Goal: Information Seeking & Learning: Learn about a topic

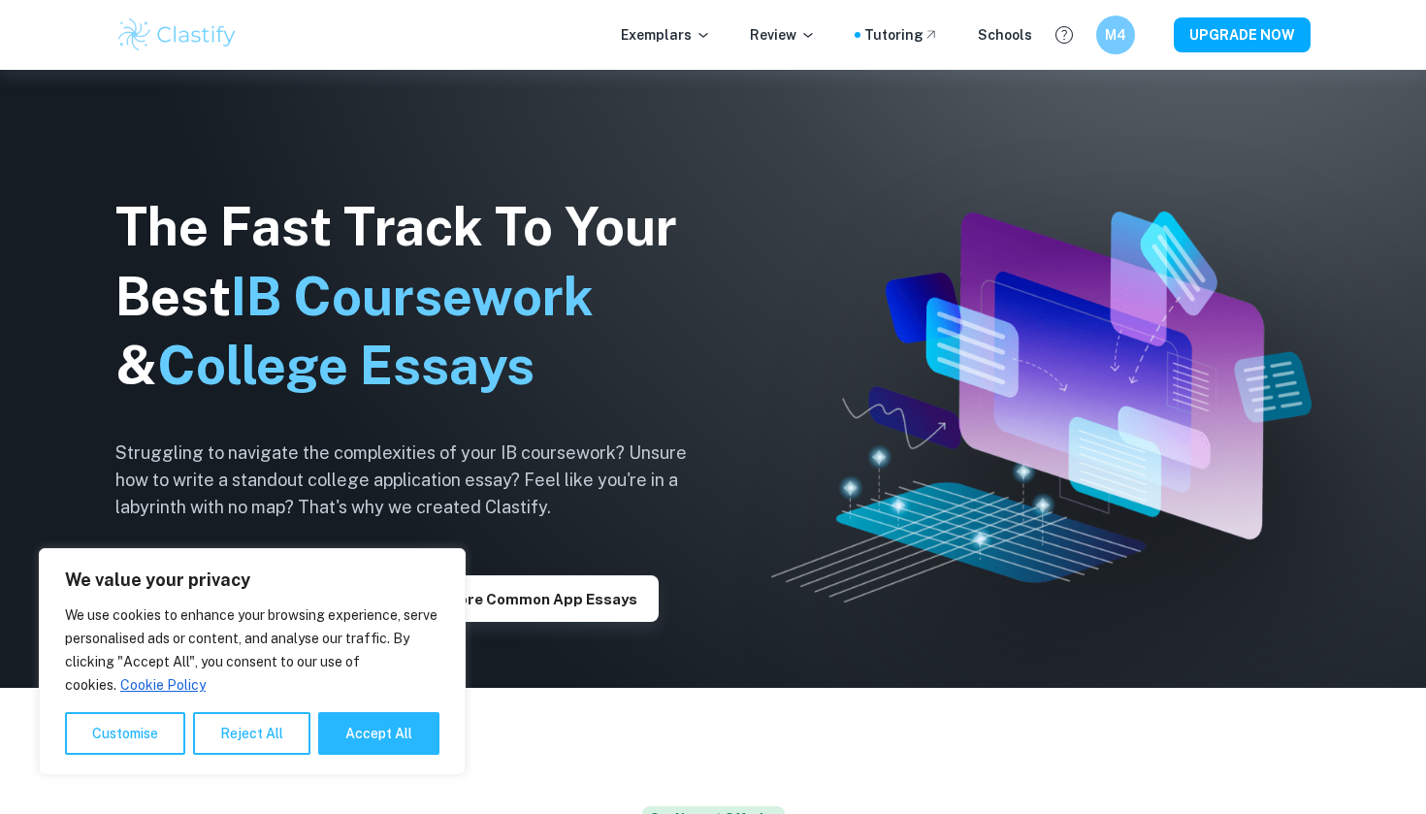
scroll to position [131, 0]
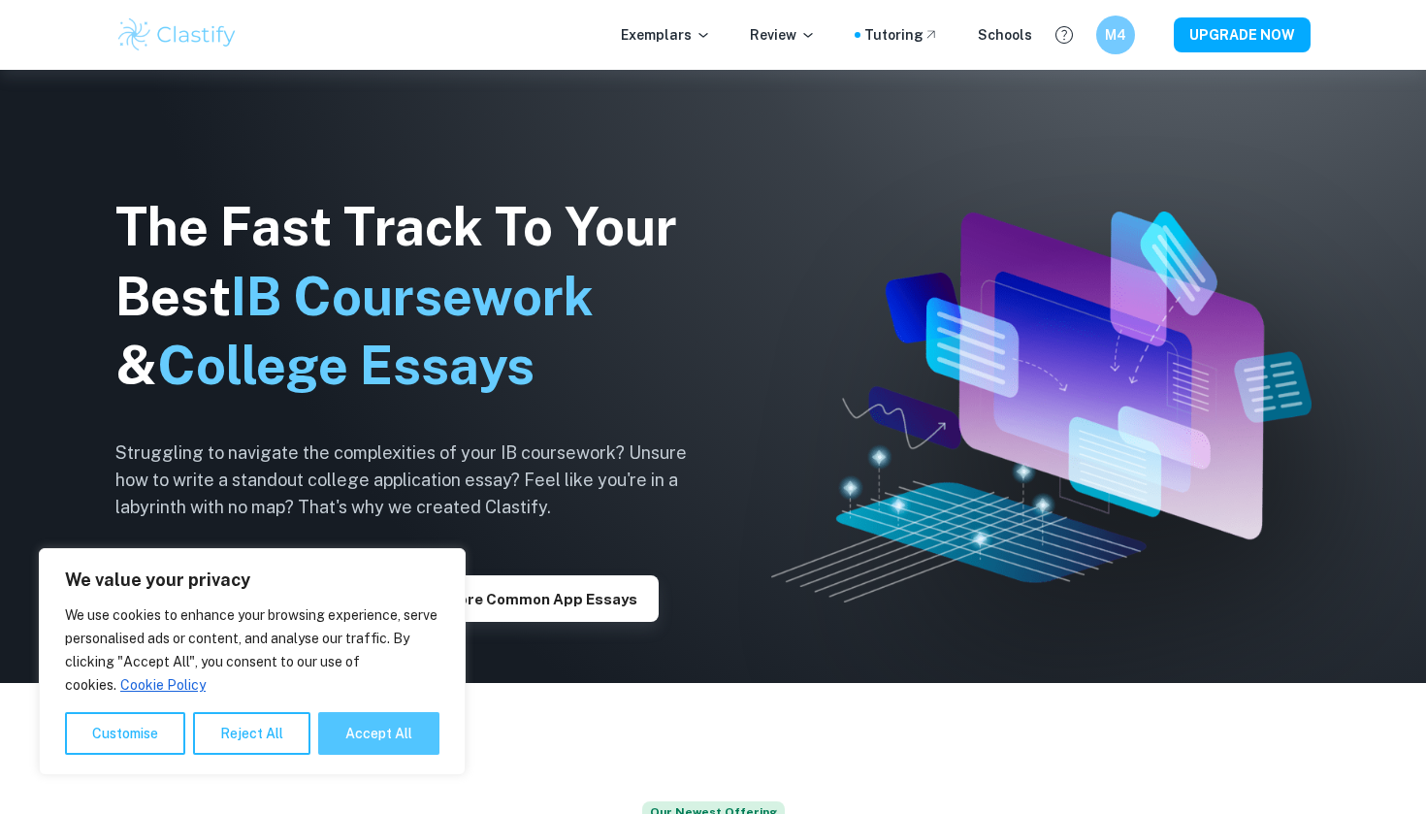
drag, startPoint x: 399, startPoint y: 728, endPoint x: 892, endPoint y: 498, distance: 543.8
click at [399, 728] on button "Accept All" at bounding box center [378, 733] width 121 height 43
checkbox input "true"
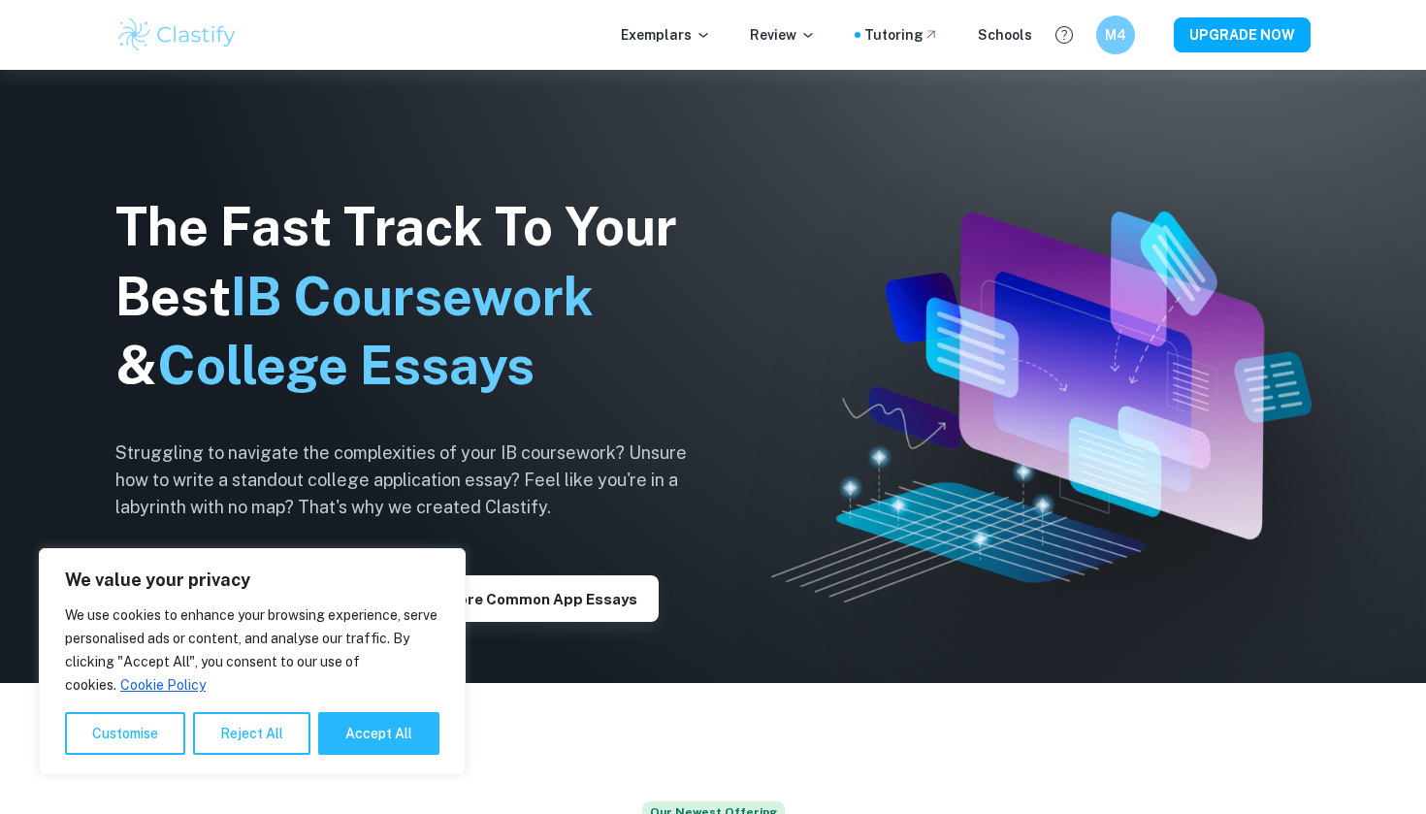
checkbox input "true"
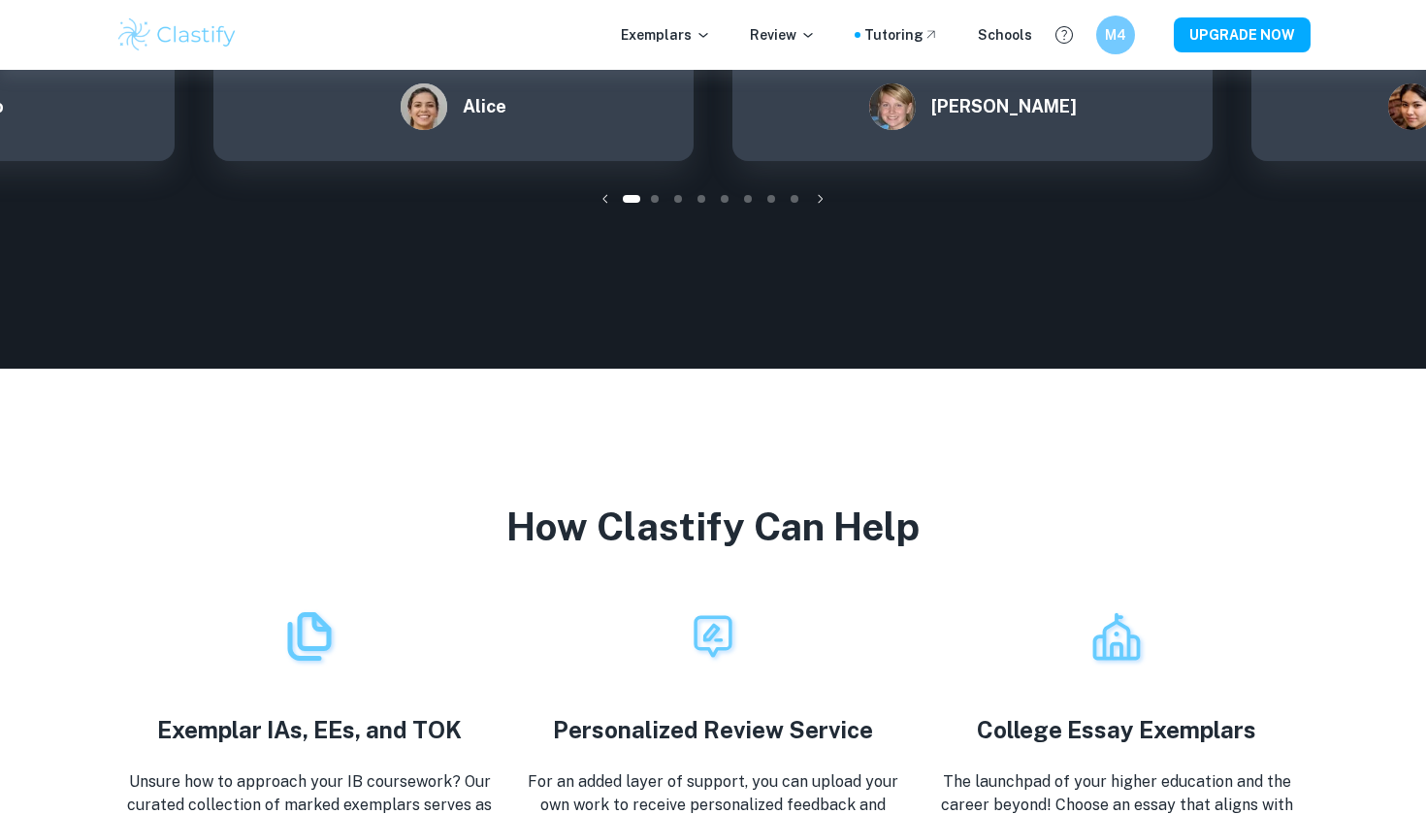
scroll to position [3082, 0]
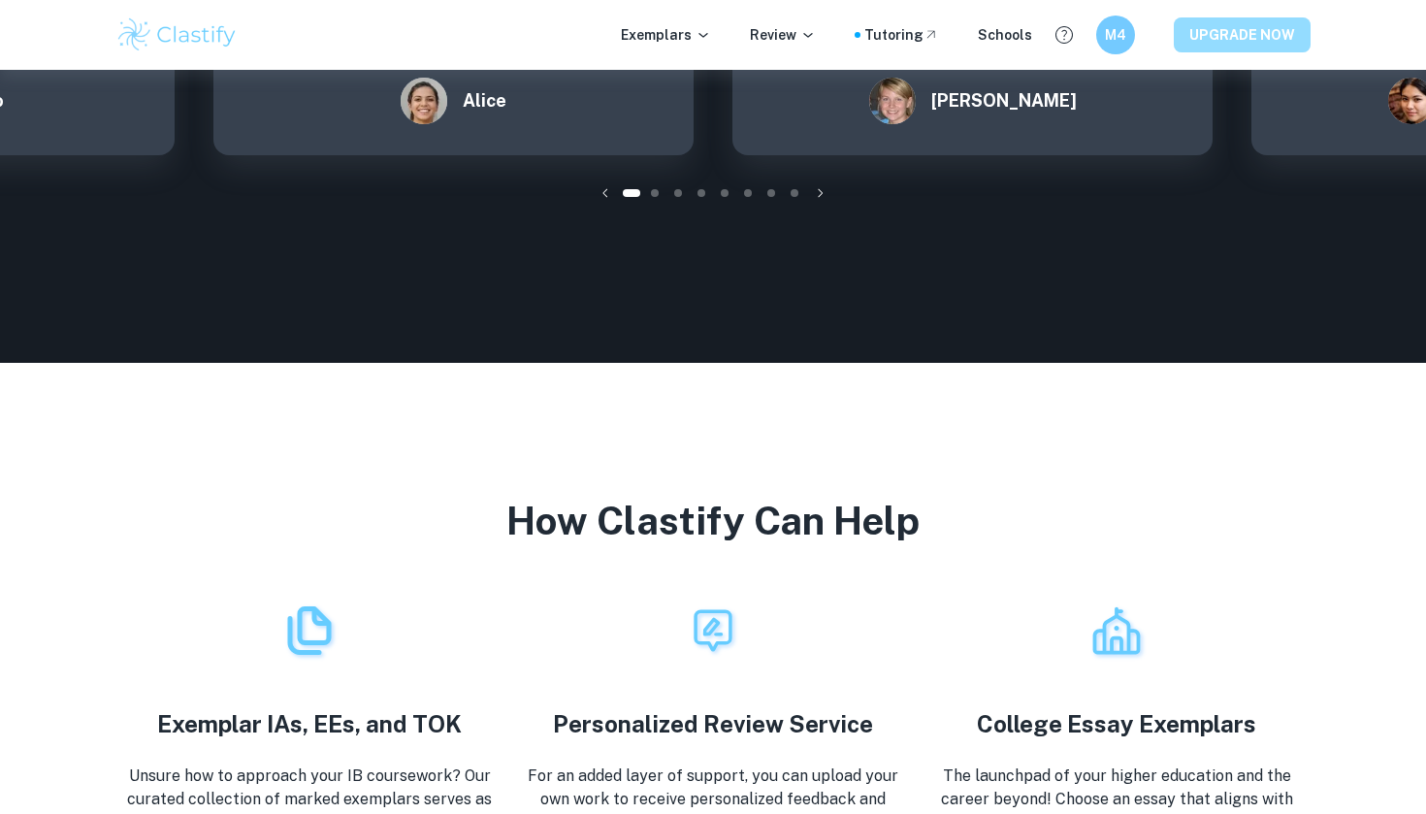
click at [1265, 33] on button "UPGRADE NOW" at bounding box center [1242, 34] width 137 height 35
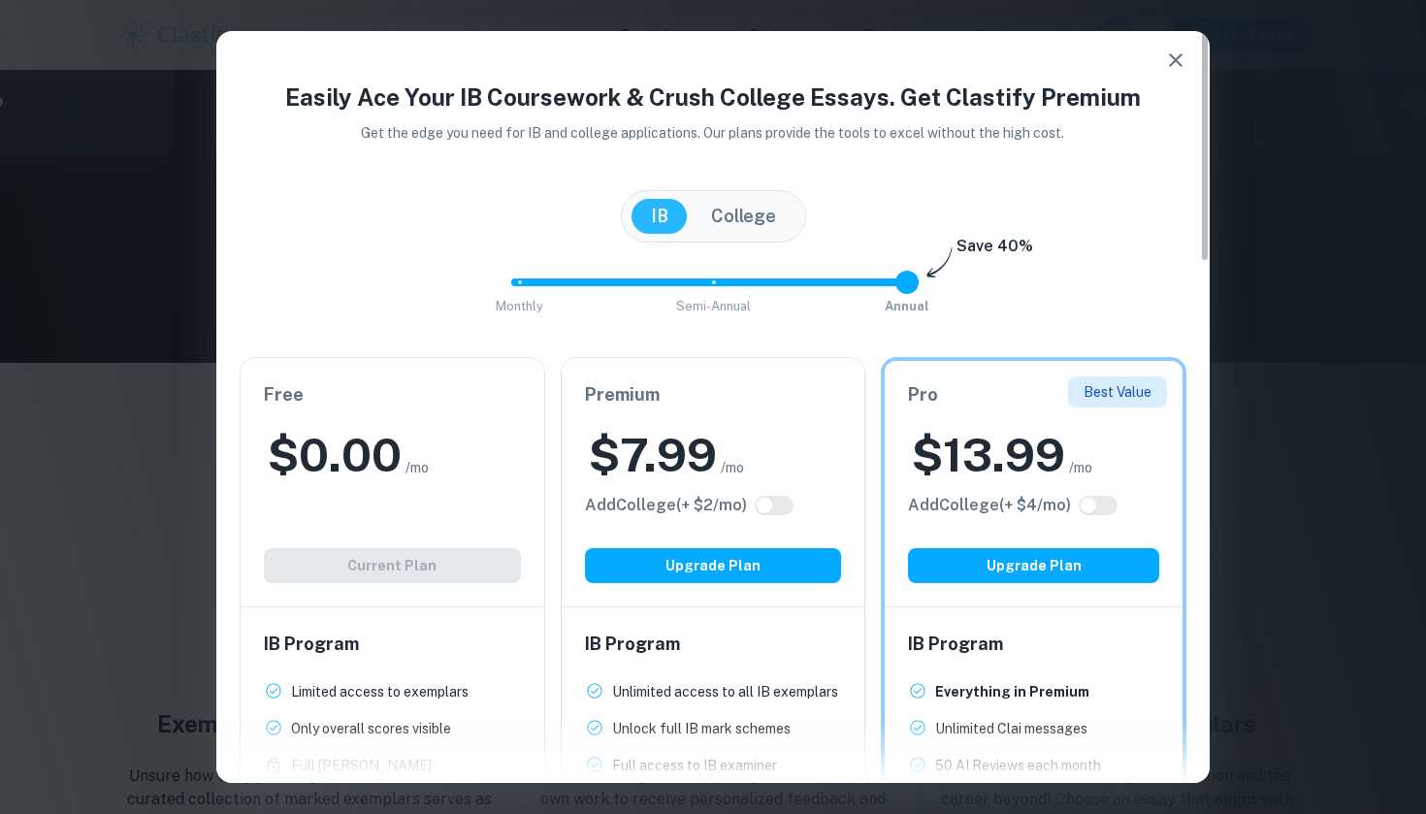
click at [1166, 59] on icon "button" at bounding box center [1175, 60] width 23 height 23
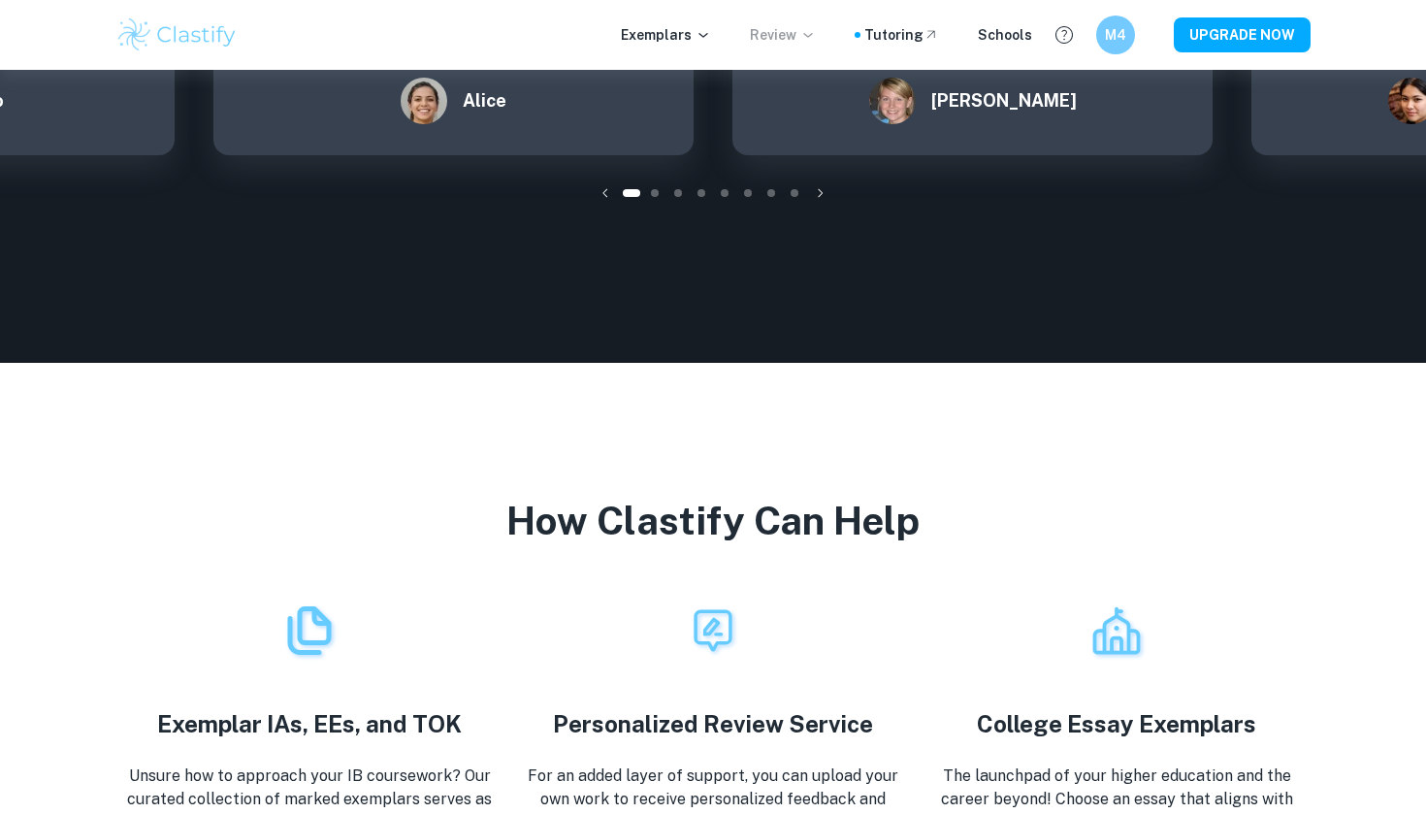
click at [775, 35] on p "Review" at bounding box center [783, 34] width 66 height 21
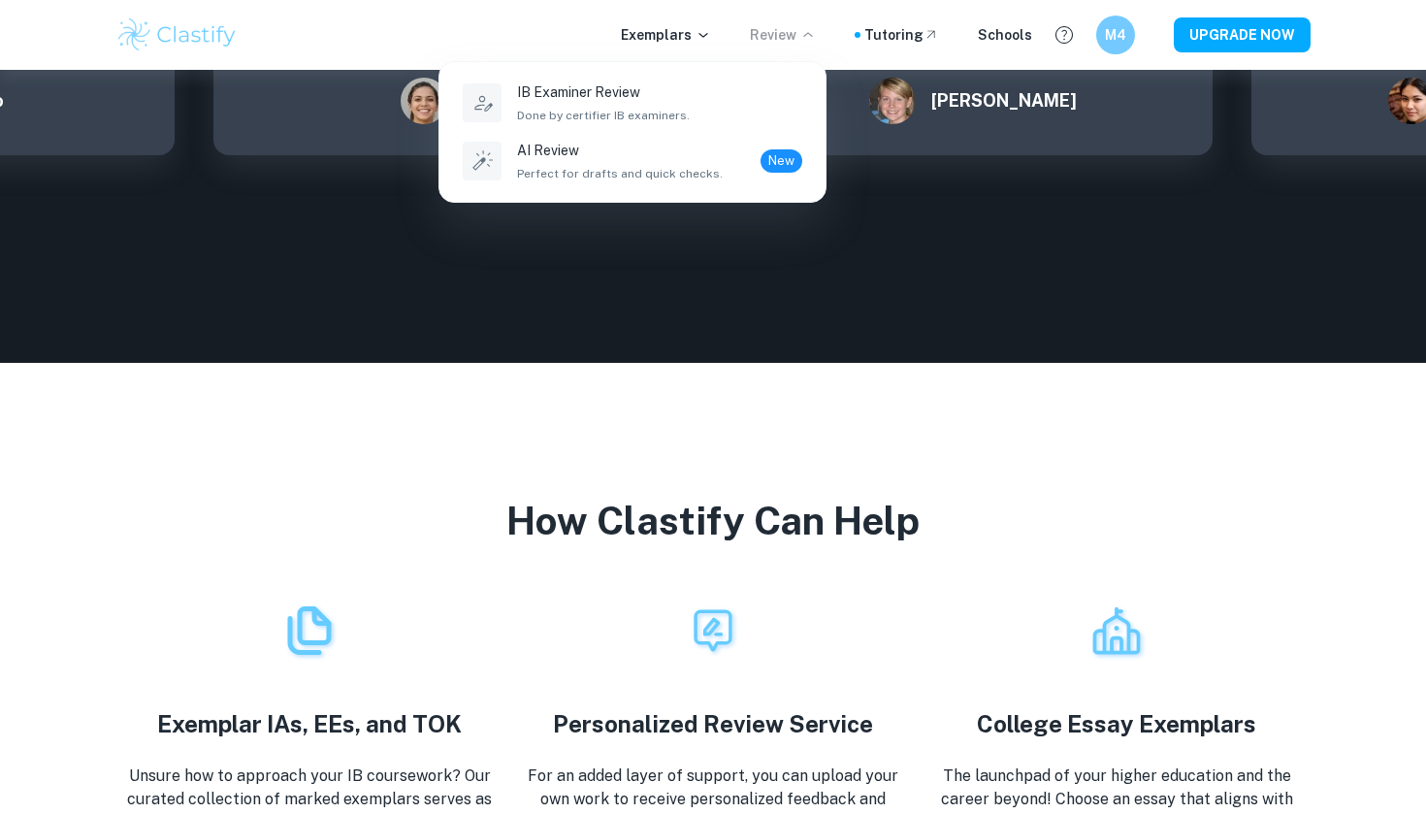
click at [667, 24] on div at bounding box center [713, 407] width 1426 height 814
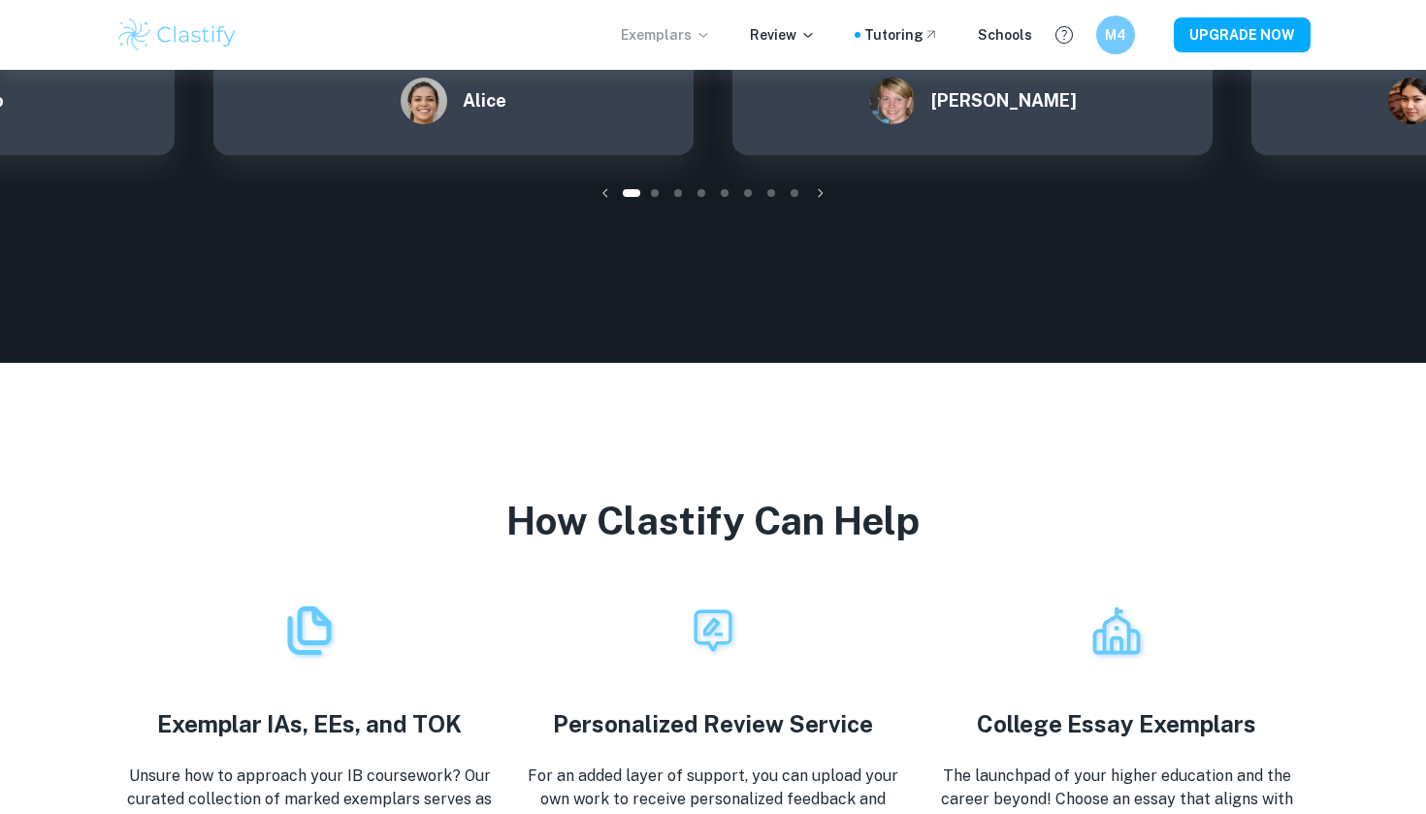
click at [688, 31] on p "Exemplars" at bounding box center [666, 34] width 90 height 21
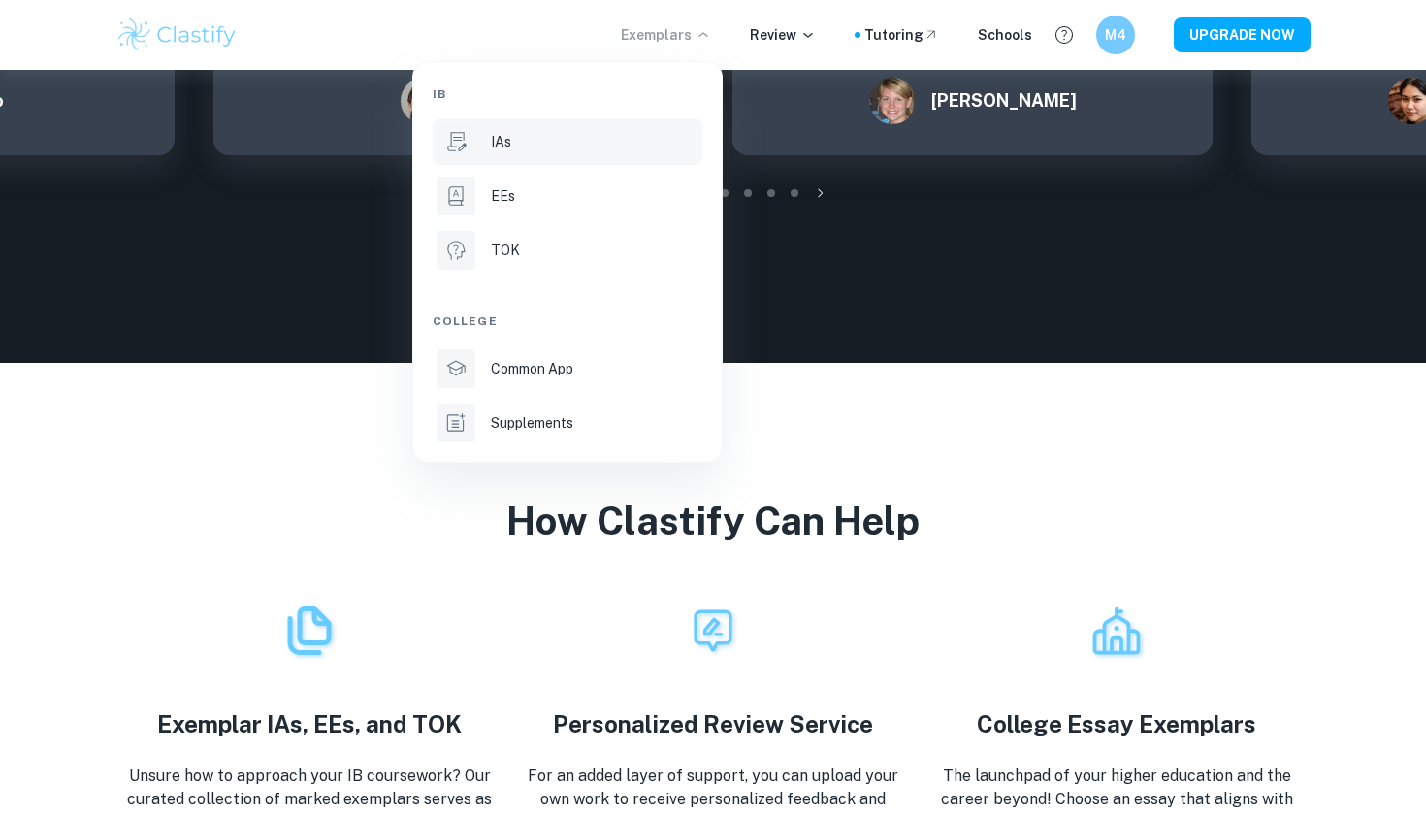
click at [543, 136] on div "IAs" at bounding box center [595, 141] width 208 height 21
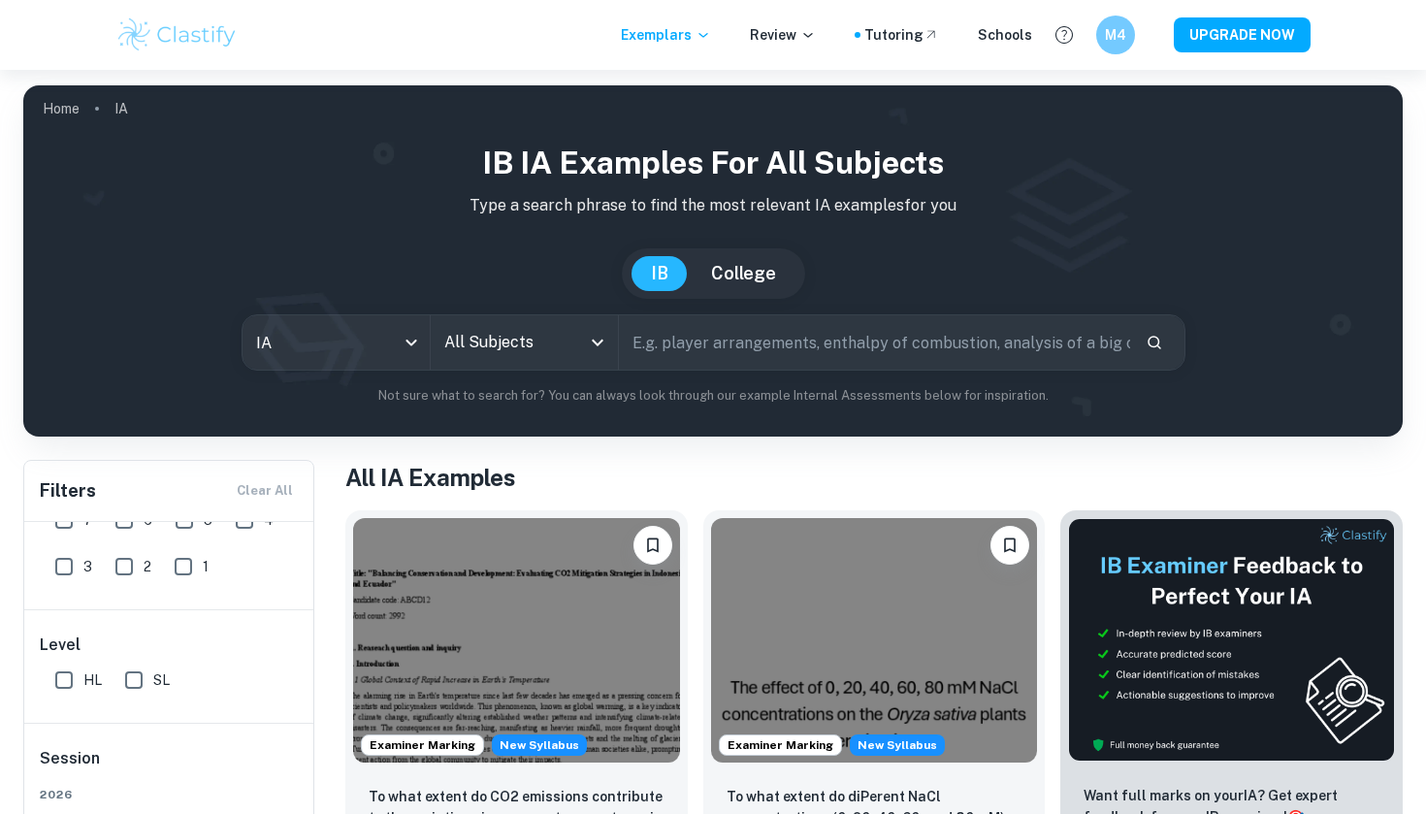
scroll to position [141, 0]
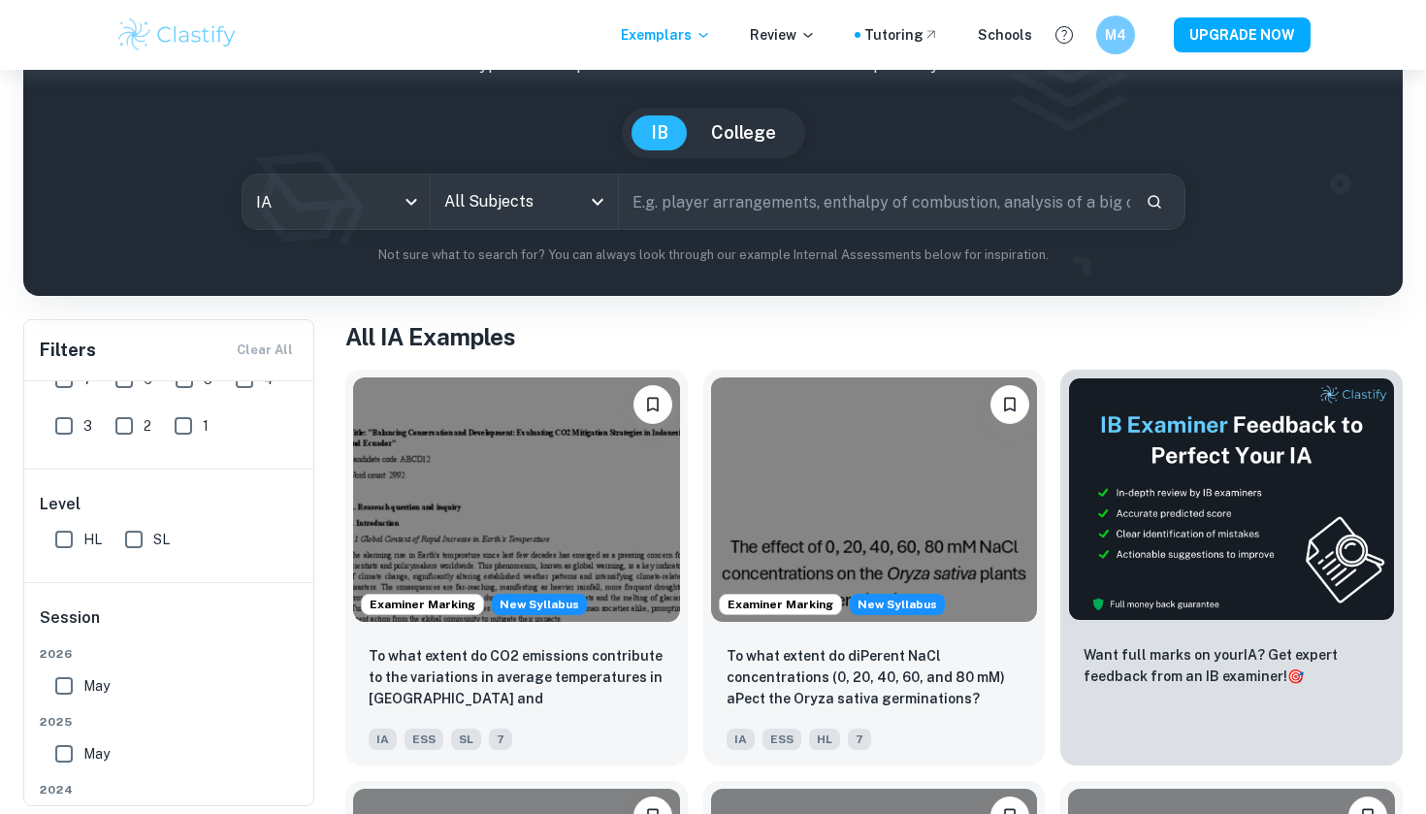
click at [589, 211] on icon "Open" at bounding box center [597, 201] width 23 height 23
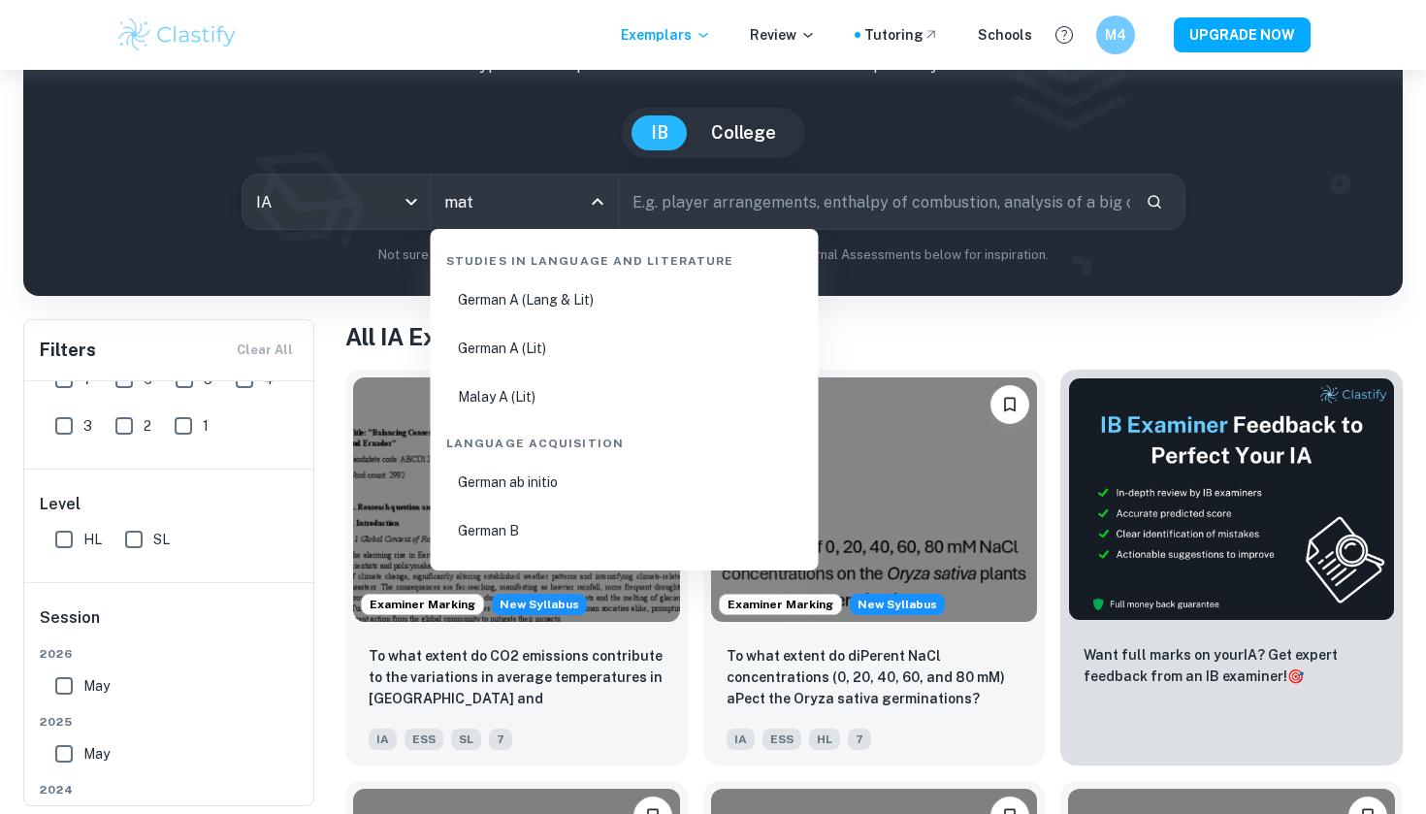
scroll to position [0, 0]
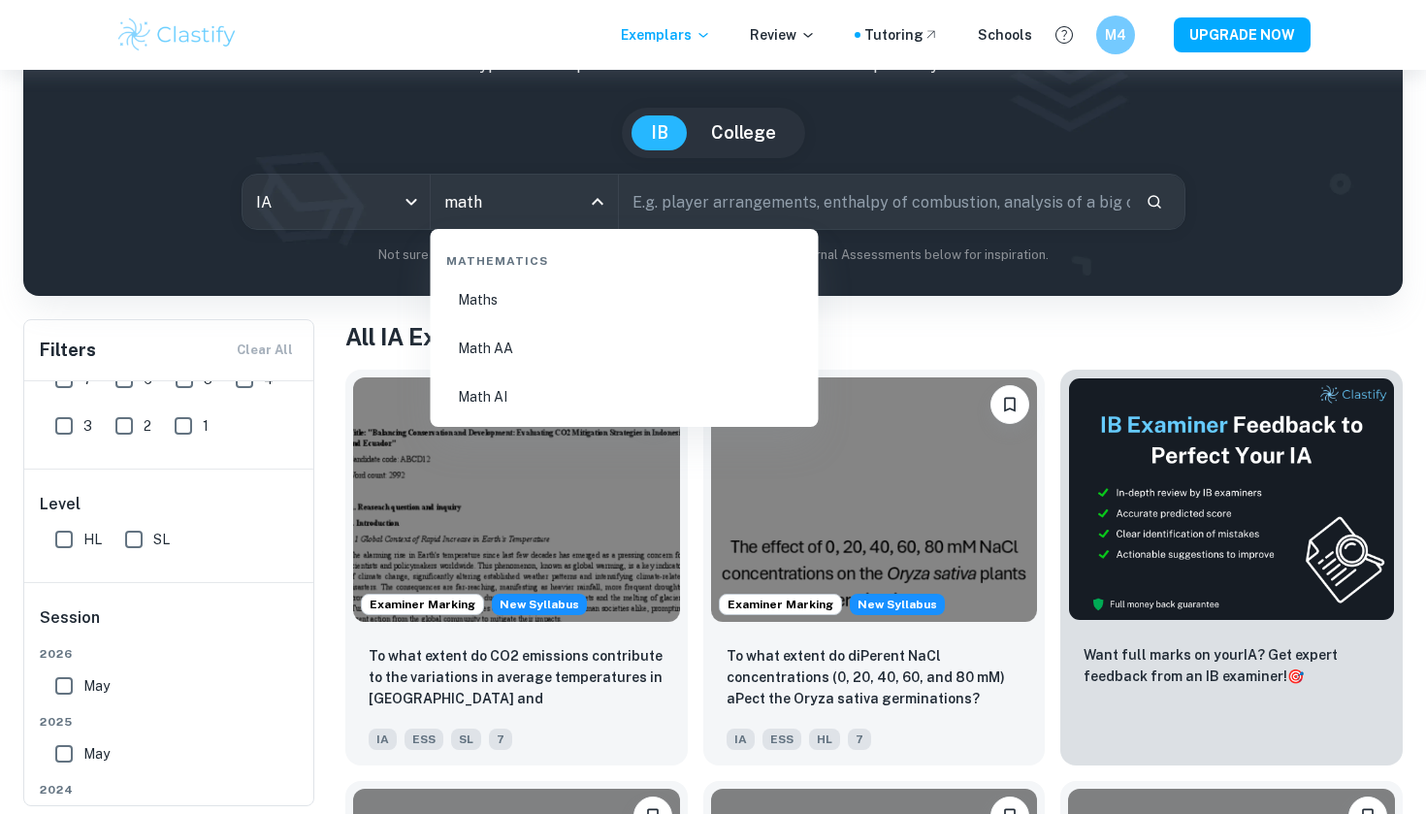
click at [504, 387] on li "Math AI" at bounding box center [625, 396] width 373 height 45
type input "Math AI"
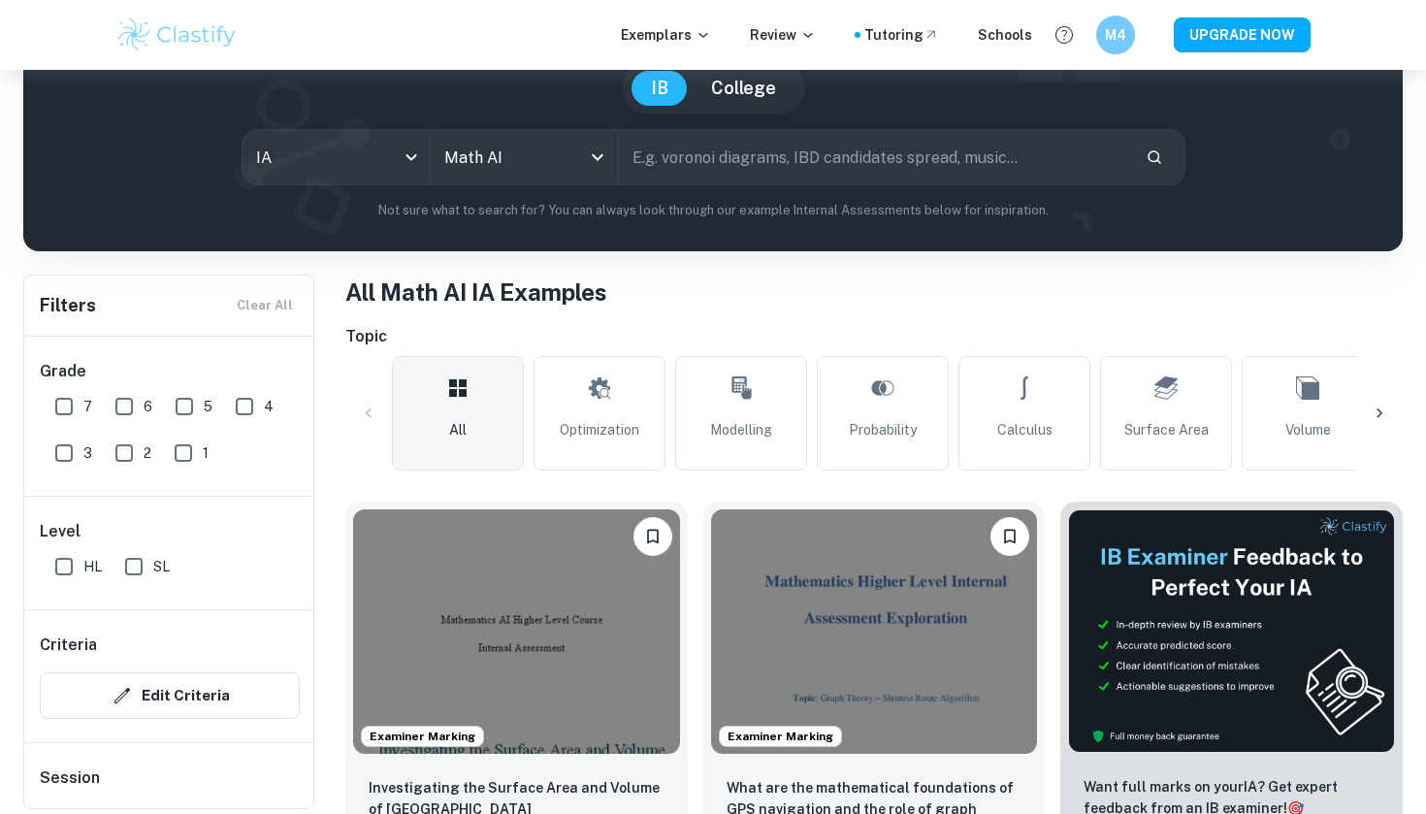
scroll to position [185, 0]
click at [188, 403] on input "5" at bounding box center [184, 406] width 39 height 39
checkbox input "true"
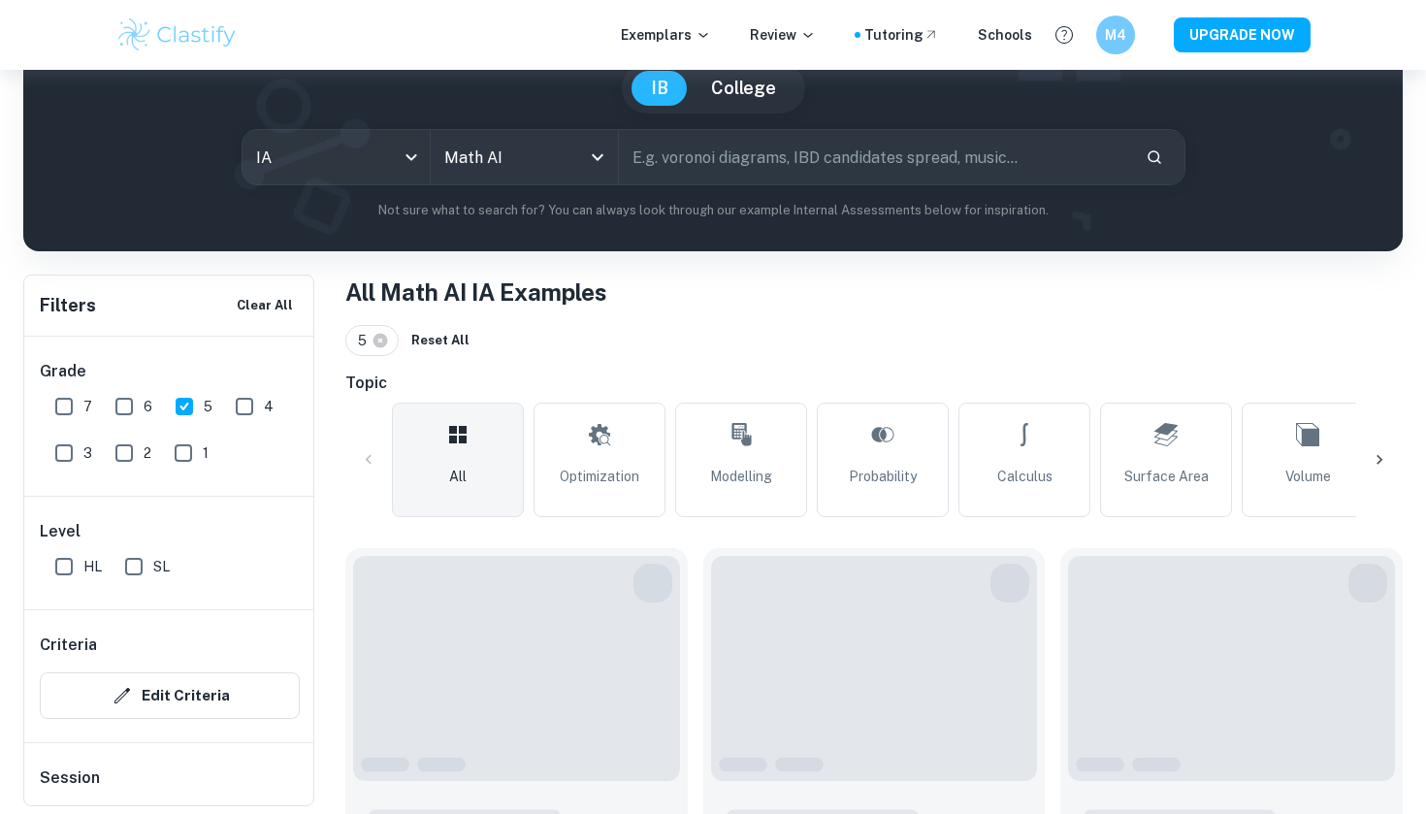
click at [127, 404] on input "6" at bounding box center [124, 406] width 39 height 39
checkbox input "true"
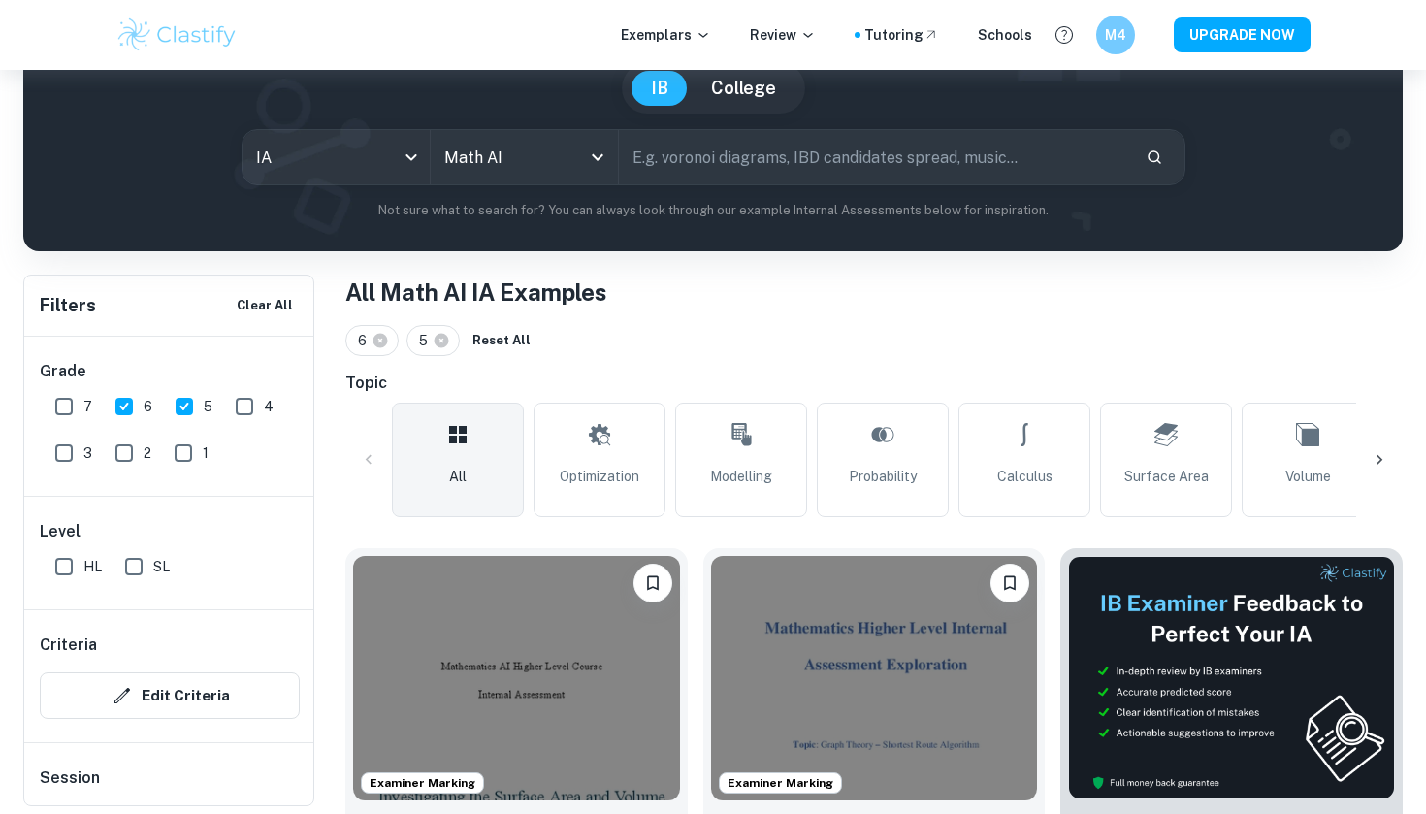
click at [78, 405] on input "7" at bounding box center [64, 406] width 39 height 39
checkbox input "true"
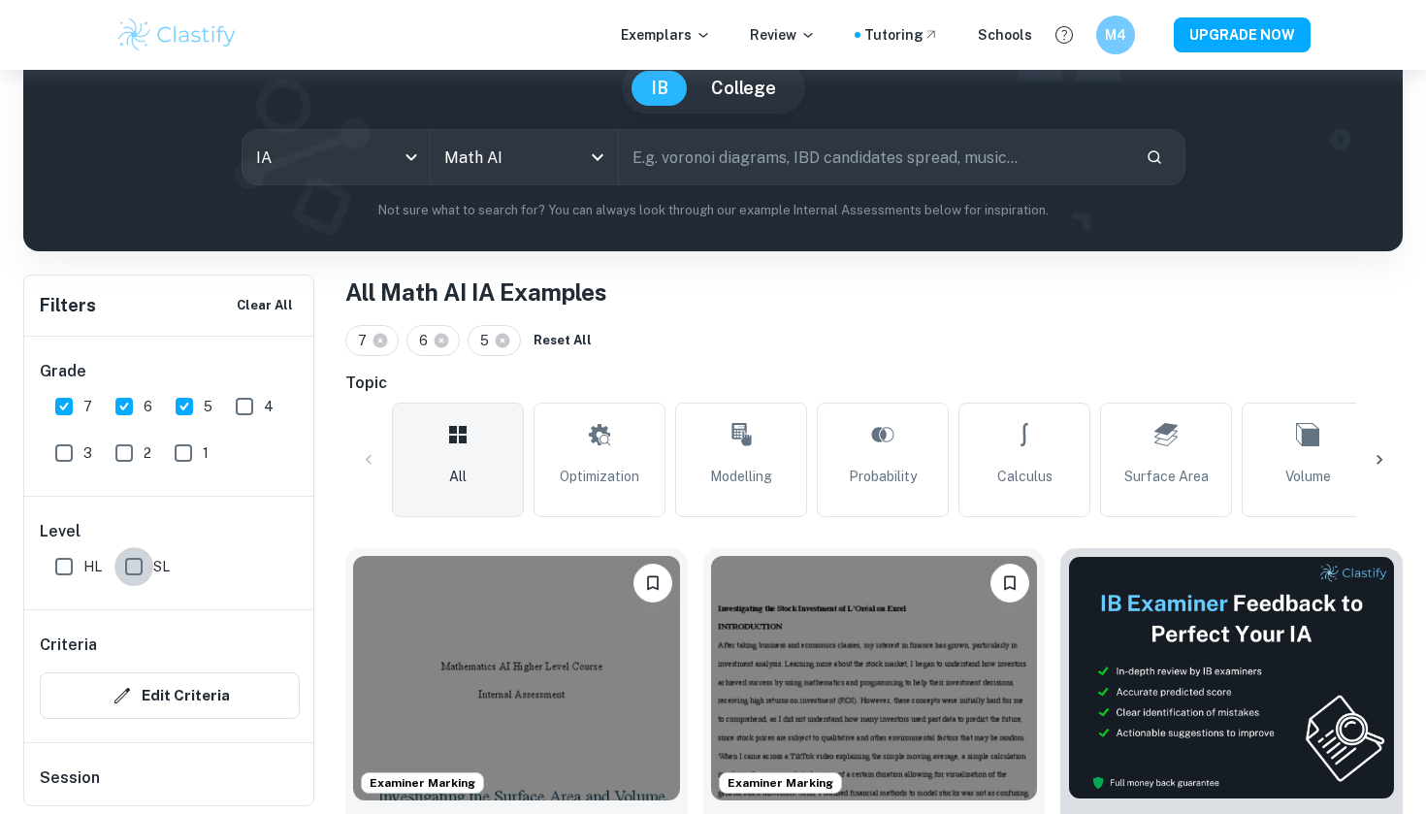
click at [129, 564] on input "SL" at bounding box center [133, 566] width 39 height 39
checkbox input "true"
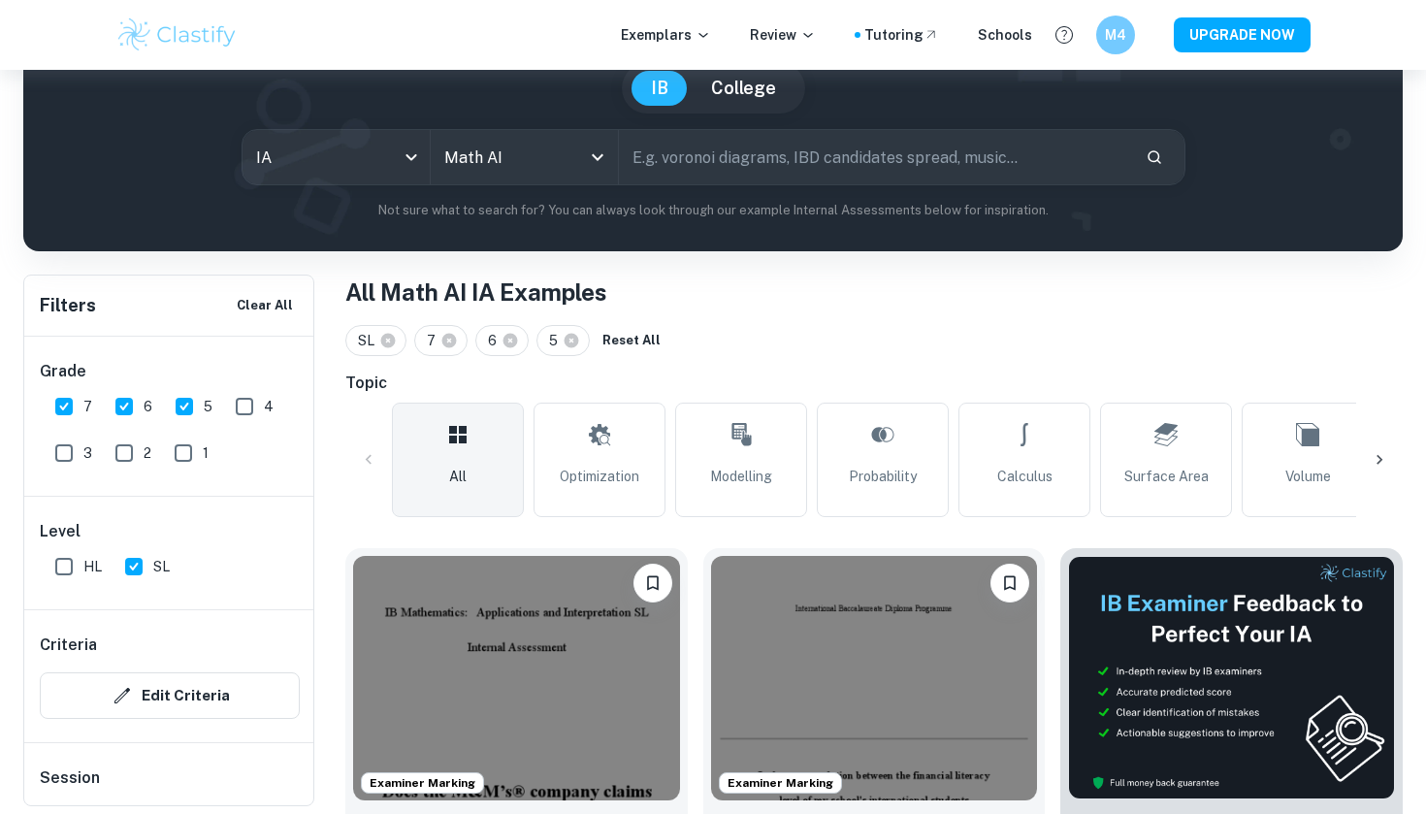
click at [805, 335] on div "SL 7 6 5 Reset All" at bounding box center [873, 340] width 1057 height 31
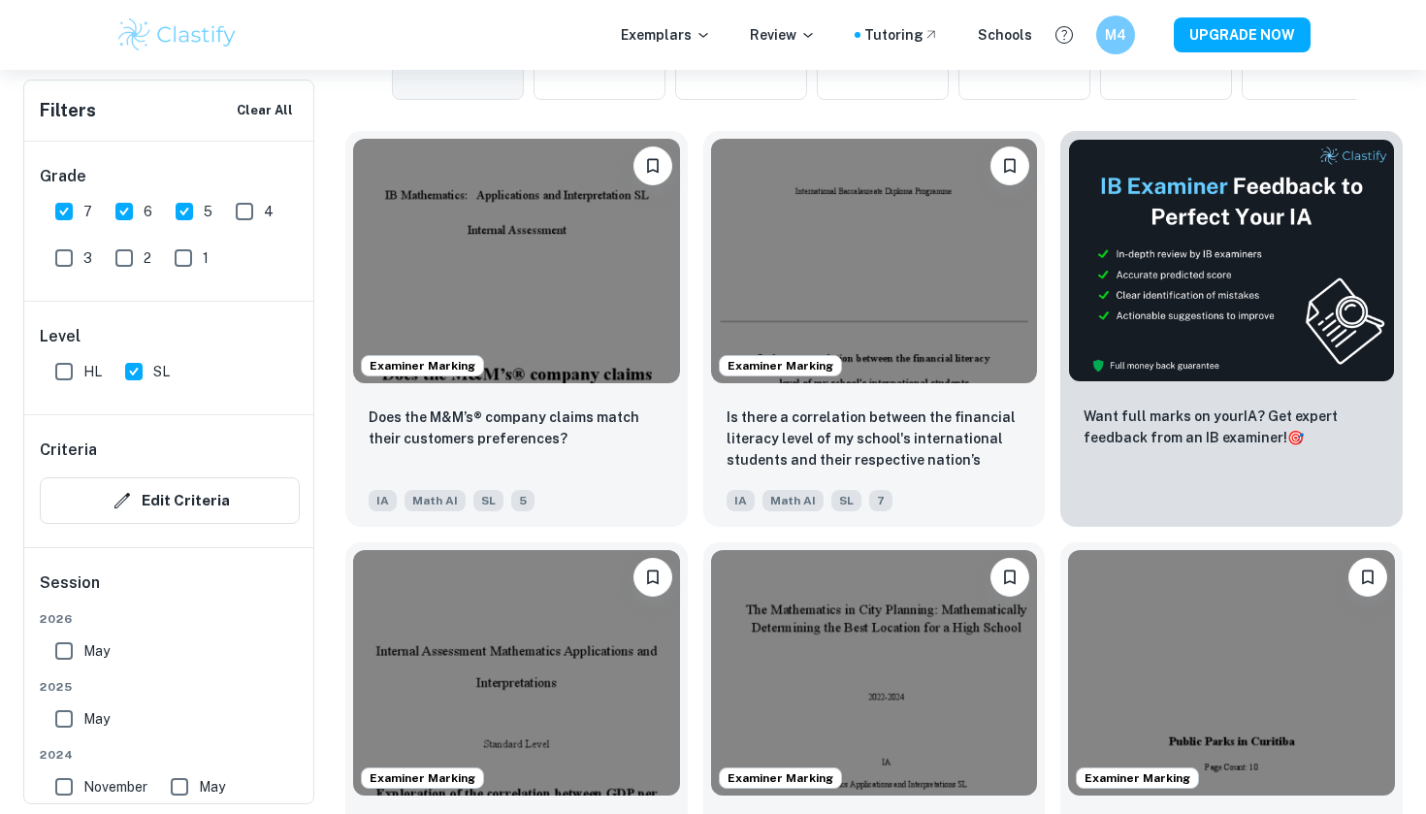
scroll to position [604, 0]
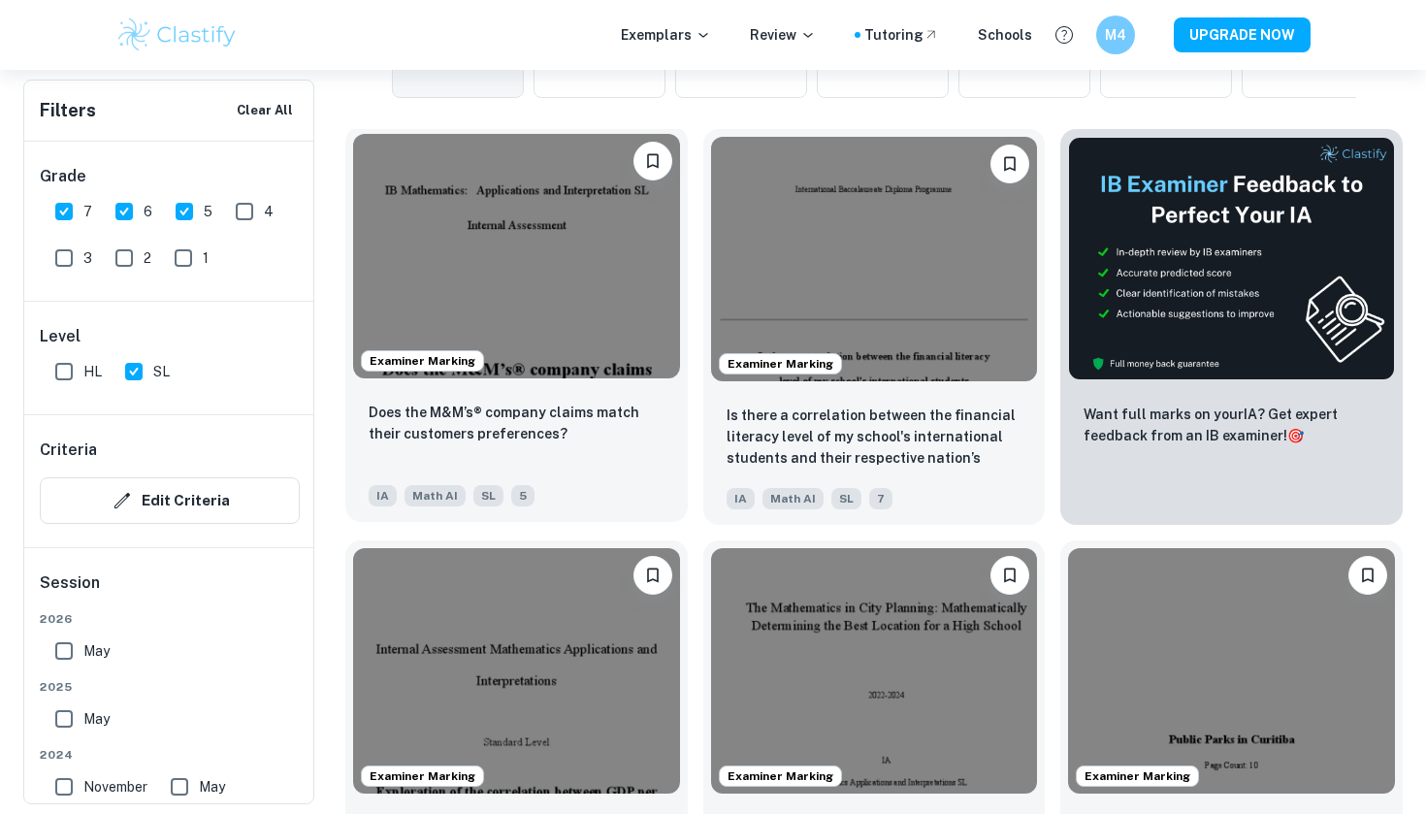
click at [480, 211] on img at bounding box center [516, 256] width 327 height 244
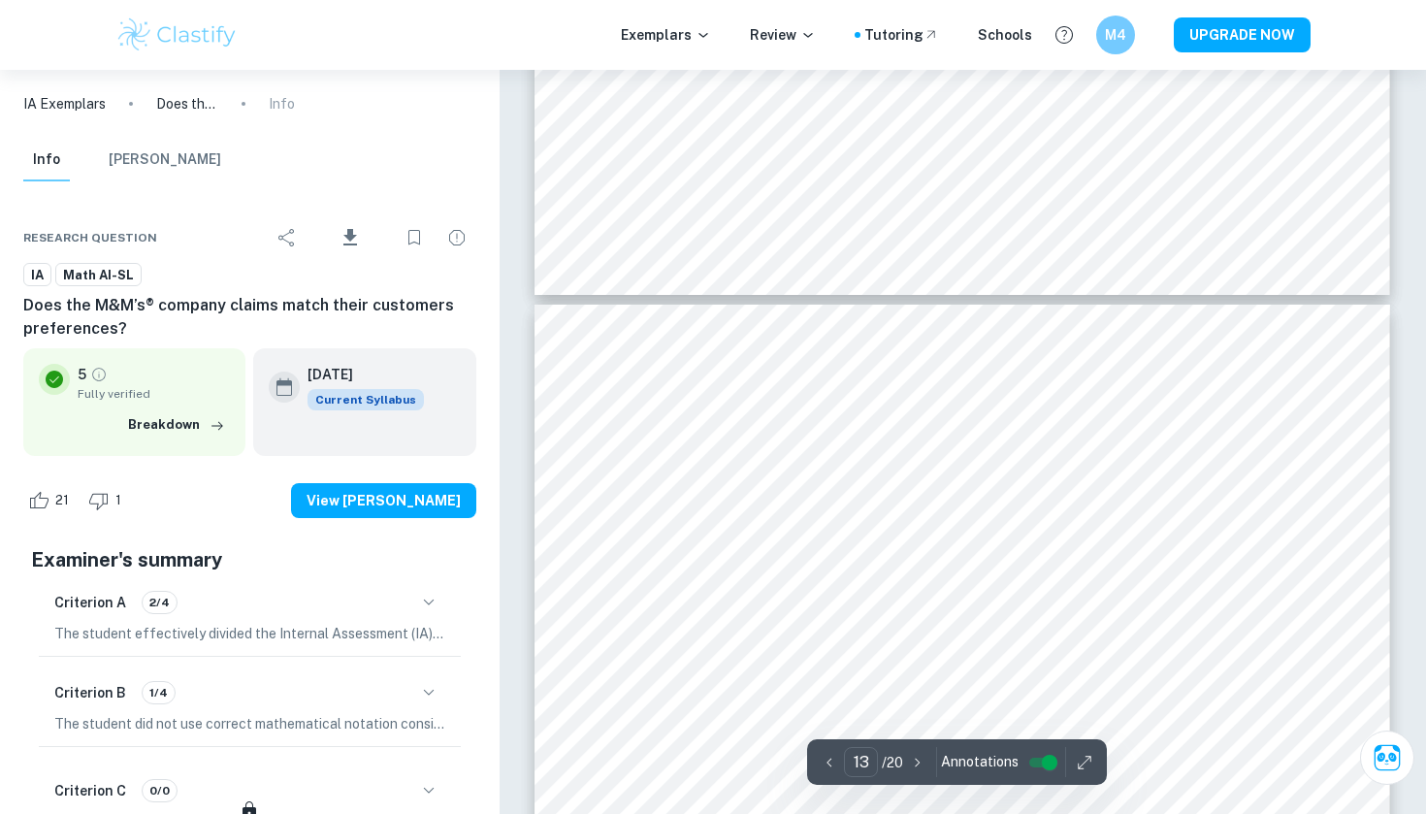
scroll to position [14831, 0]
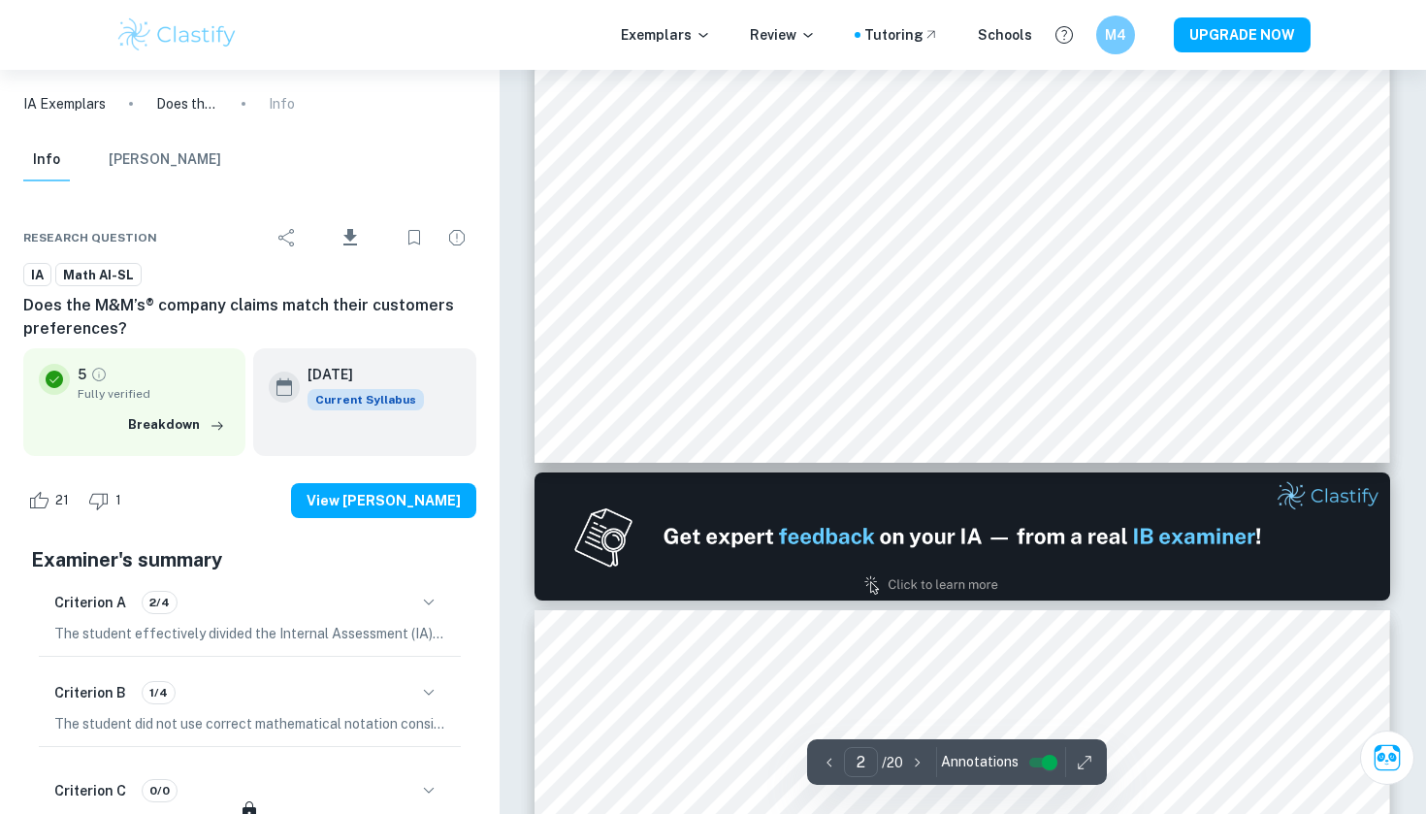
type input "1"
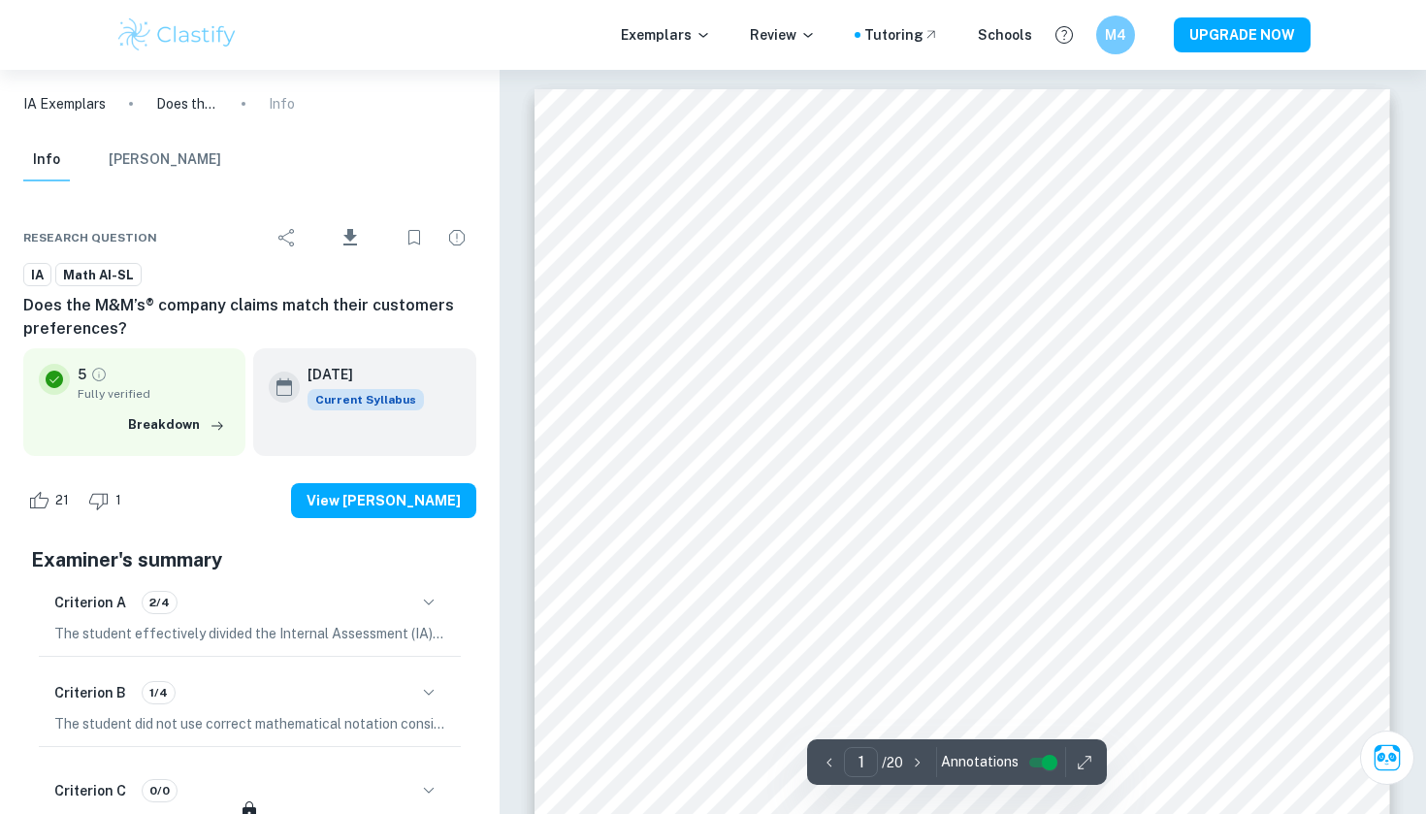
scroll to position [0, 0]
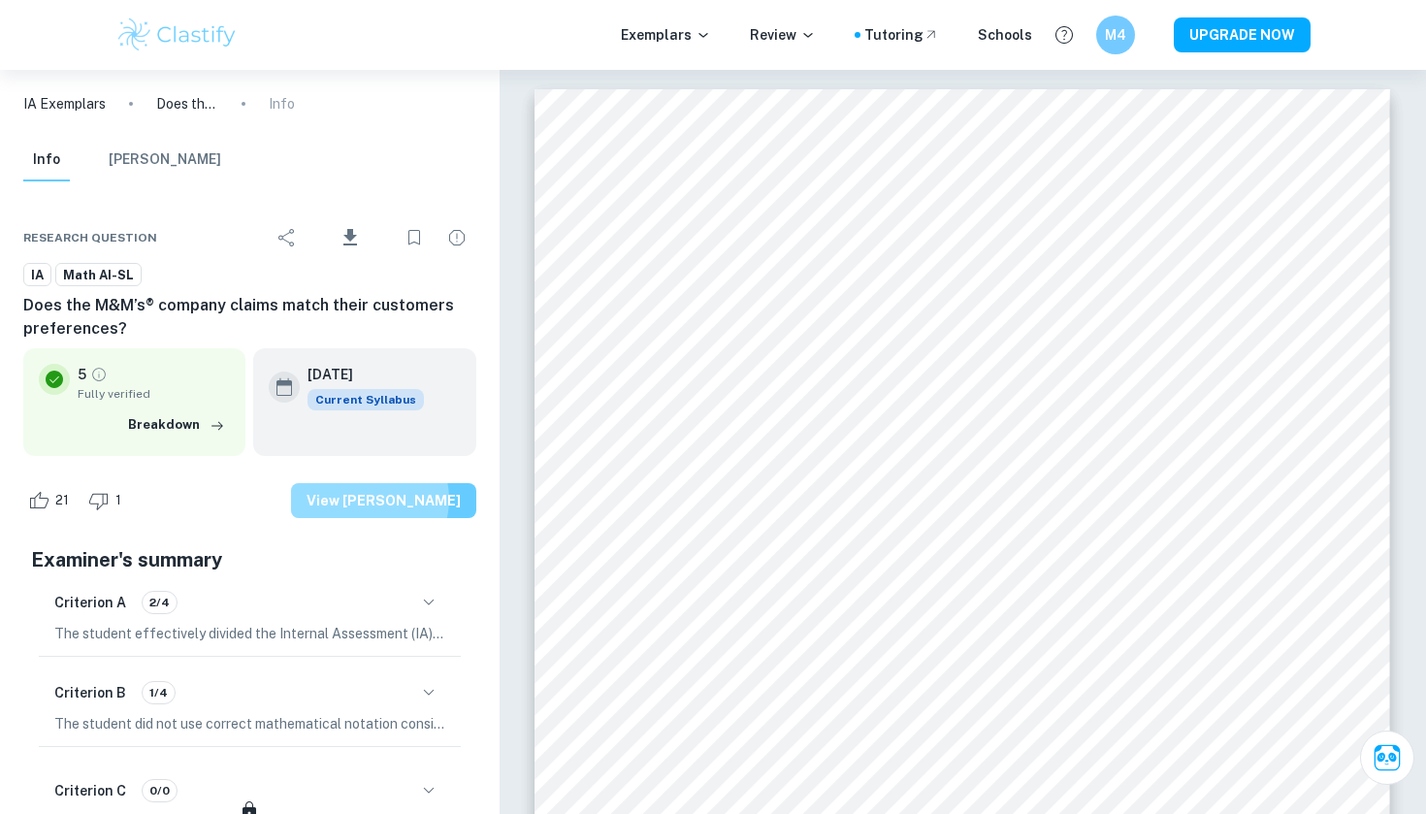
click at [396, 499] on button "View [PERSON_NAME]" at bounding box center [383, 500] width 185 height 35
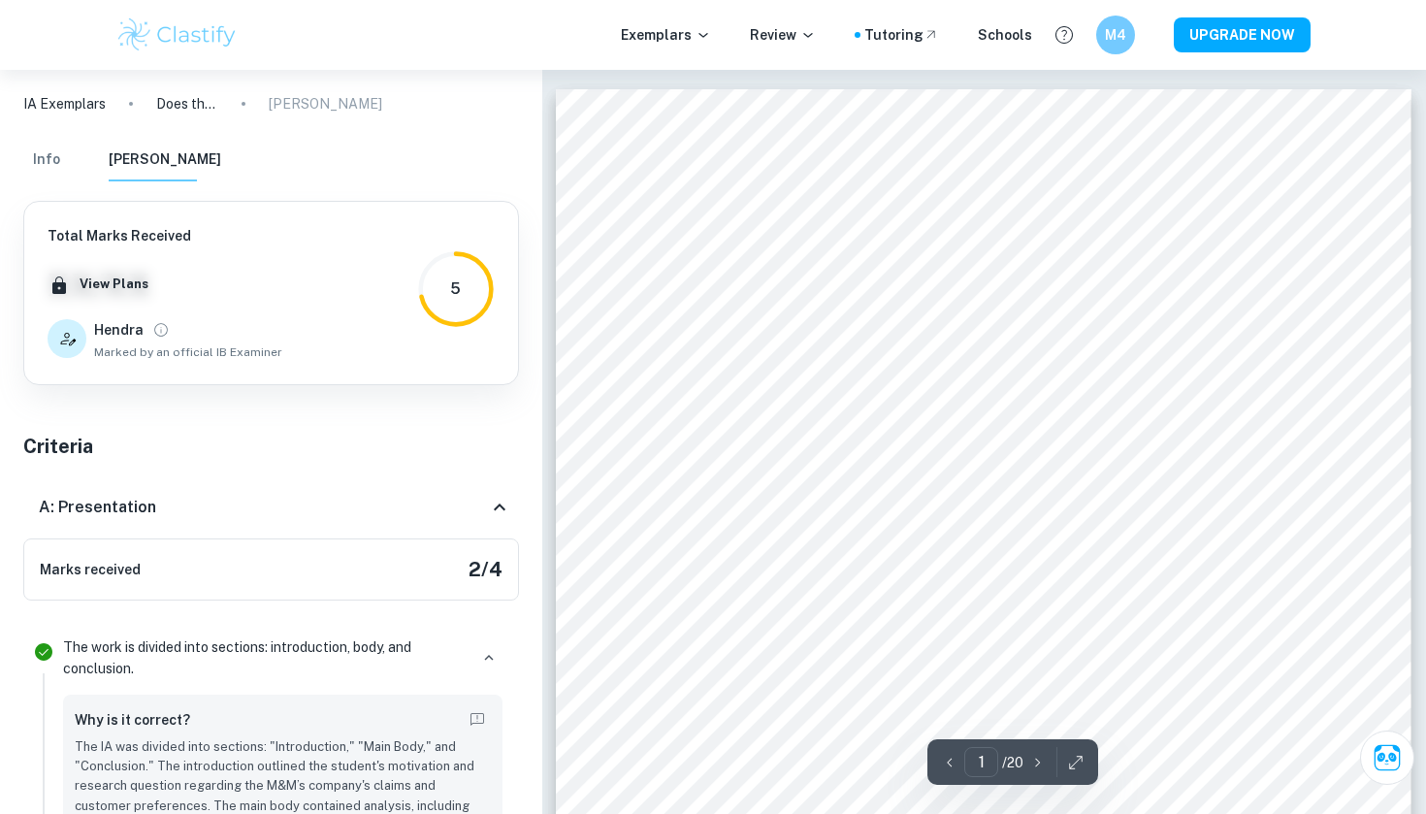
click at [65, 152] on button "Info" at bounding box center [46, 160] width 47 height 43
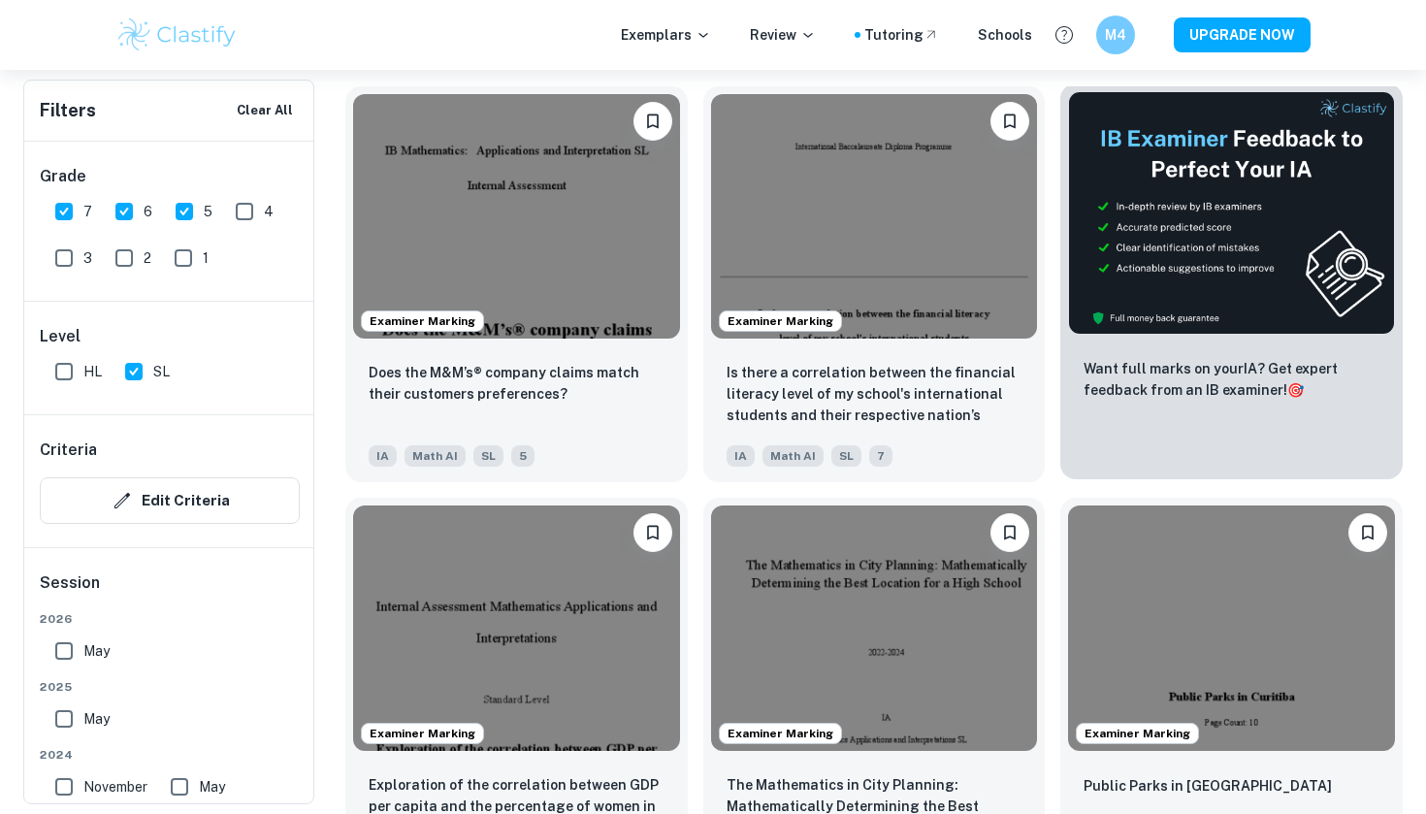
scroll to position [646, 0]
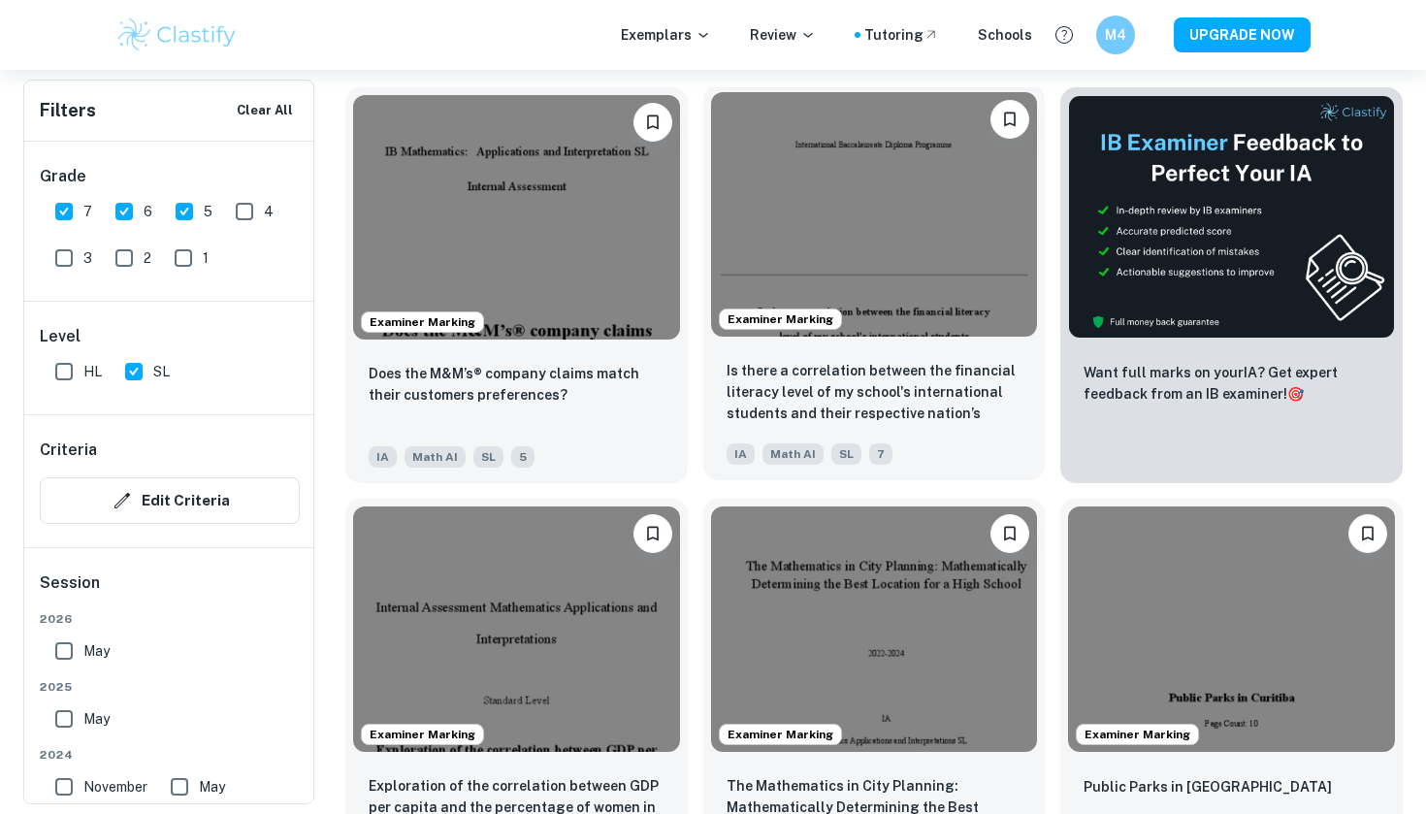
click at [1008, 215] on img at bounding box center [874, 214] width 327 height 244
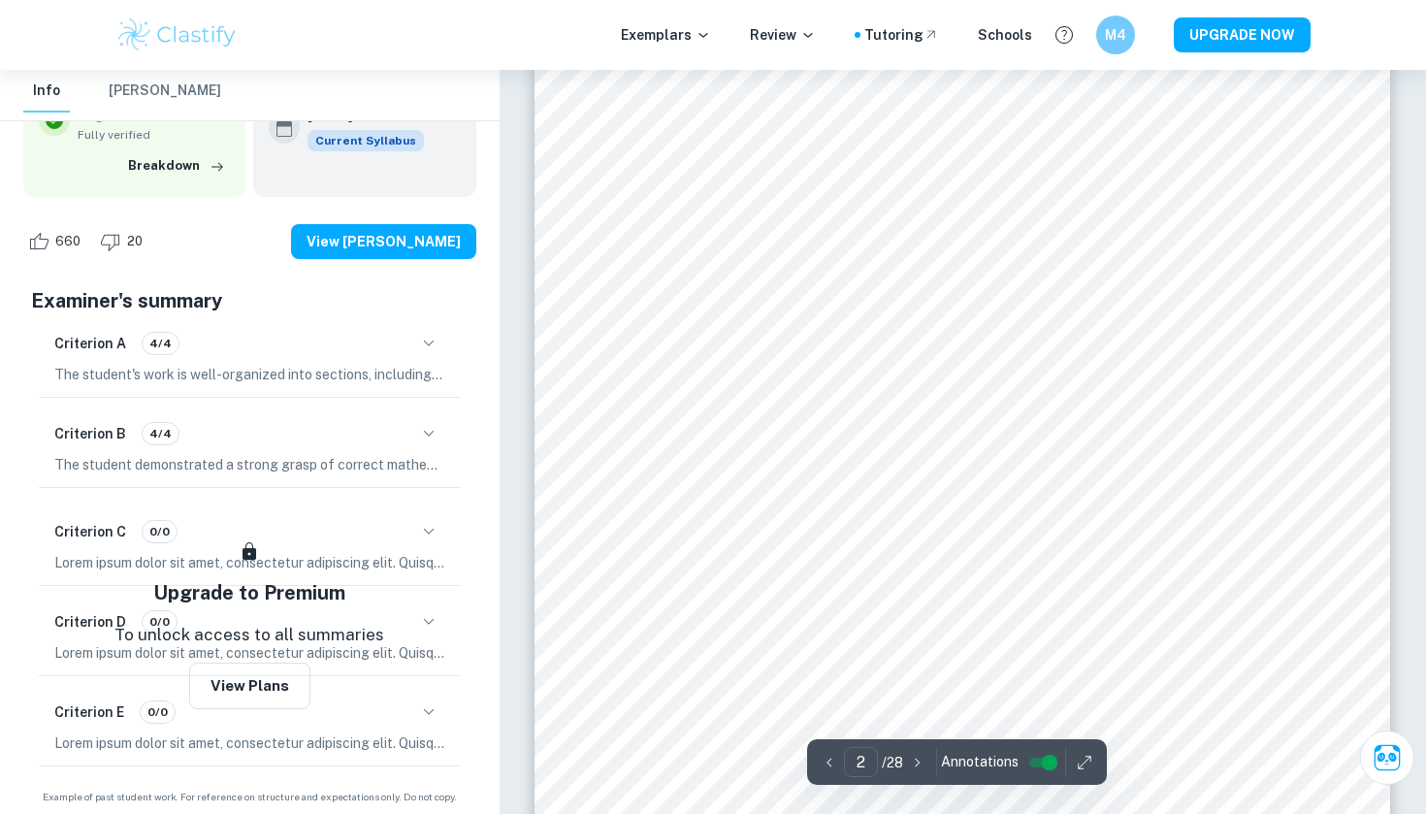
scroll to position [1284, 1]
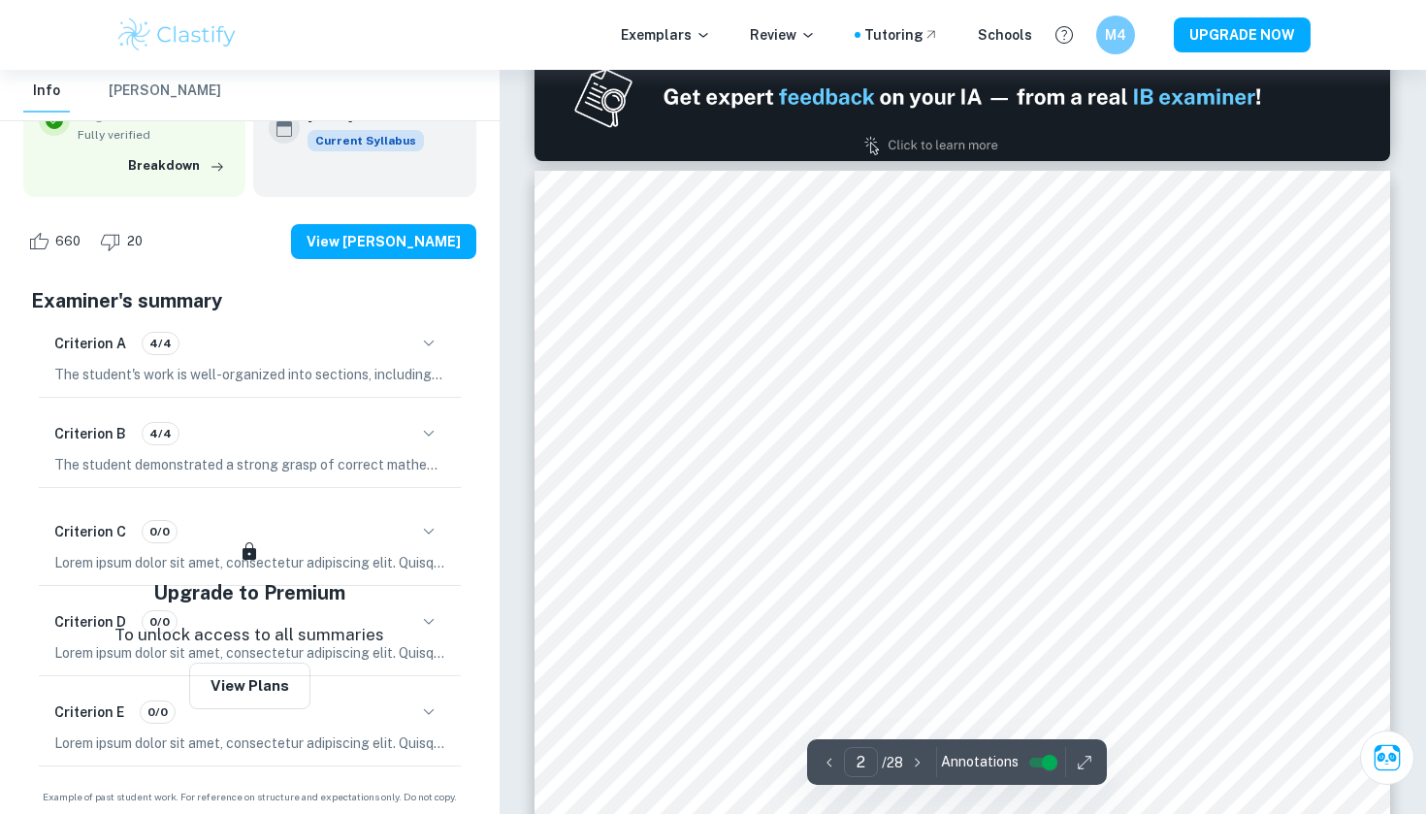
type input "1"
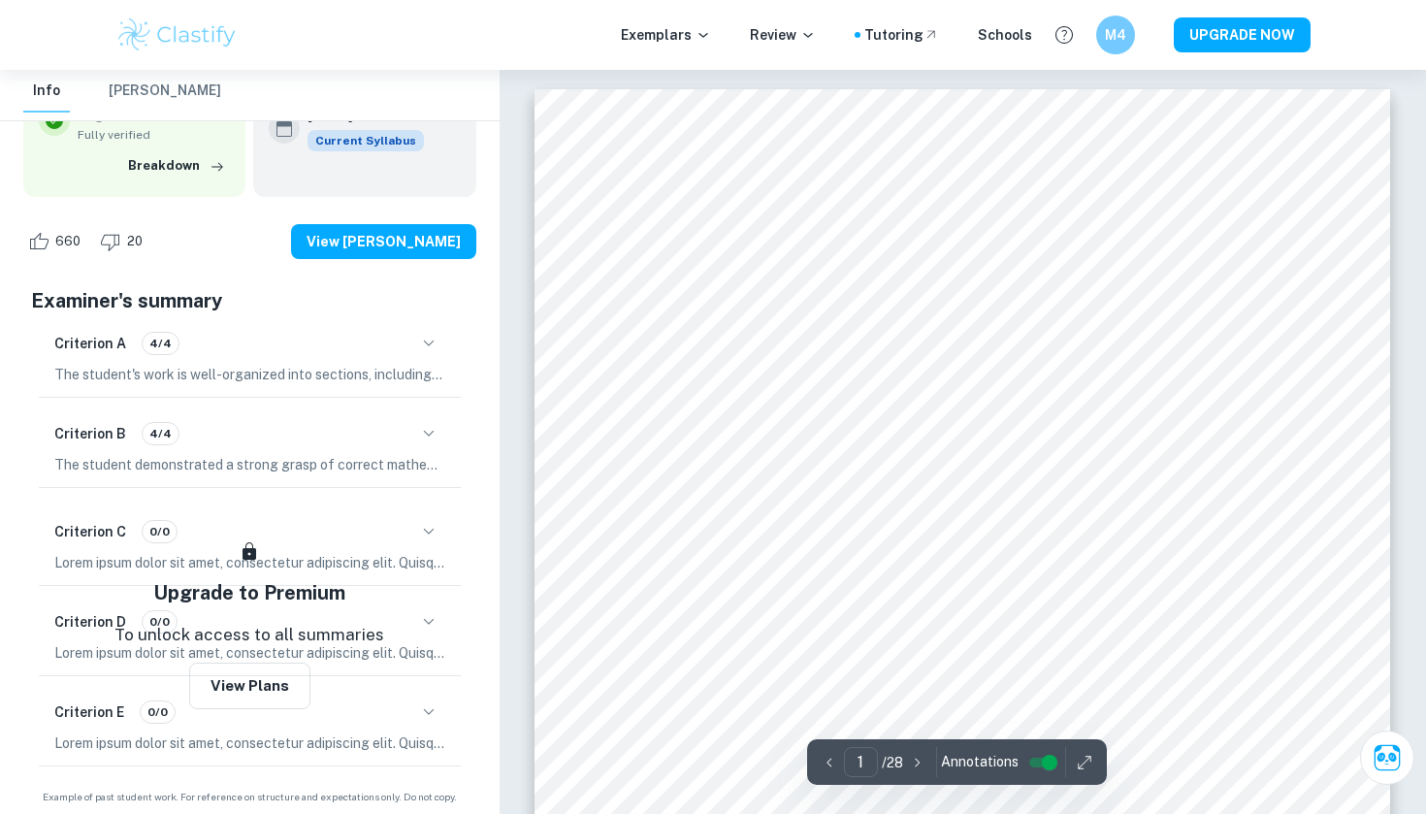
scroll to position [0, 0]
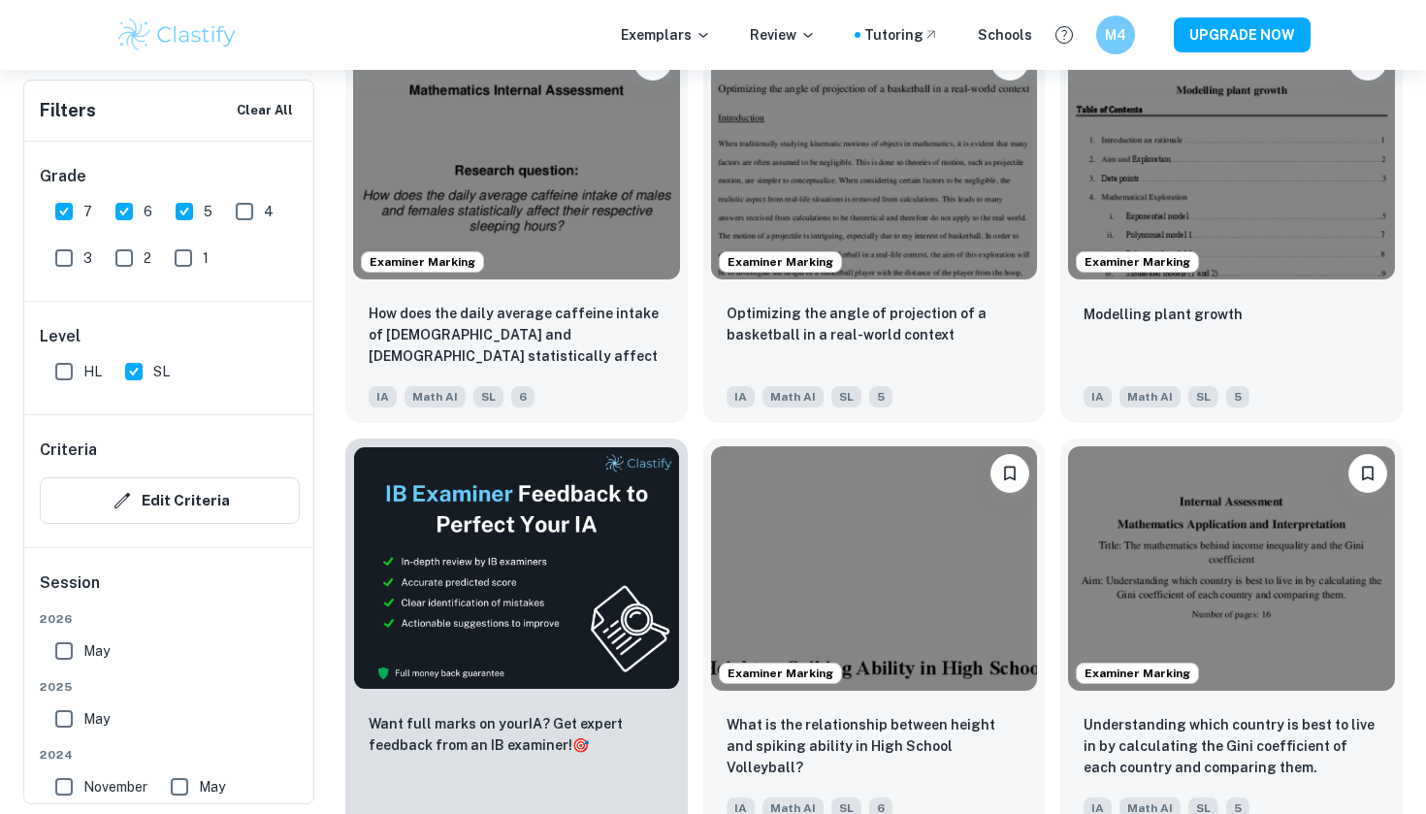
scroll to position [2733, 0]
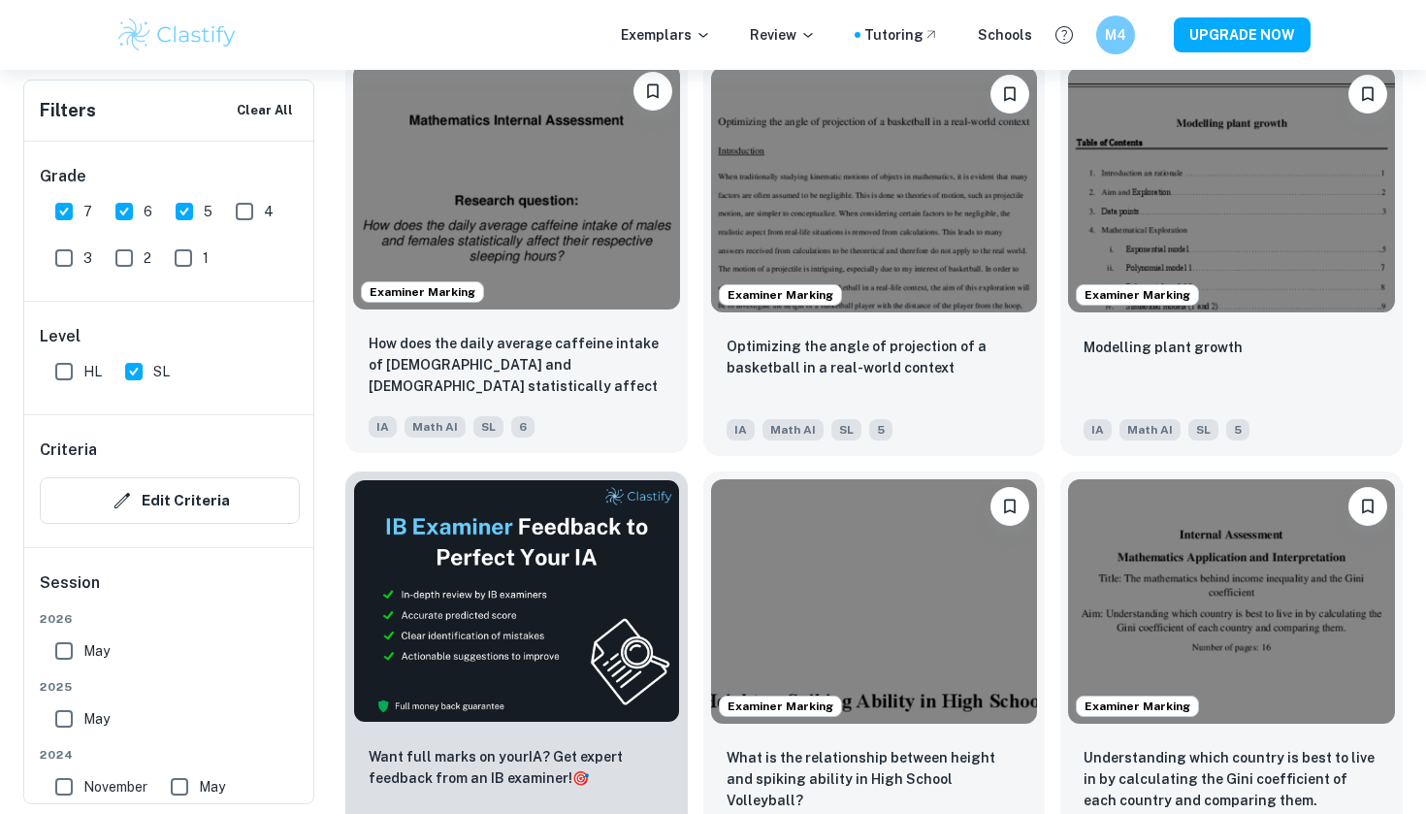
click at [532, 211] on img at bounding box center [516, 186] width 327 height 244
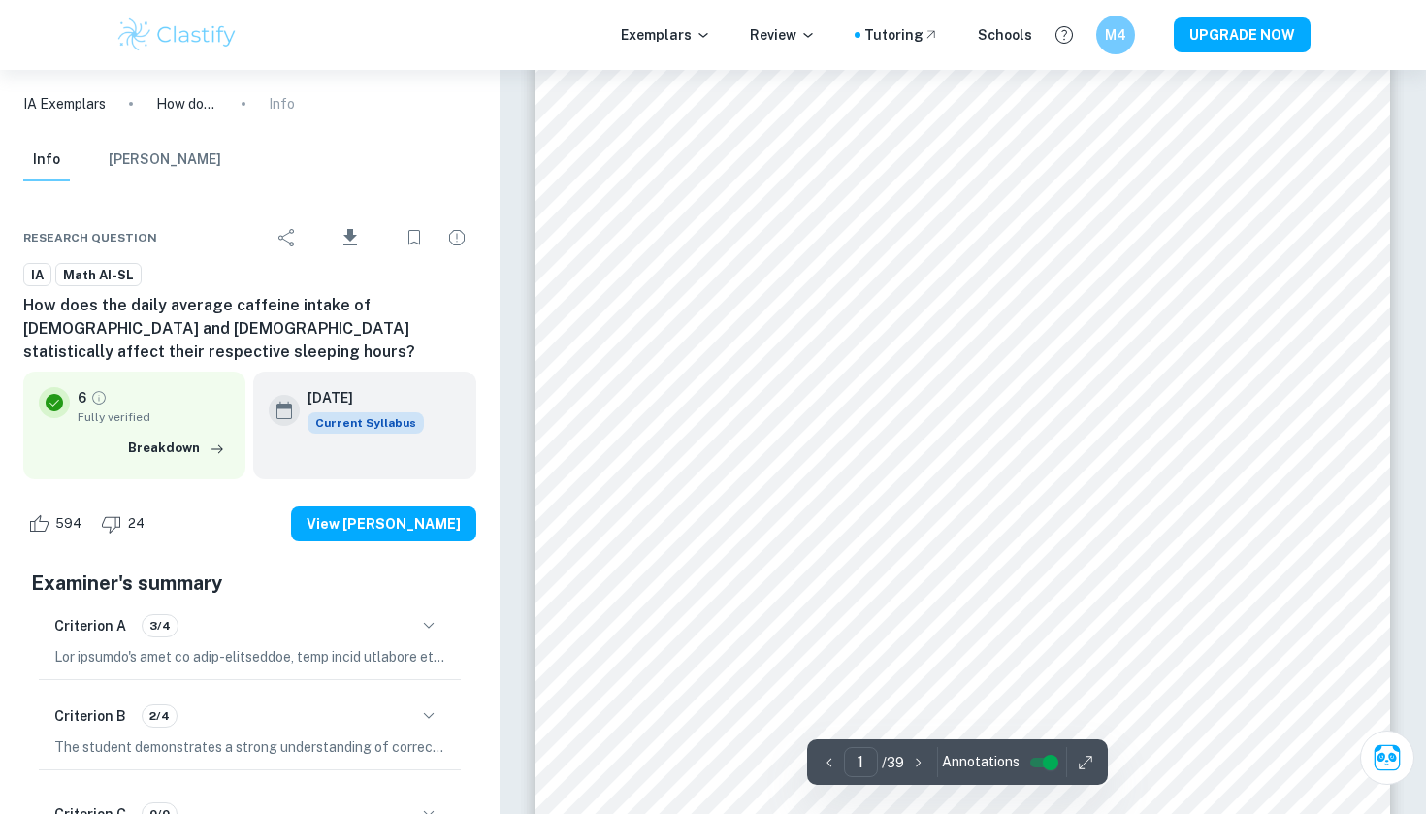
type input "2"
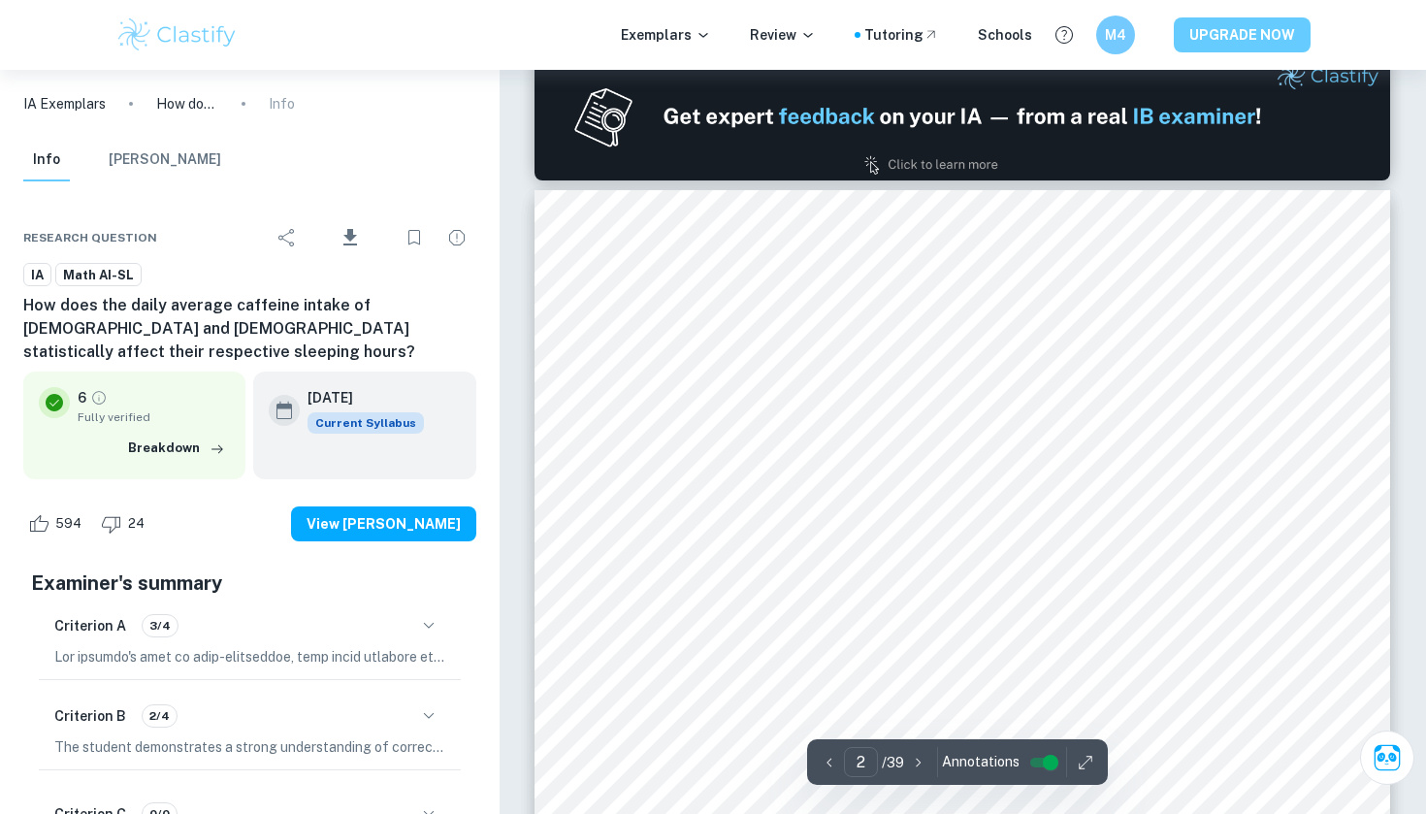
scroll to position [1151, 0]
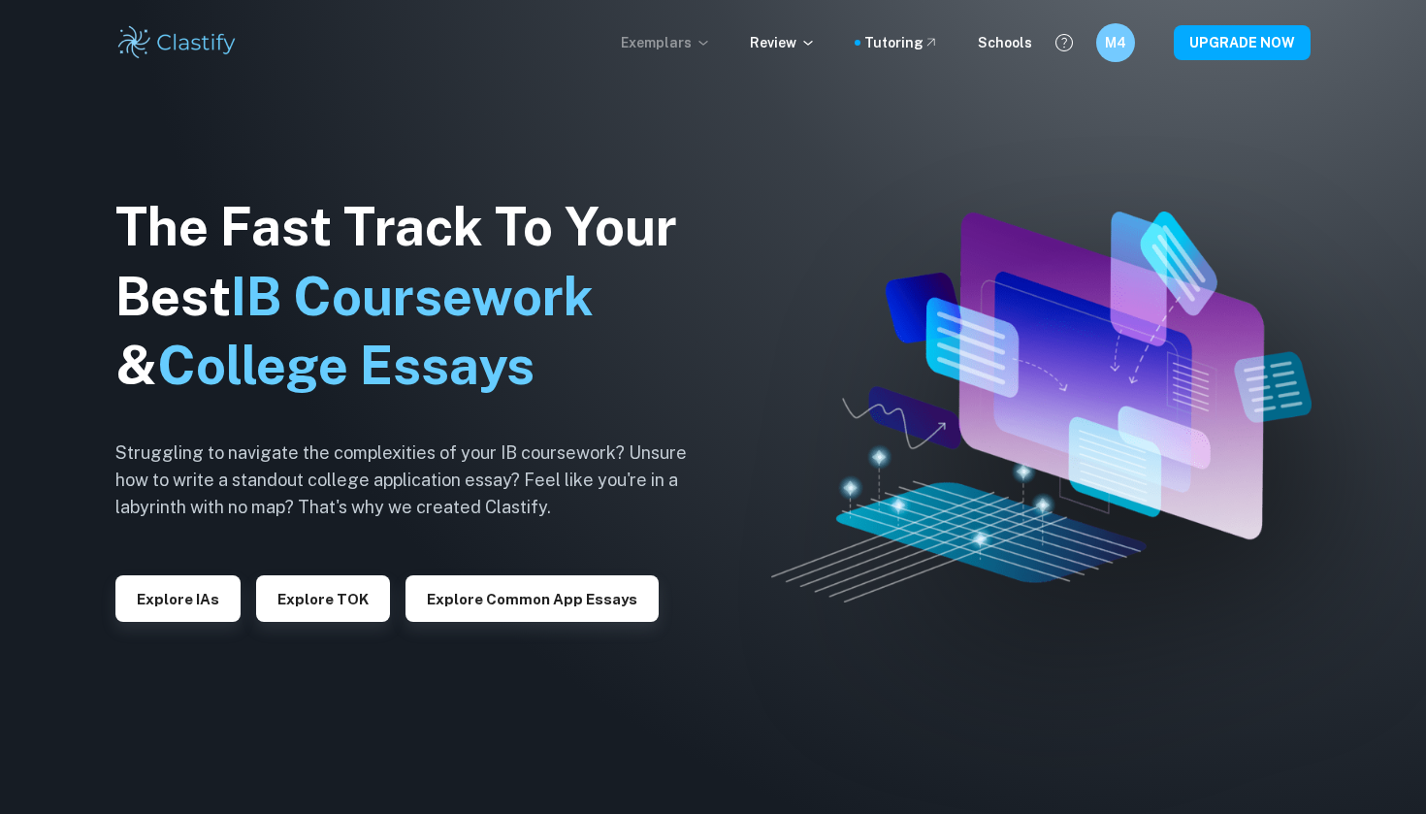
click at [711, 45] on icon at bounding box center [704, 43] width 16 height 16
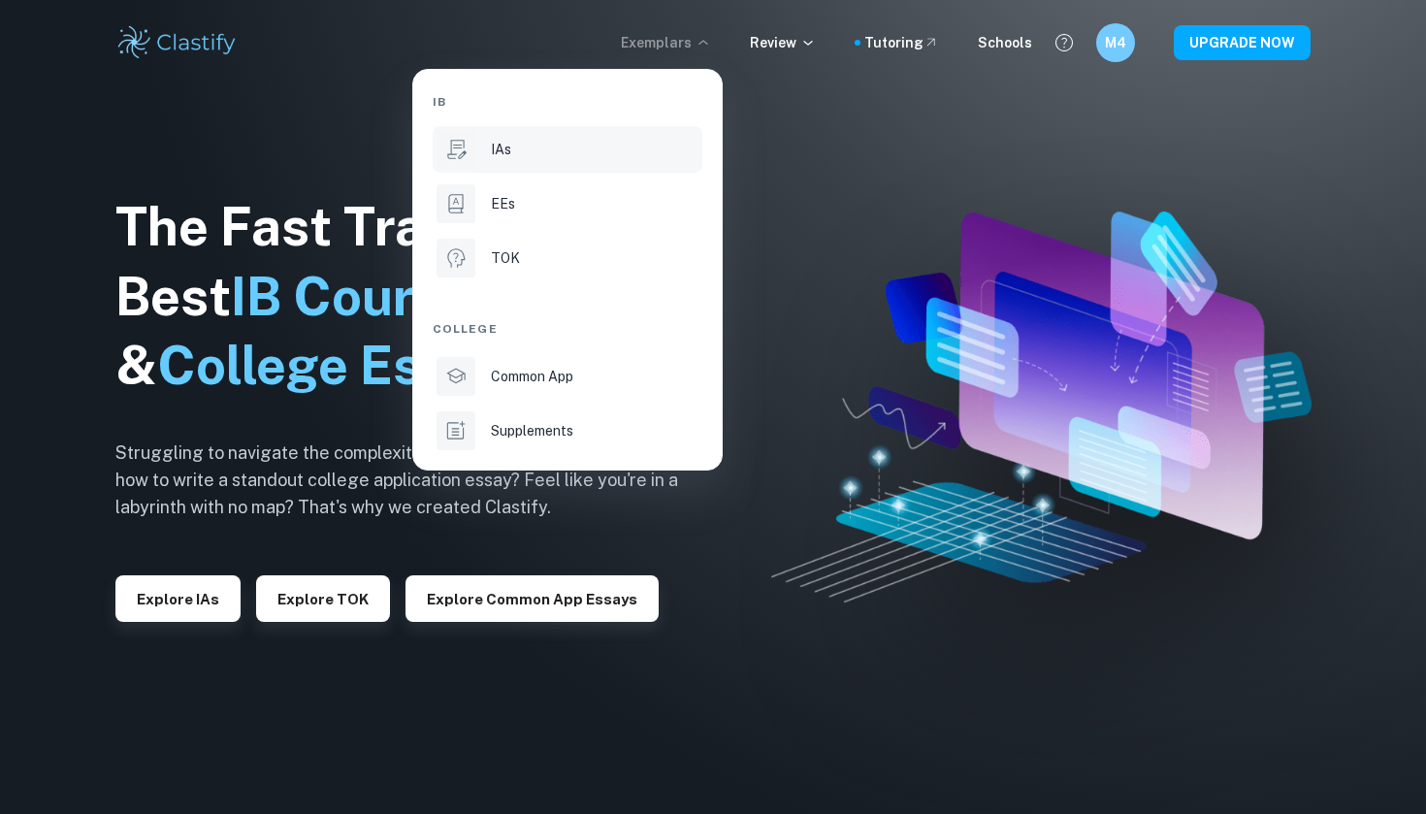
click at [589, 157] on div "IAs" at bounding box center [595, 149] width 208 height 21
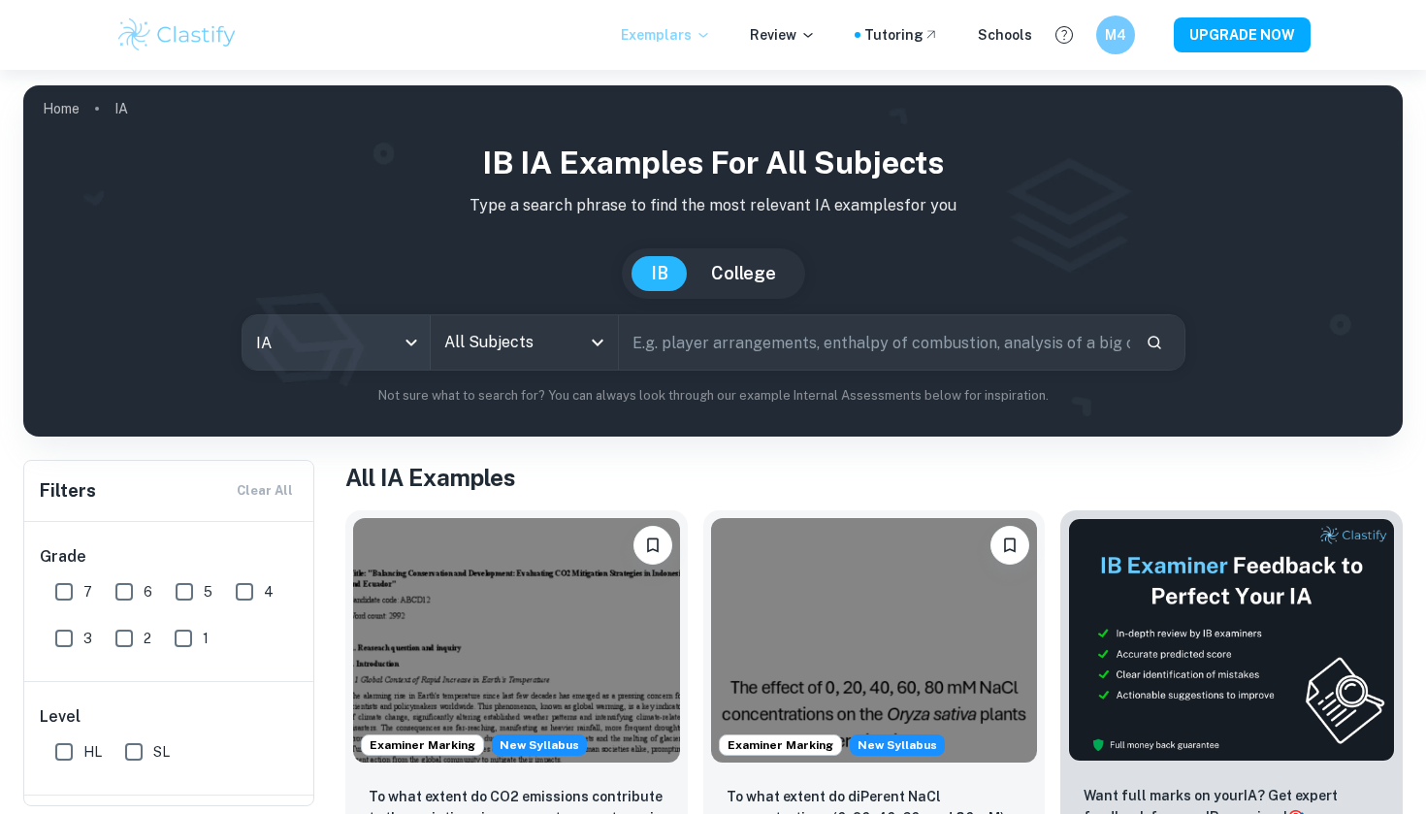
click at [404, 333] on body "We value your privacy We use cookies to enhance your browsing experience, serve…" at bounding box center [713, 477] width 1426 height 814
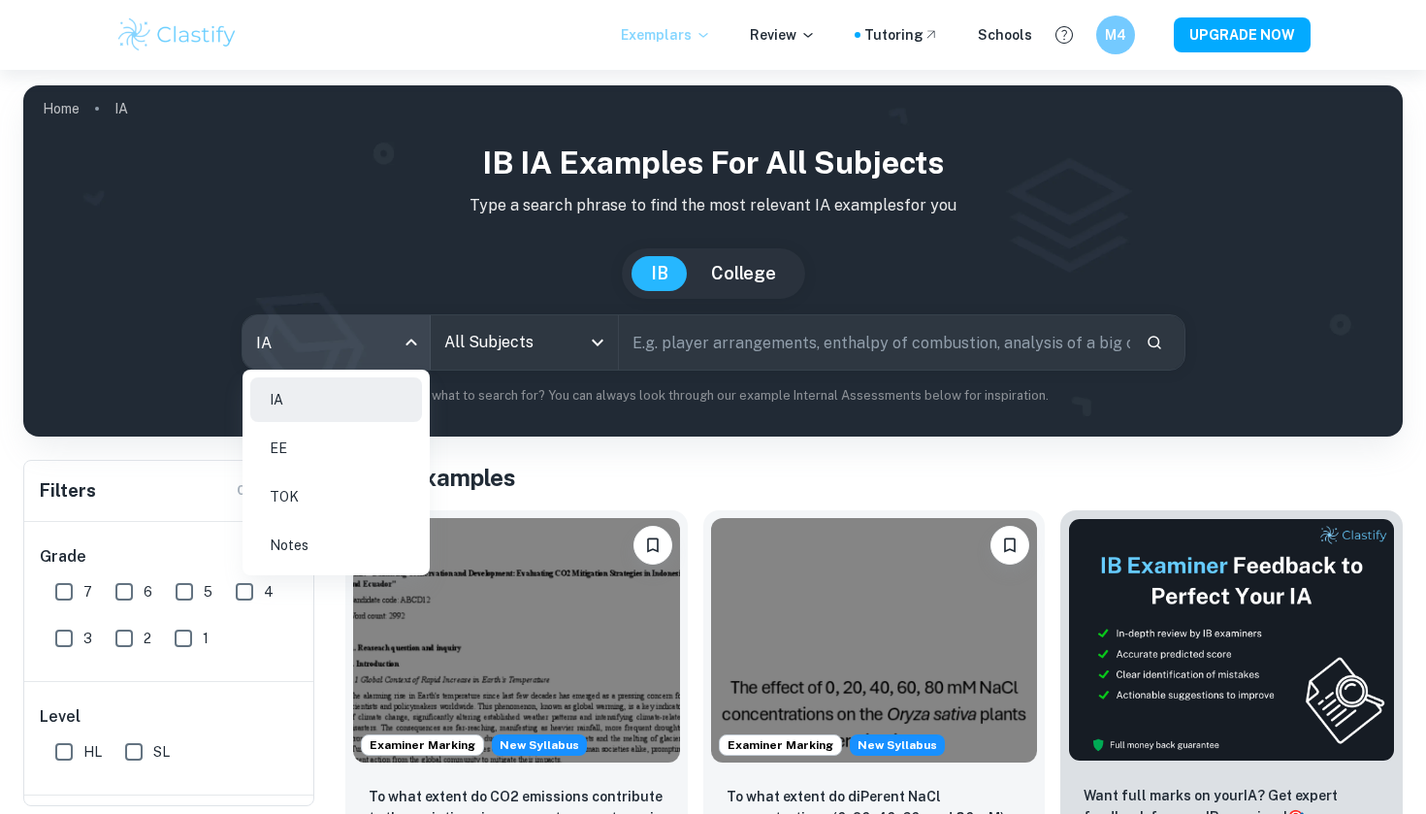
click at [481, 355] on div at bounding box center [713, 407] width 1426 height 814
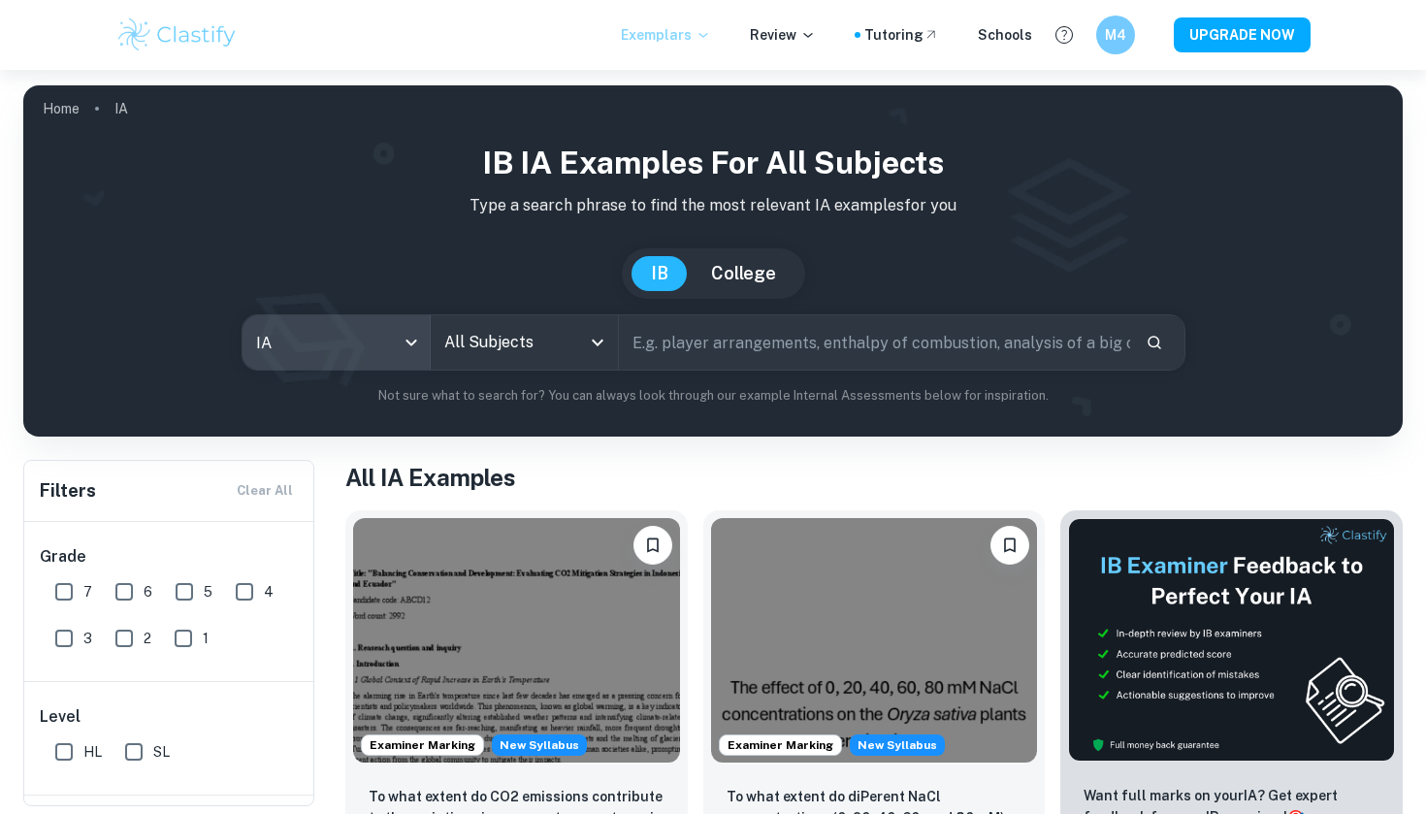
click at [530, 348] on input "All Subjects" at bounding box center [509, 342] width 141 height 37
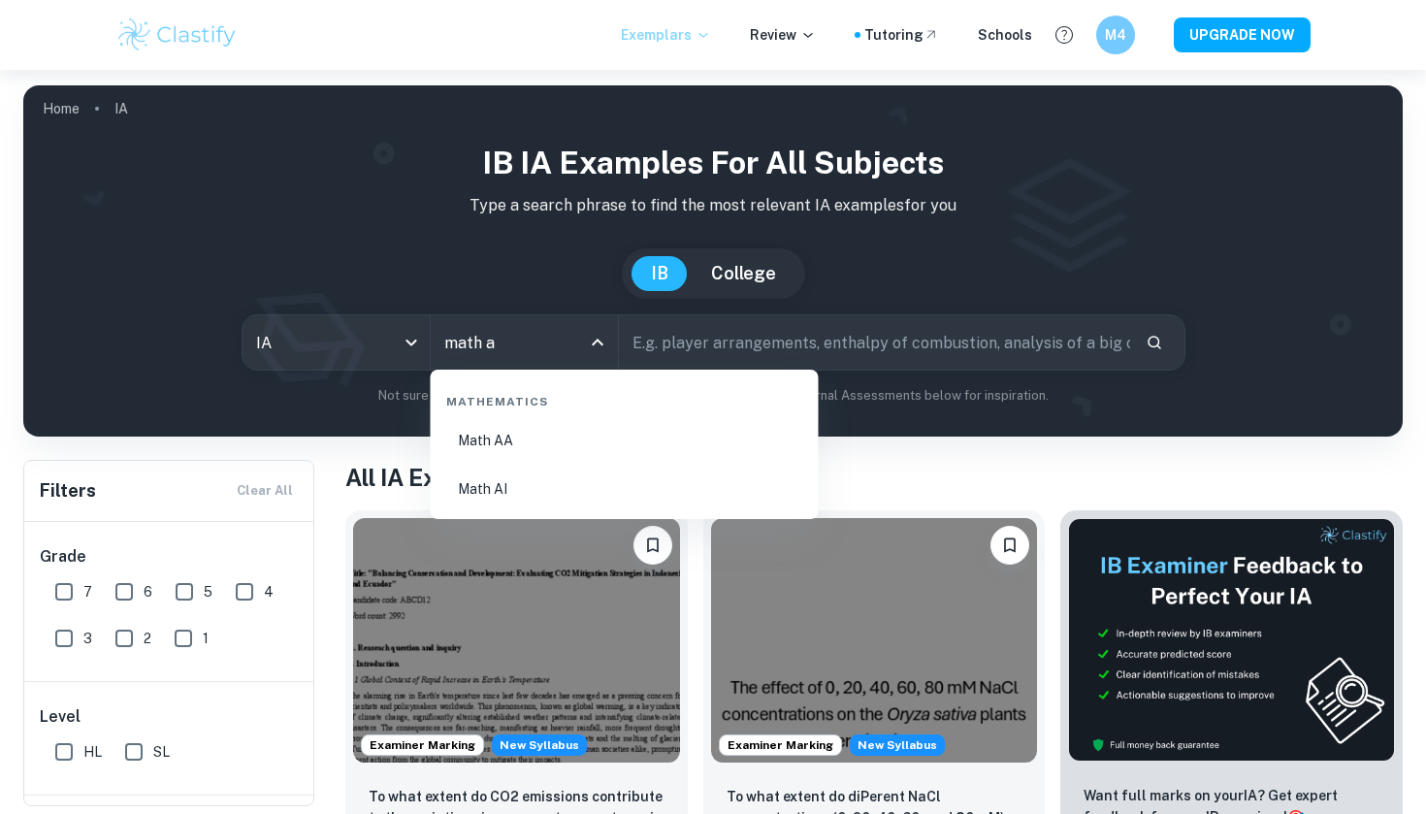
type input "math ai"
click at [507, 438] on li "Math AI" at bounding box center [625, 440] width 373 height 45
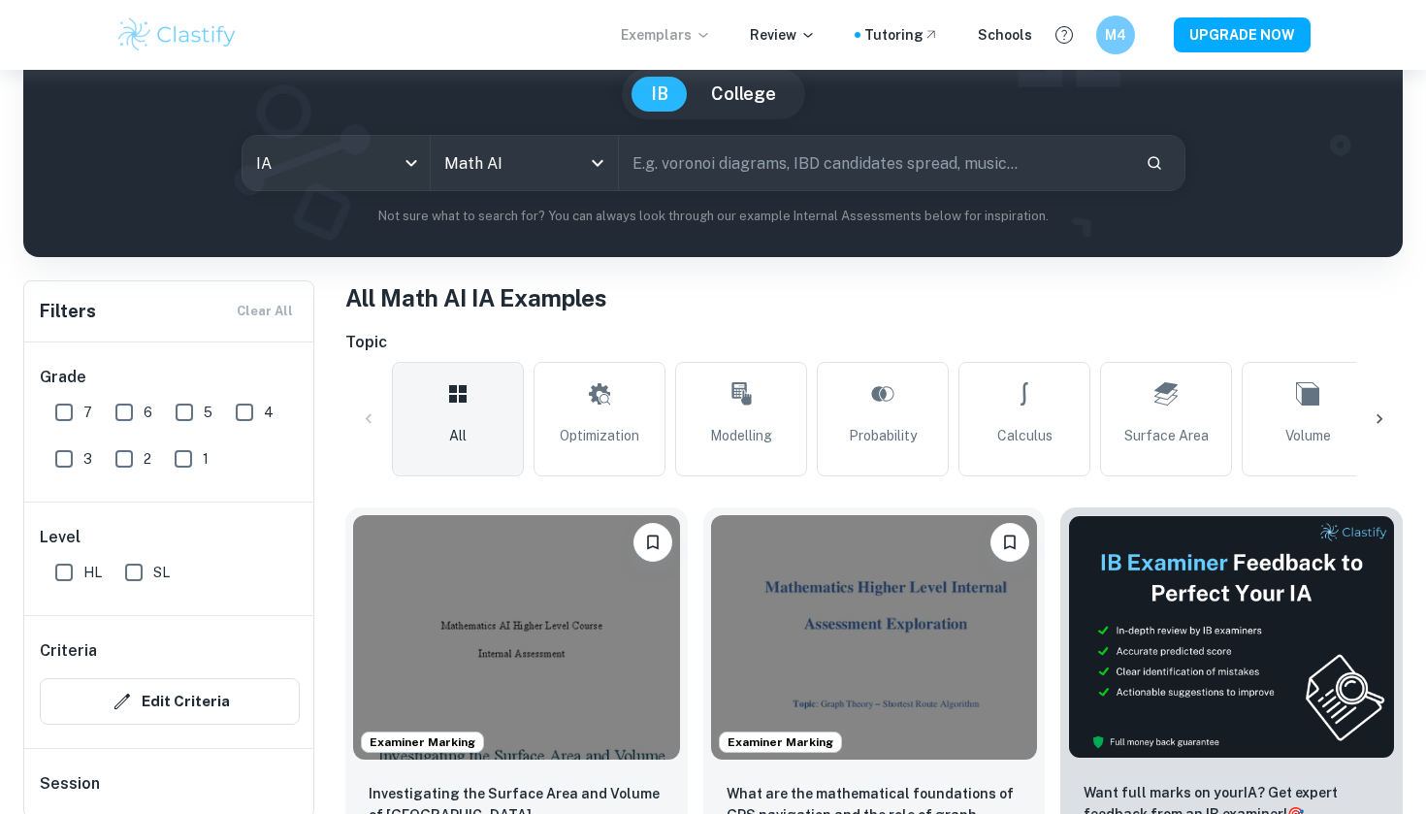
scroll to position [192, 0]
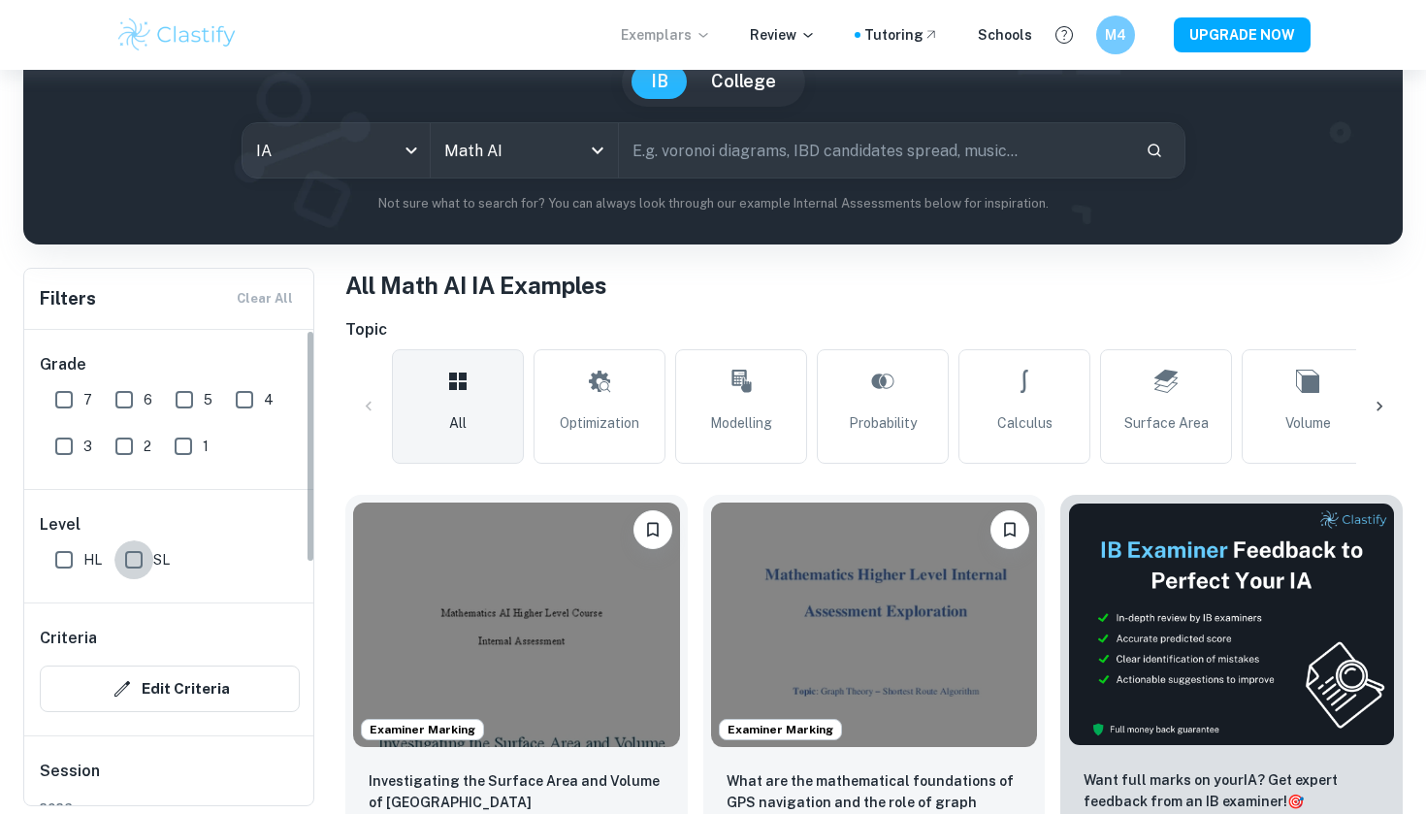
click at [138, 561] on input "SL" at bounding box center [133, 559] width 39 height 39
checkbox input "true"
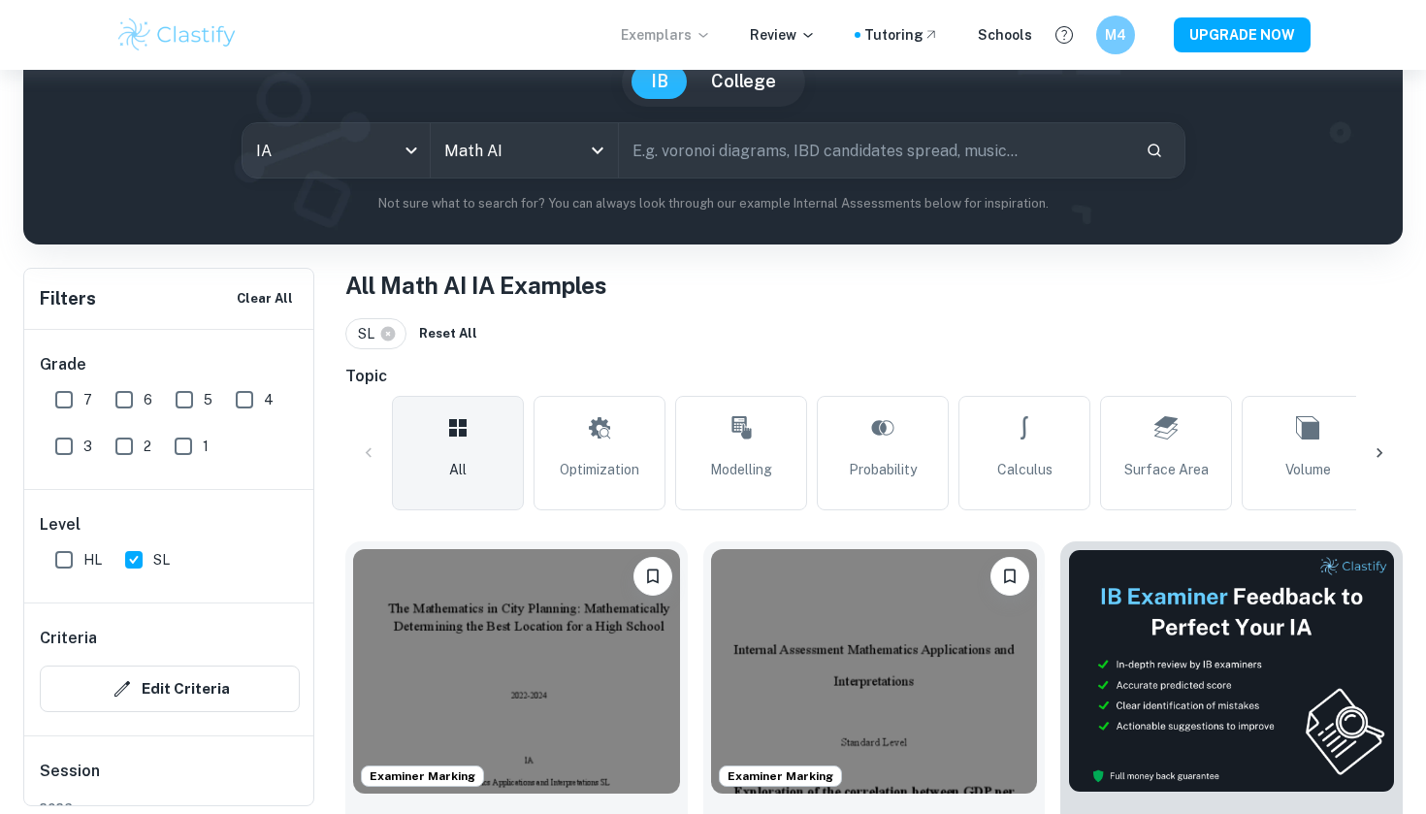
click at [124, 395] on input "6" at bounding box center [124, 399] width 39 height 39
checkbox input "true"
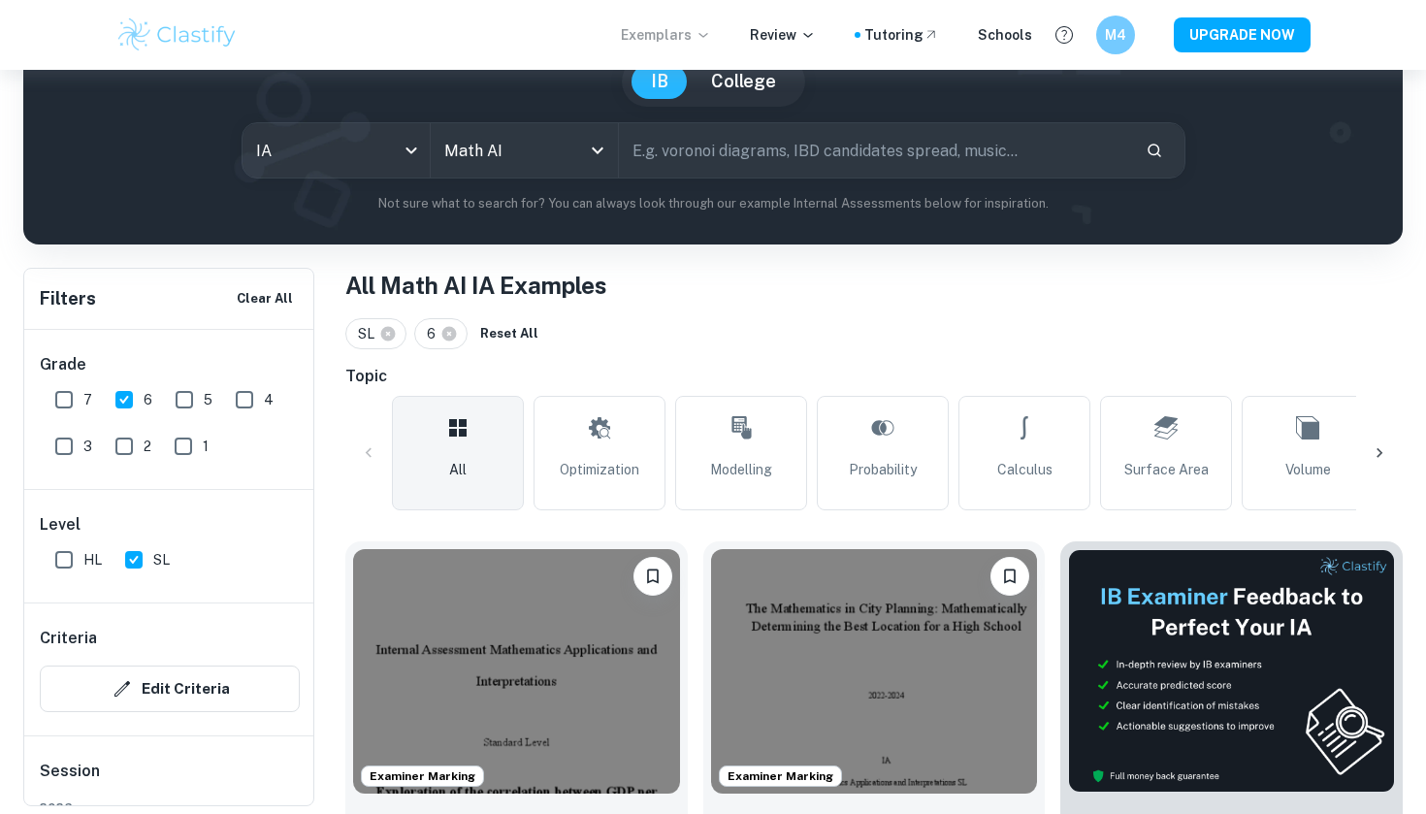
click at [59, 401] on input "7" at bounding box center [64, 399] width 39 height 39
checkbox input "true"
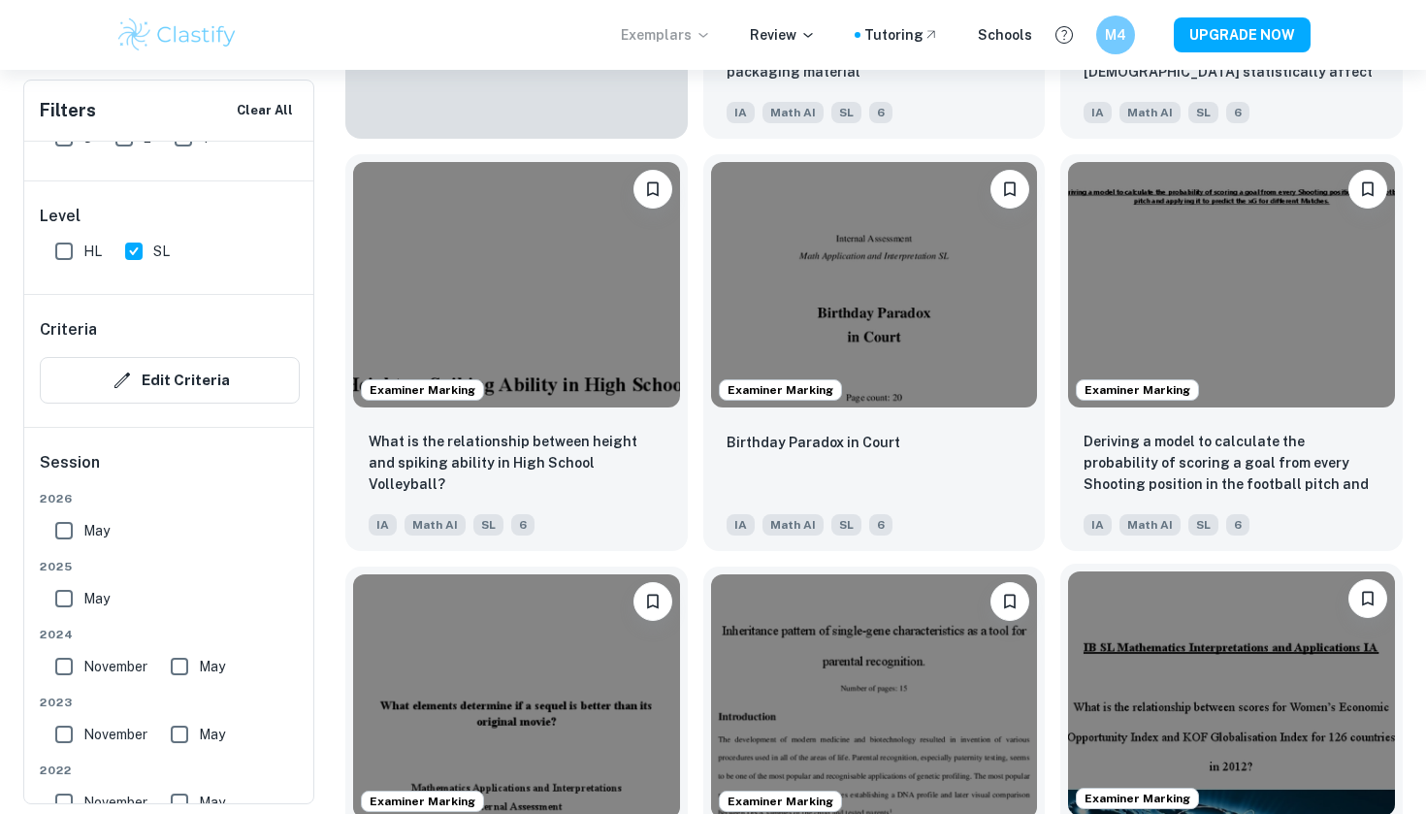
scroll to position [1791, 0]
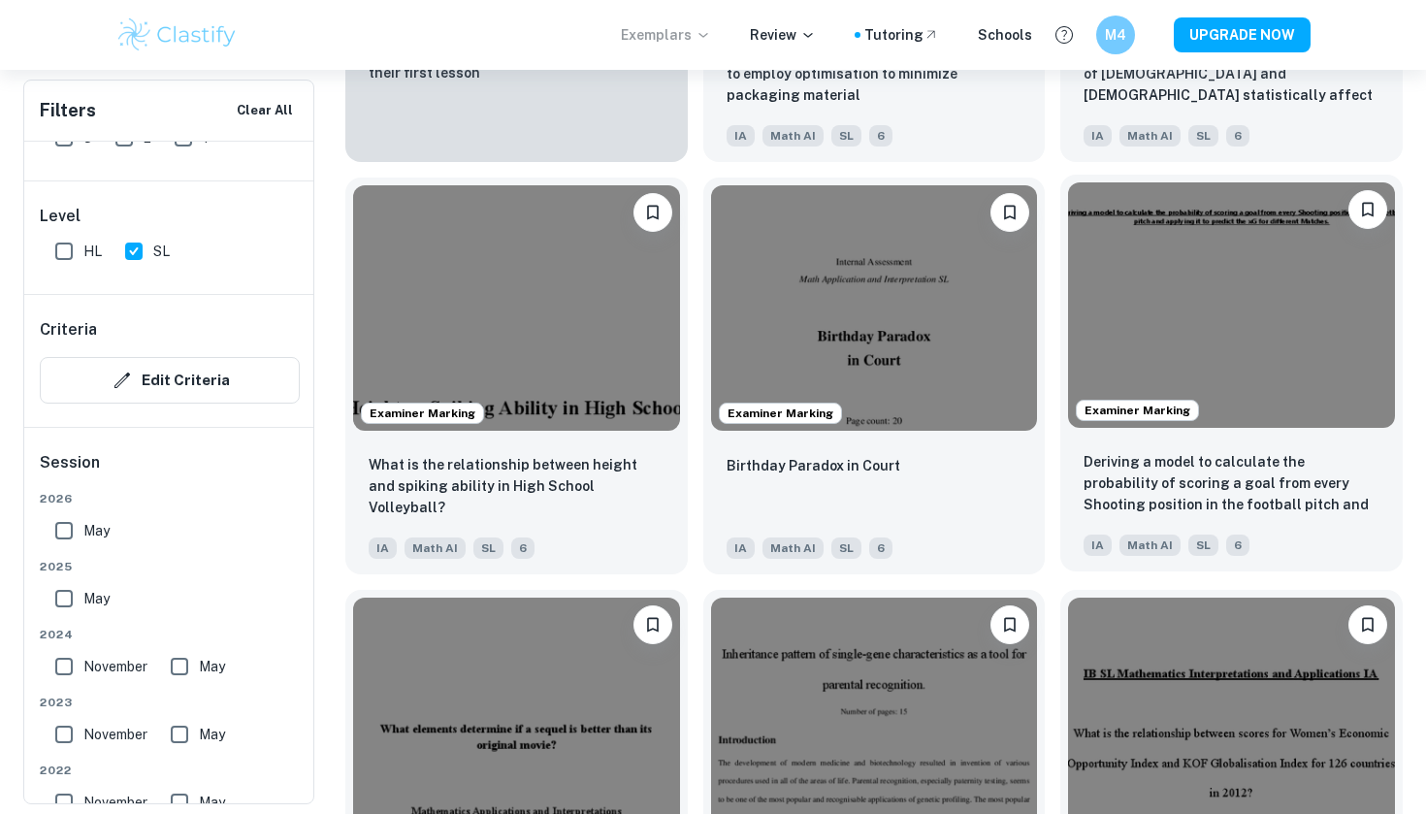
click at [1279, 266] on img at bounding box center [1231, 304] width 327 height 244
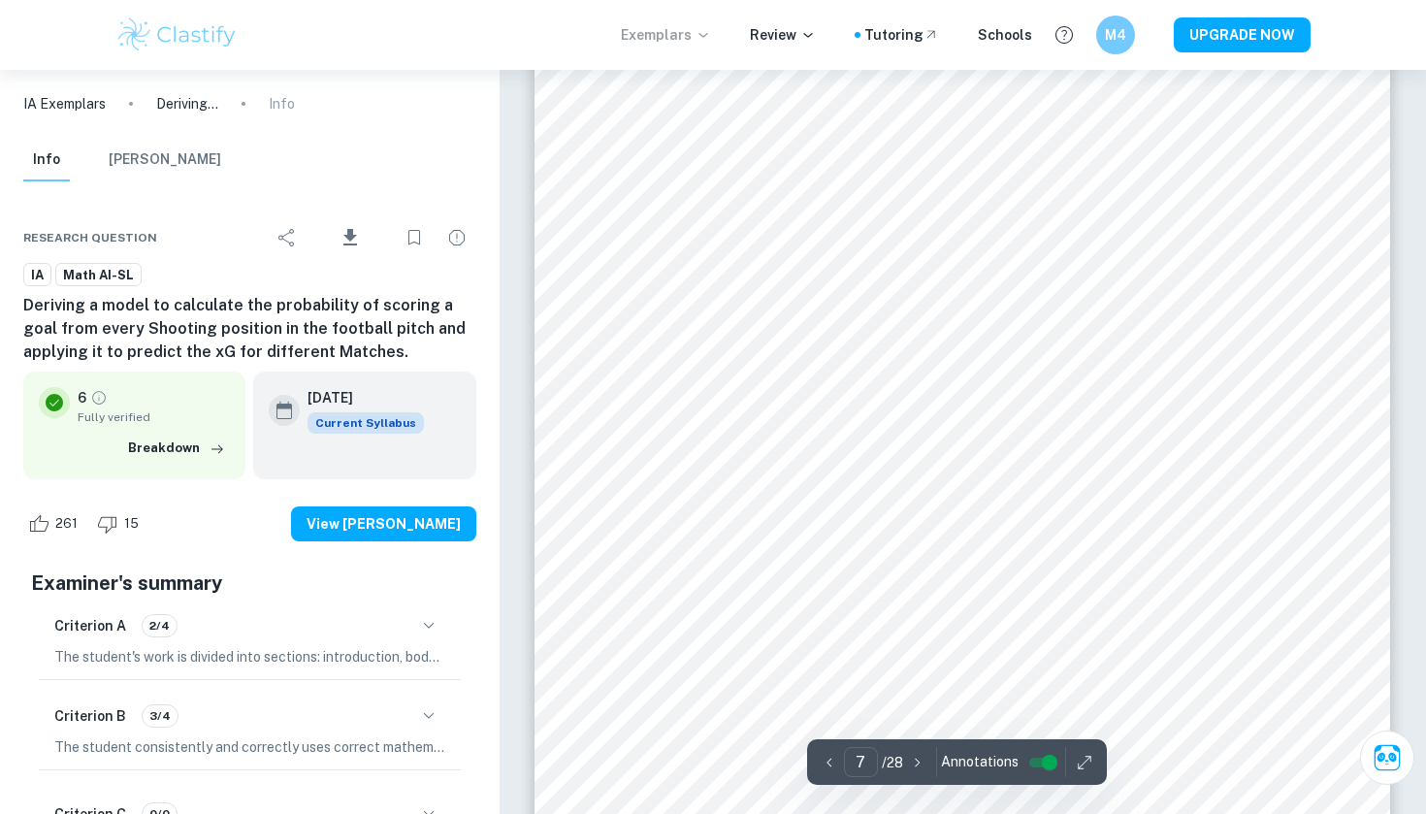
scroll to position [7797, 0]
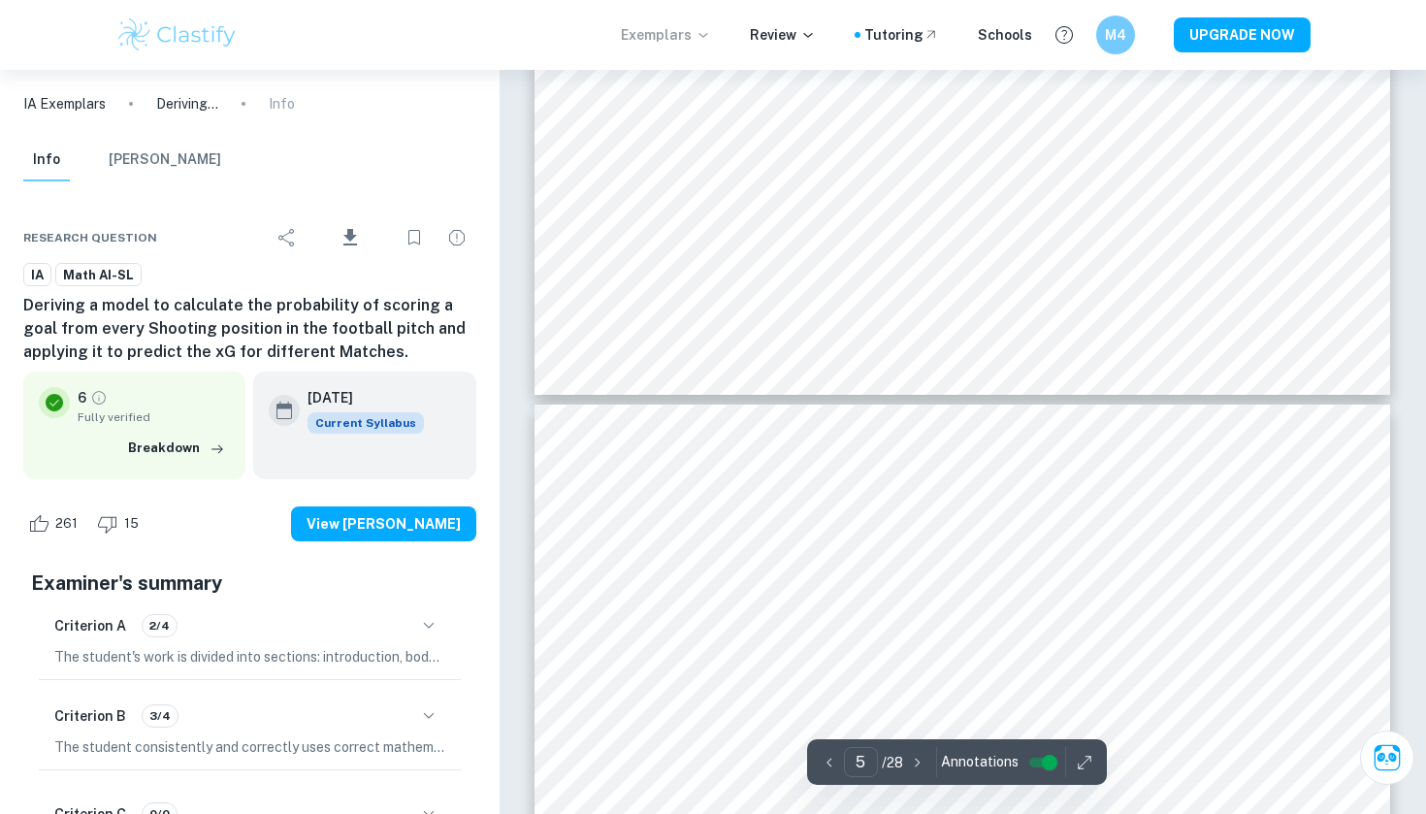
type input "4"
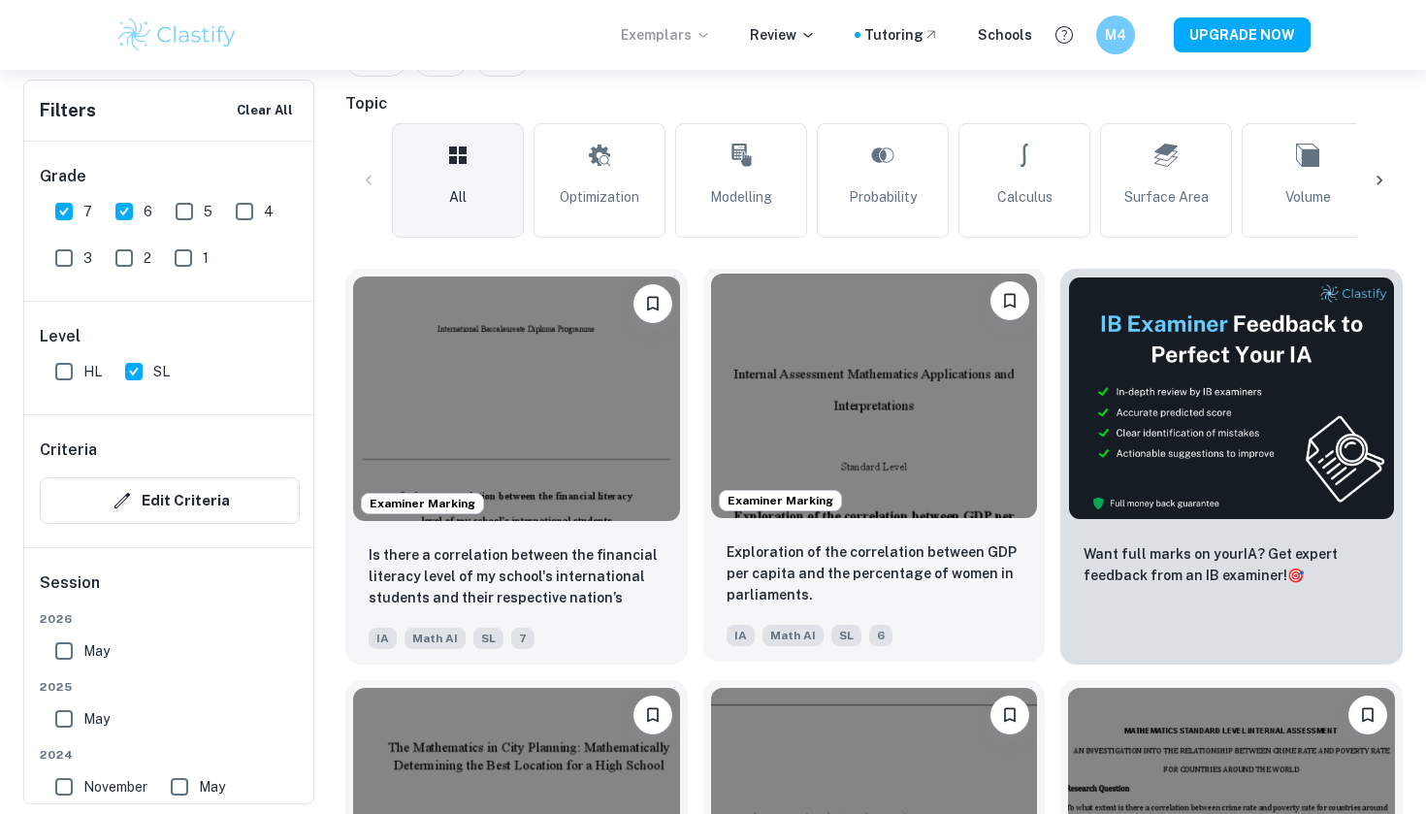
scroll to position [466, 0]
click at [817, 418] on img at bounding box center [874, 395] width 327 height 244
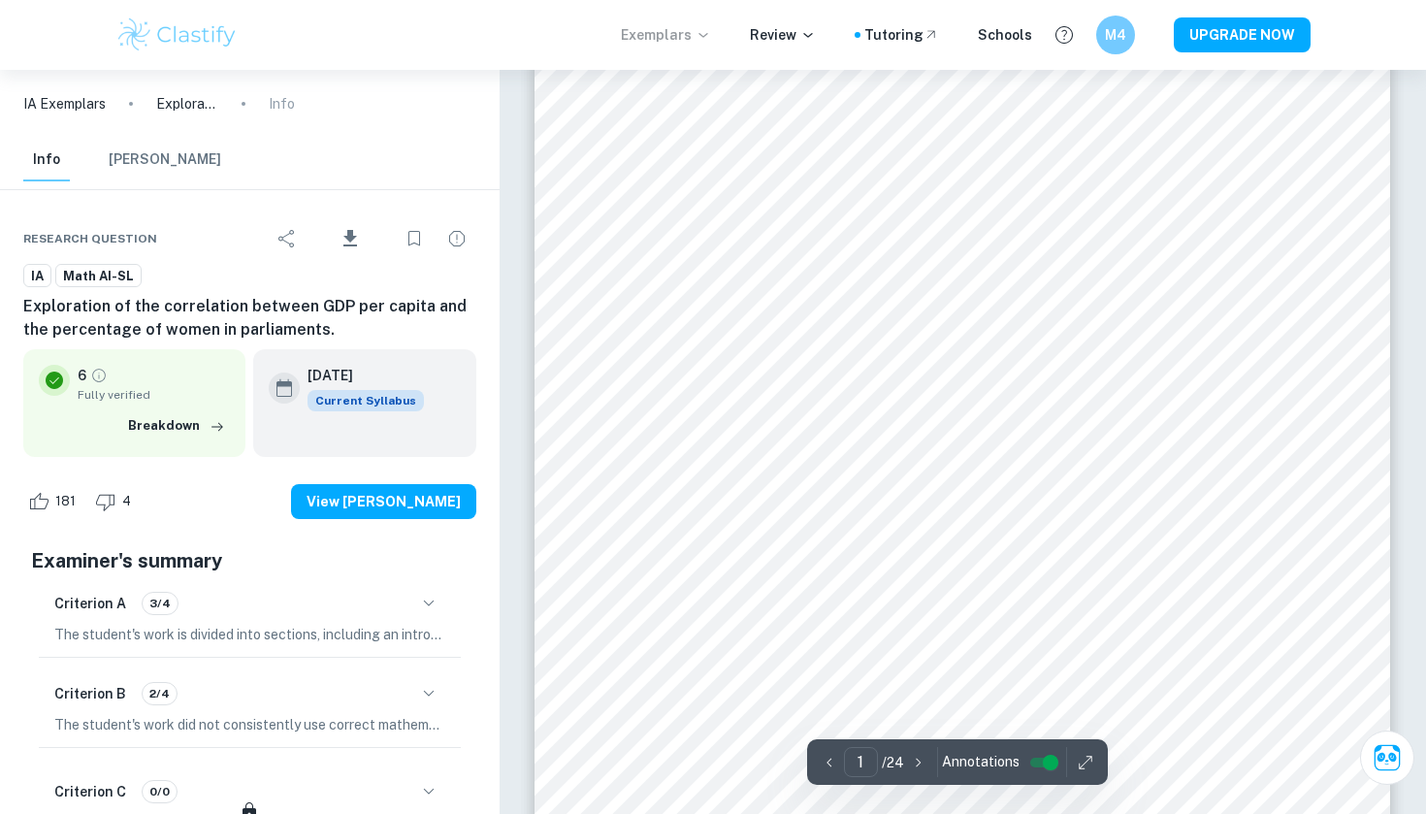
scroll to position [229, 1]
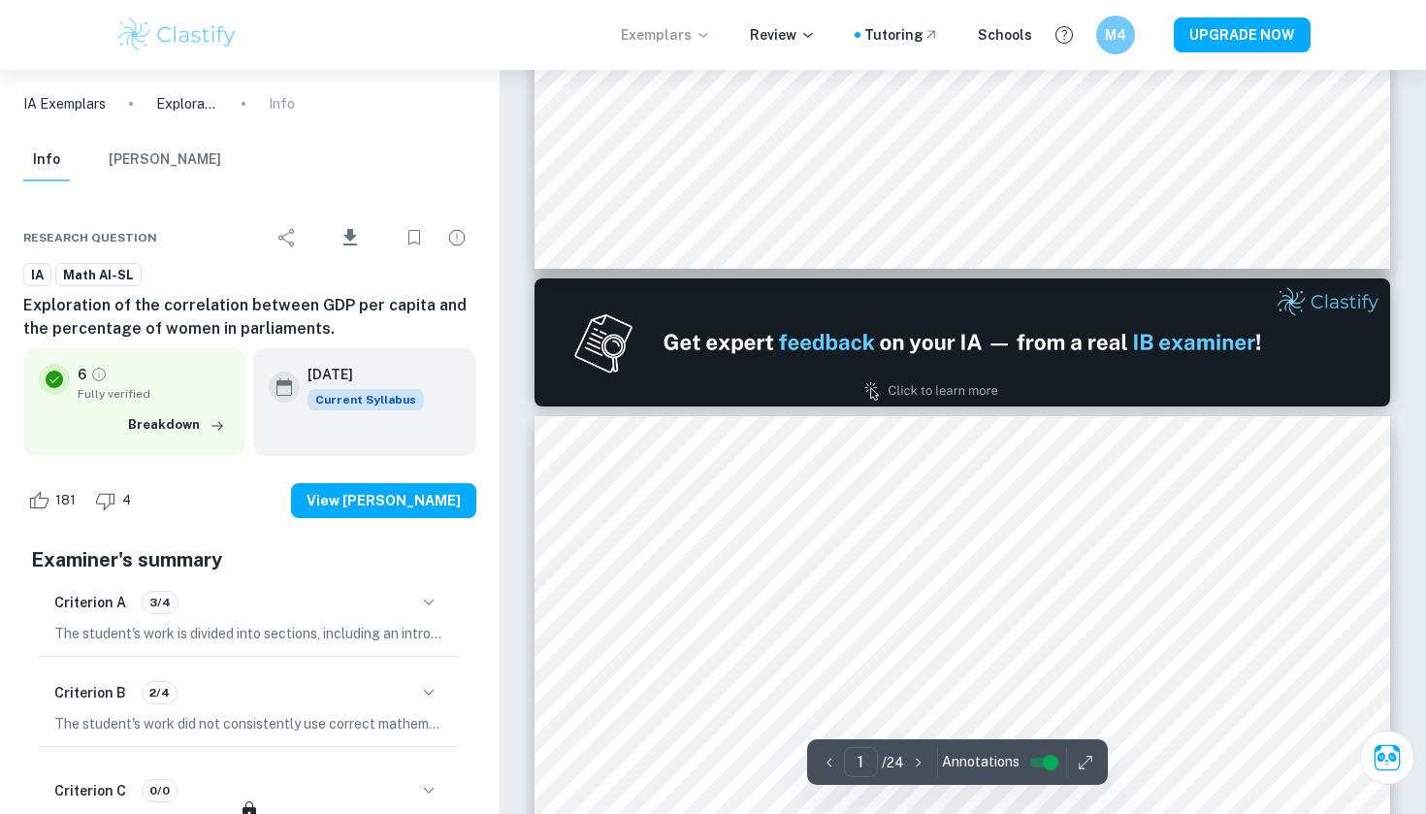
type input "2"
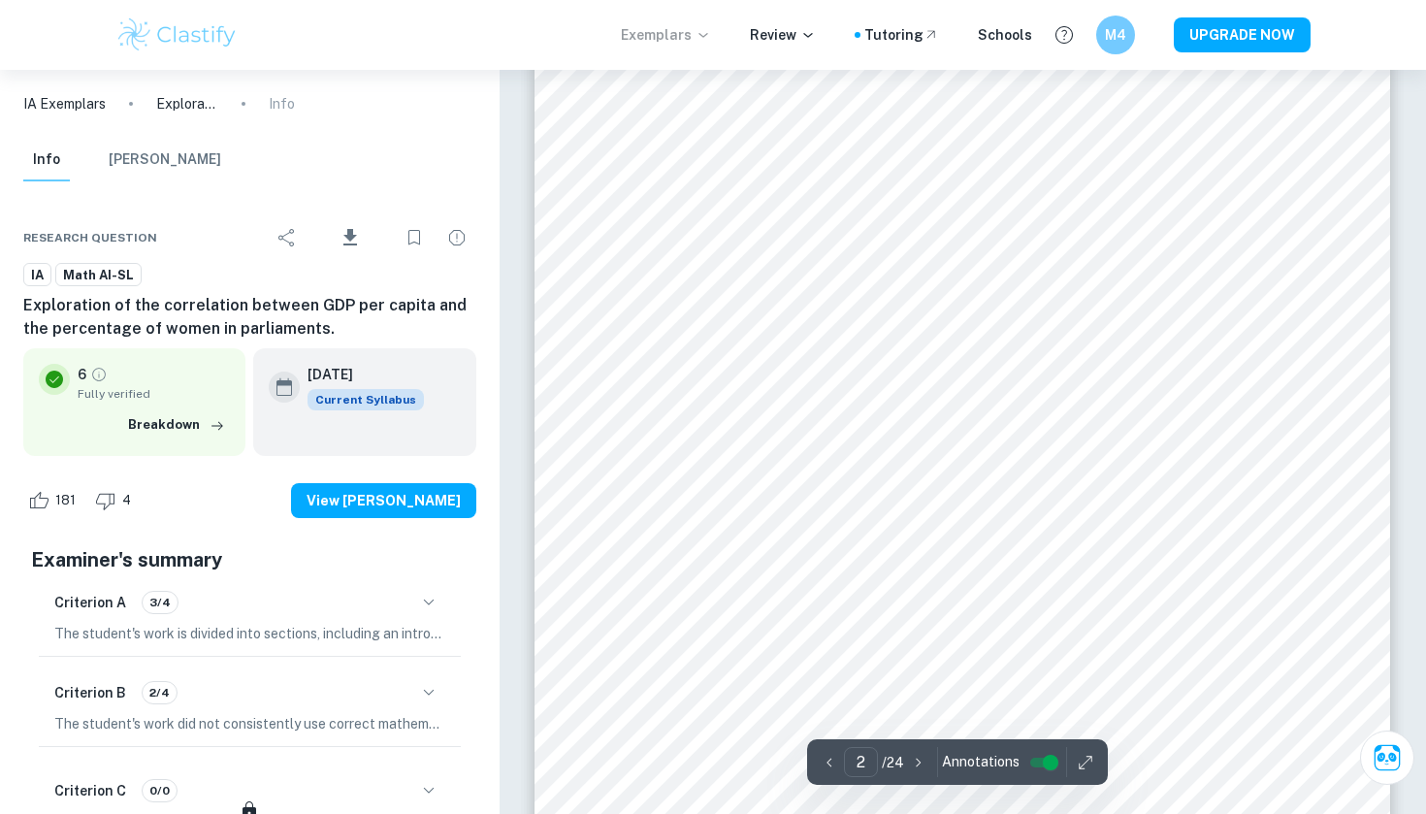
scroll to position [1684, 0]
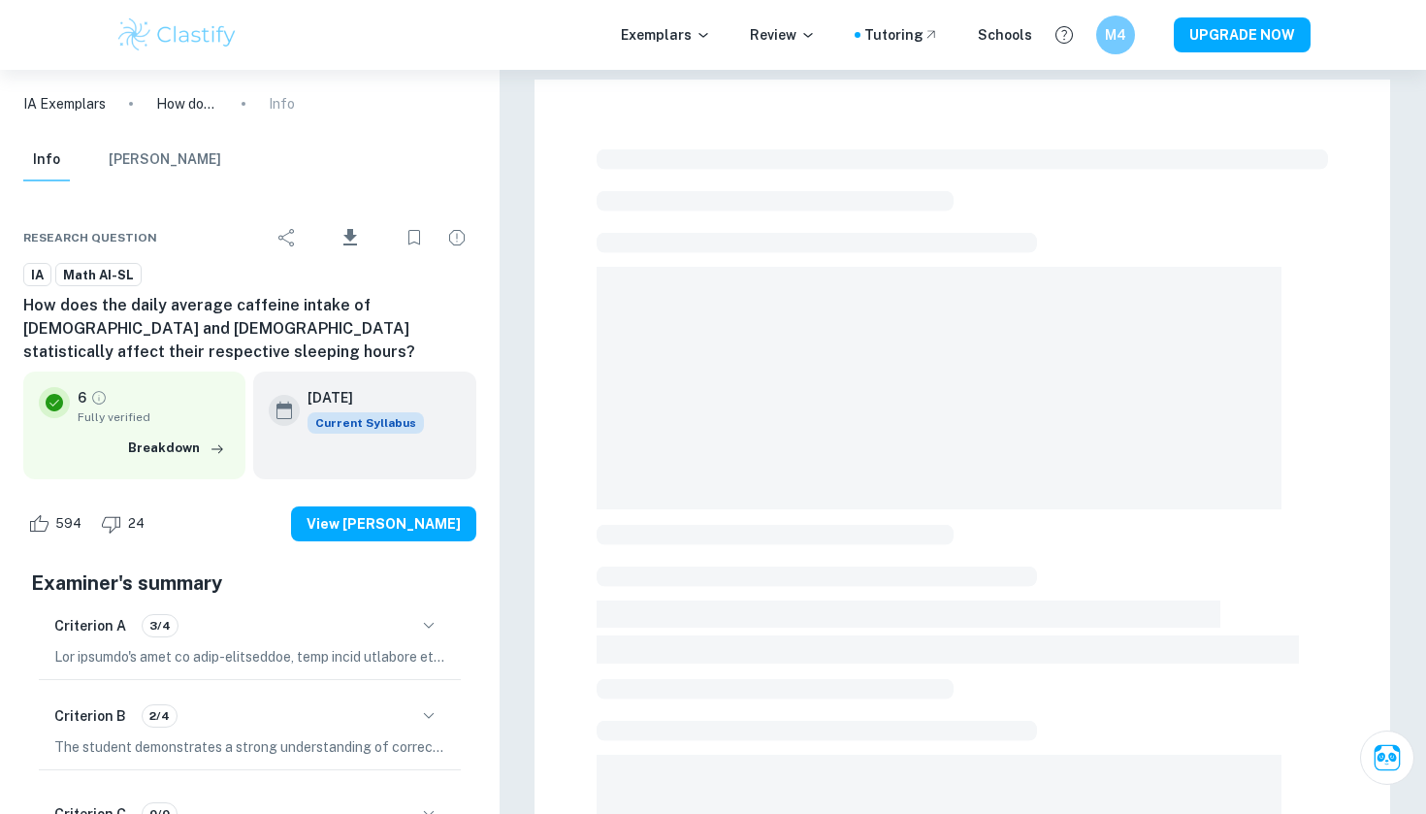
checkbox input "true"
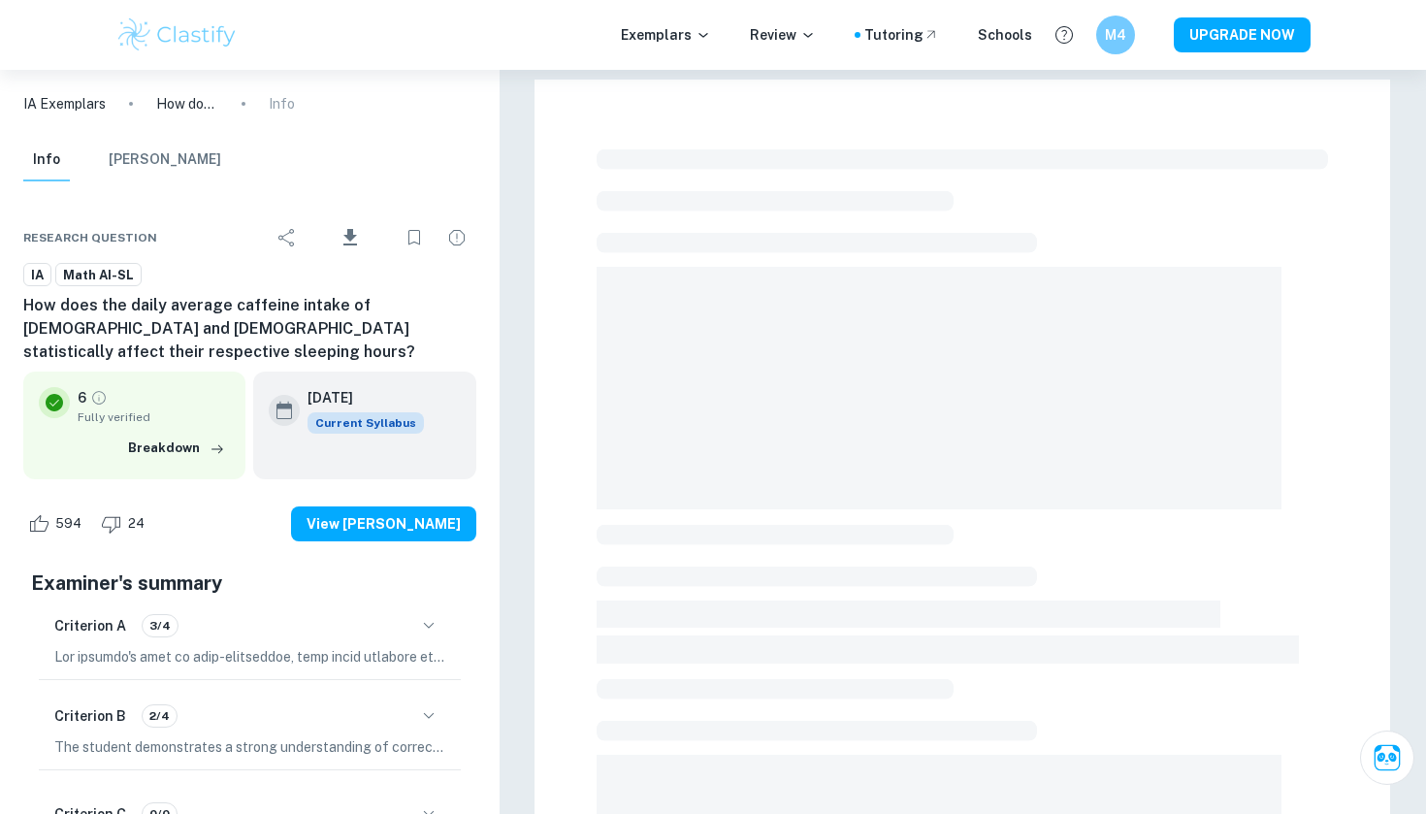
click at [140, 148] on button "[PERSON_NAME]" at bounding box center [165, 160] width 113 height 43
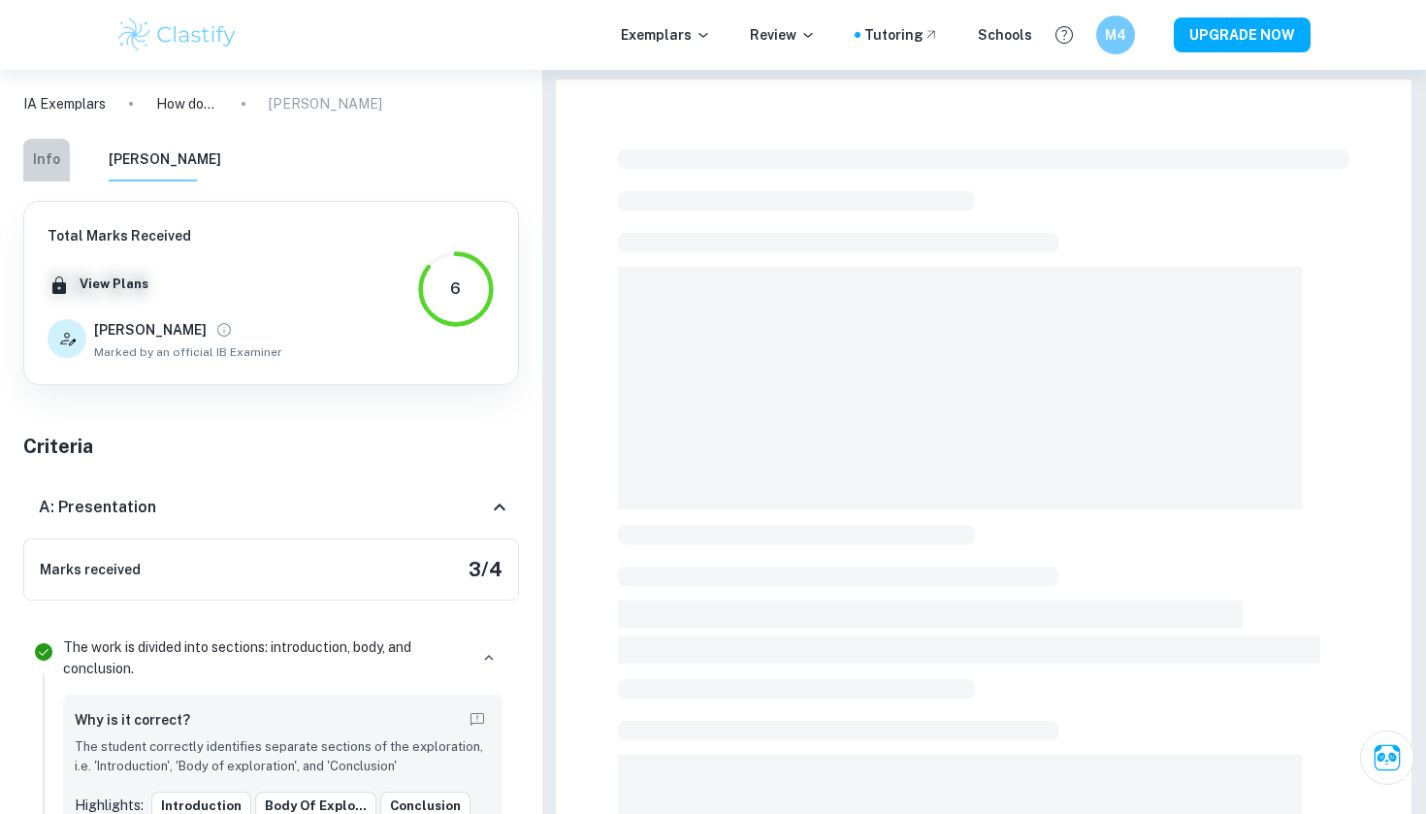
click at [55, 159] on button "Info" at bounding box center [46, 160] width 47 height 43
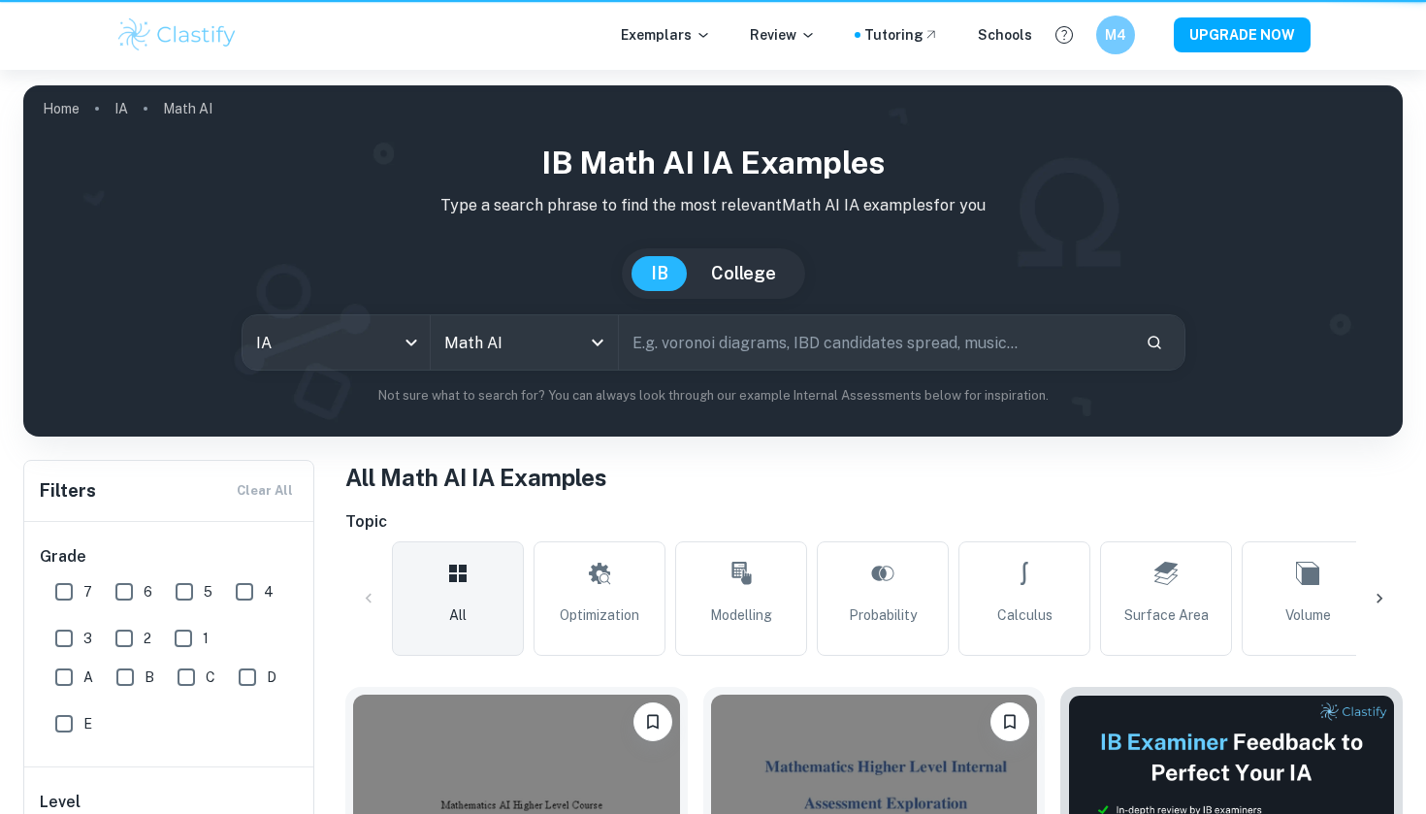
scroll to position [2733, 0]
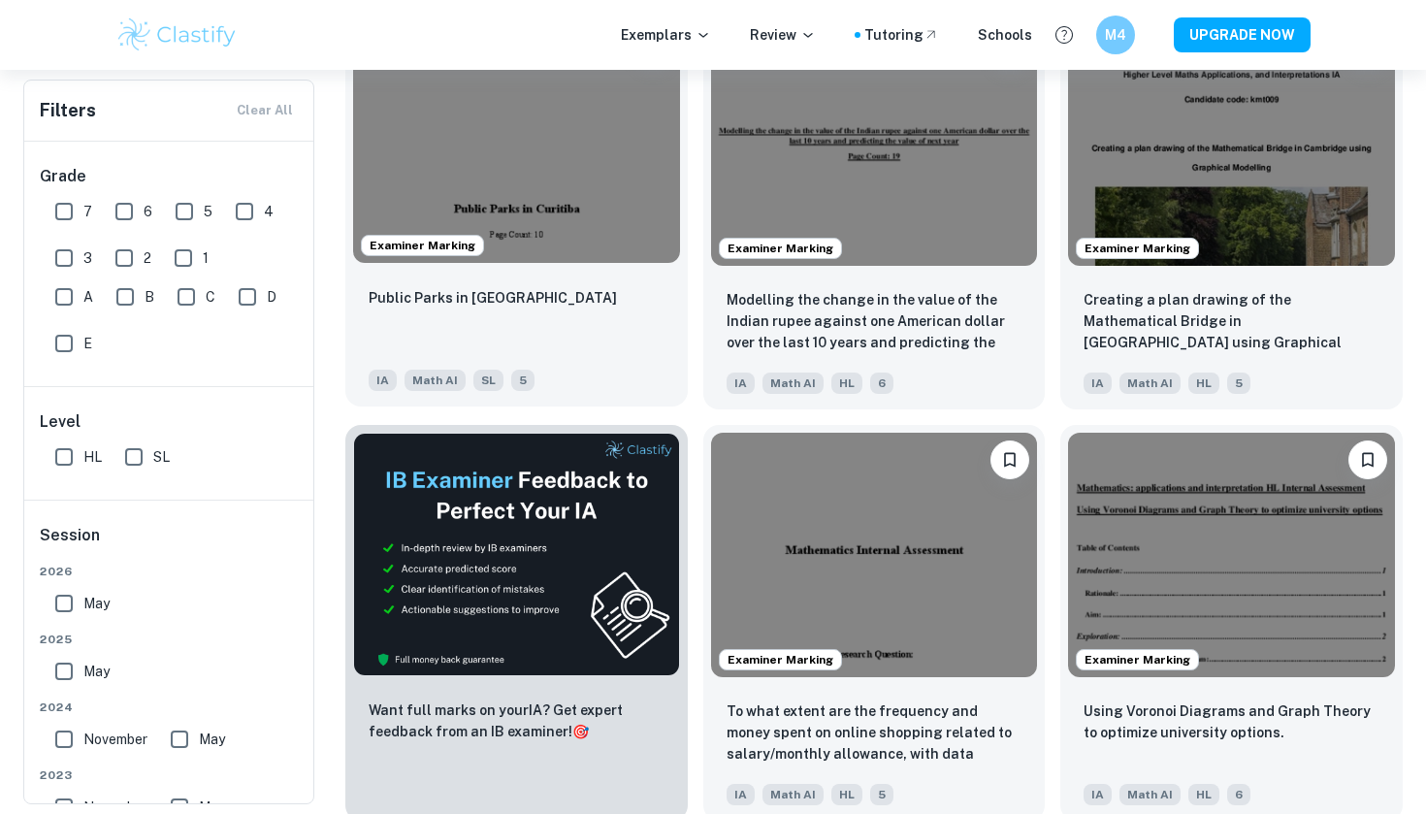
click at [509, 155] on img at bounding box center [516, 139] width 327 height 244
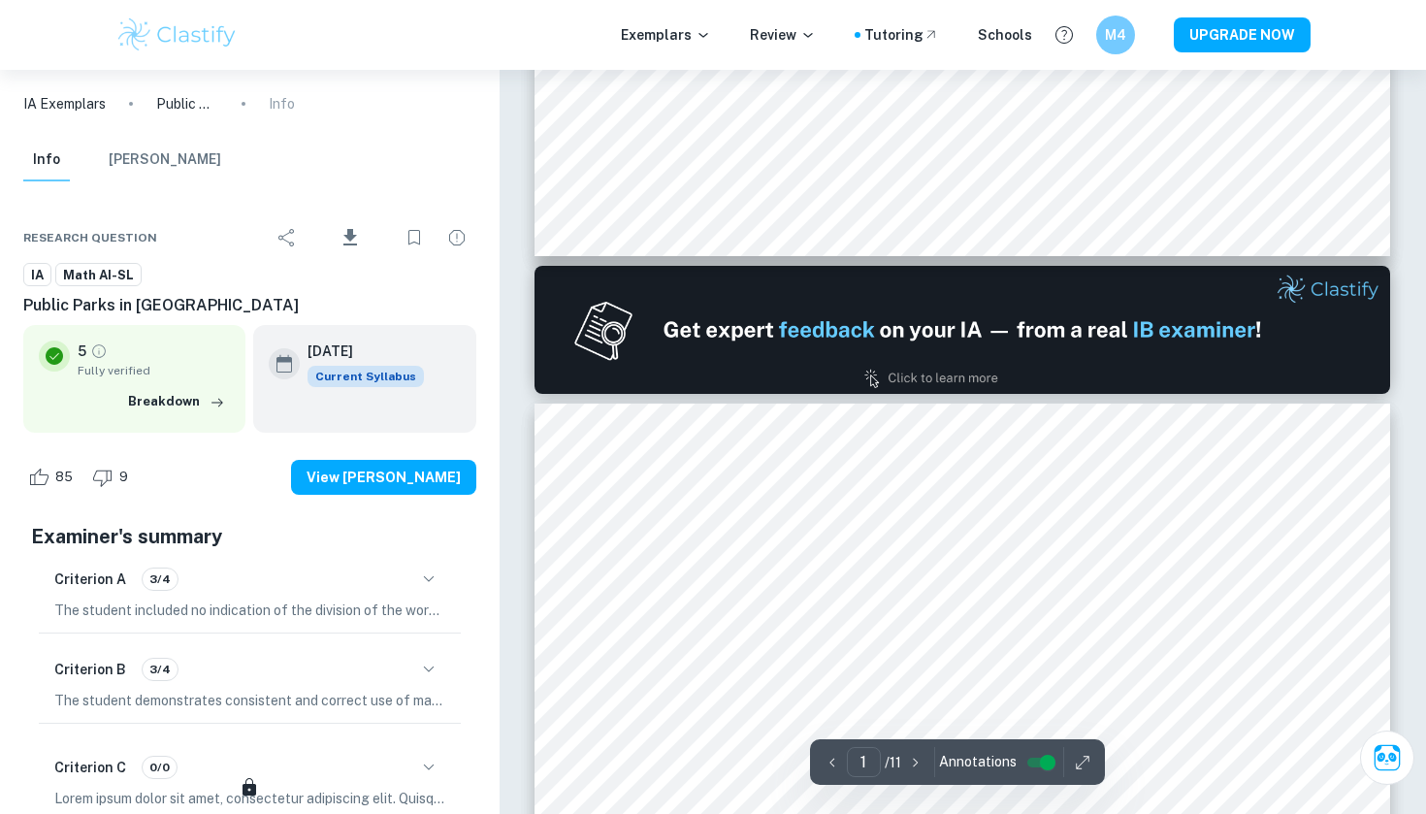
type input "2"
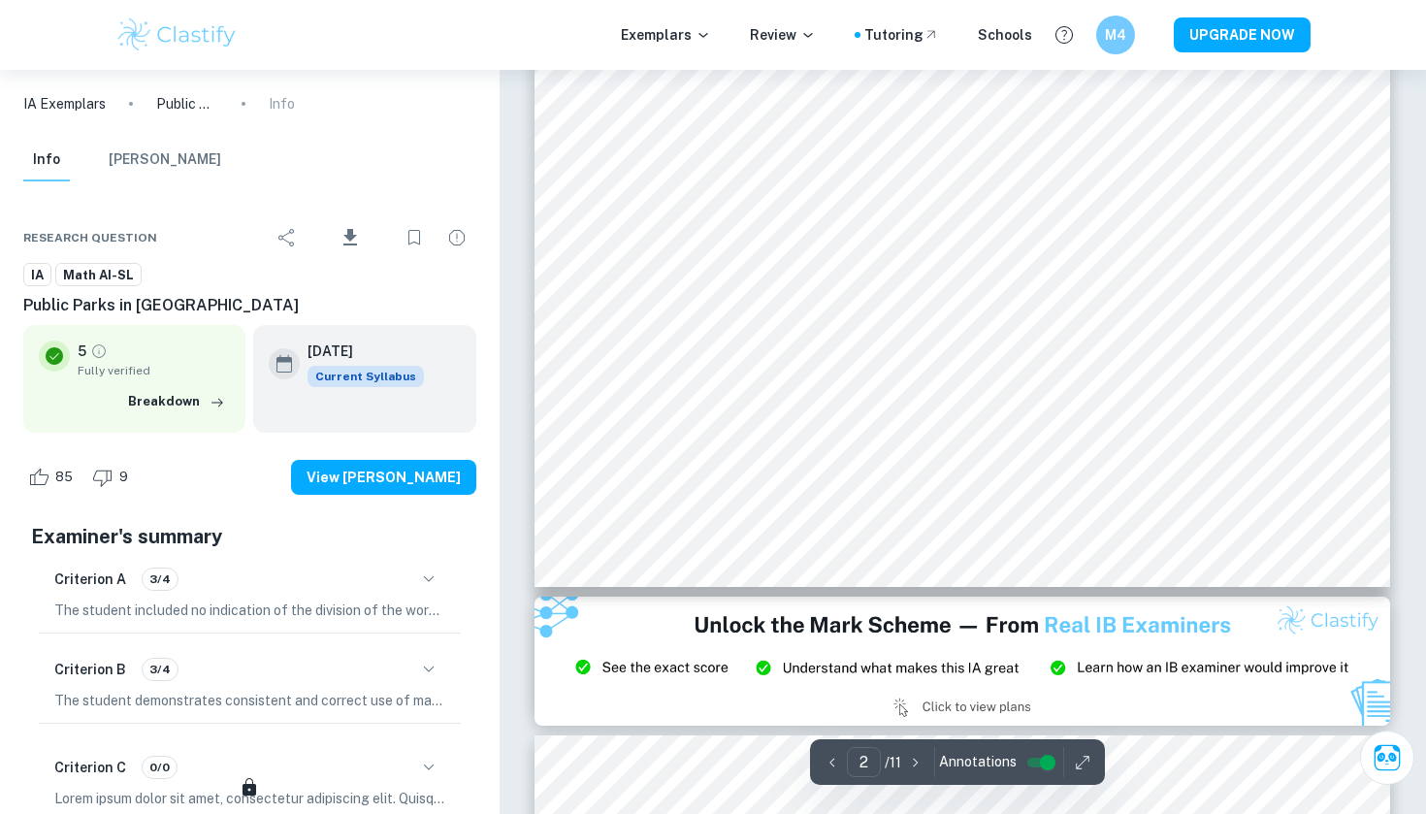
scroll to position [1880, 0]
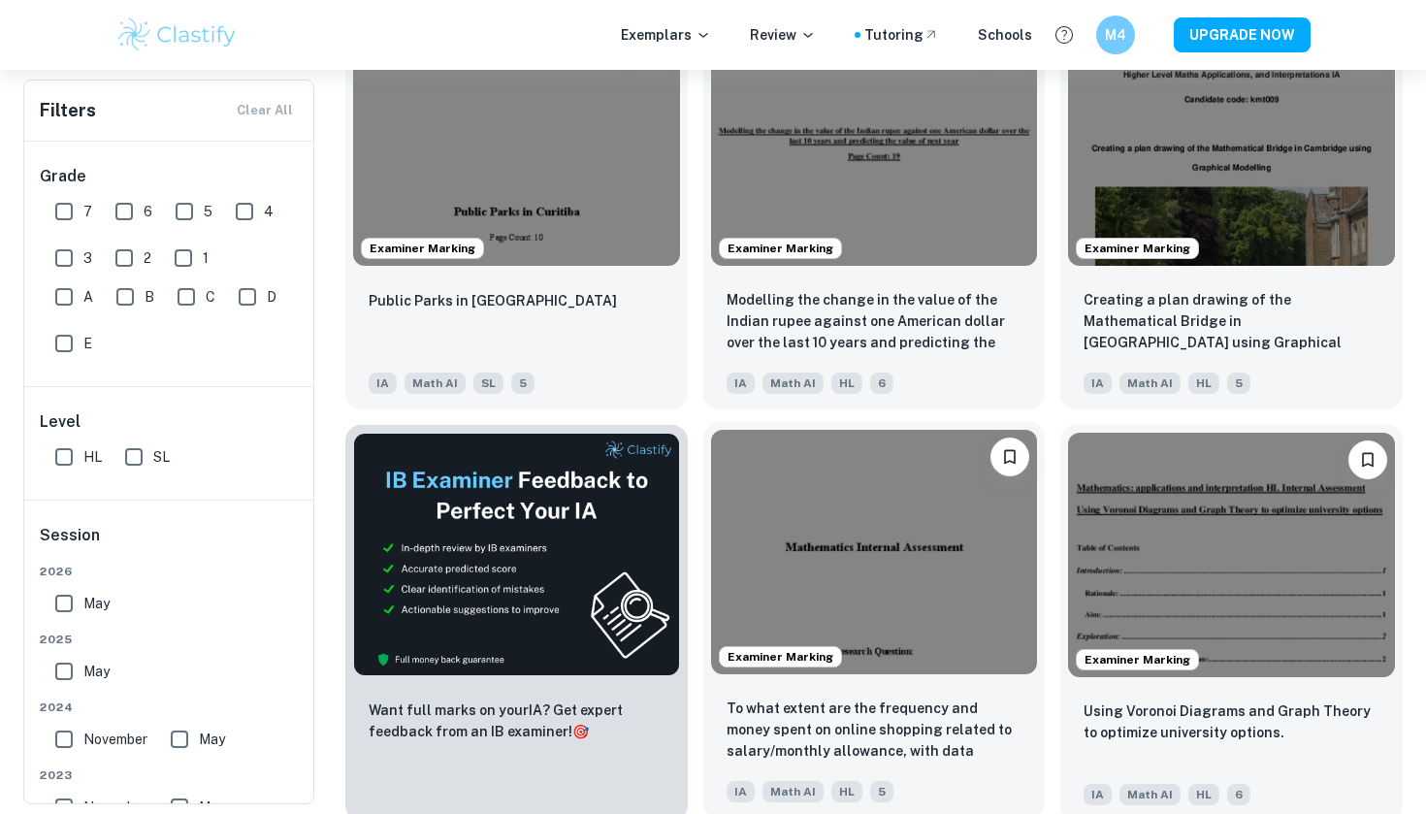
scroll to position [2508, 0]
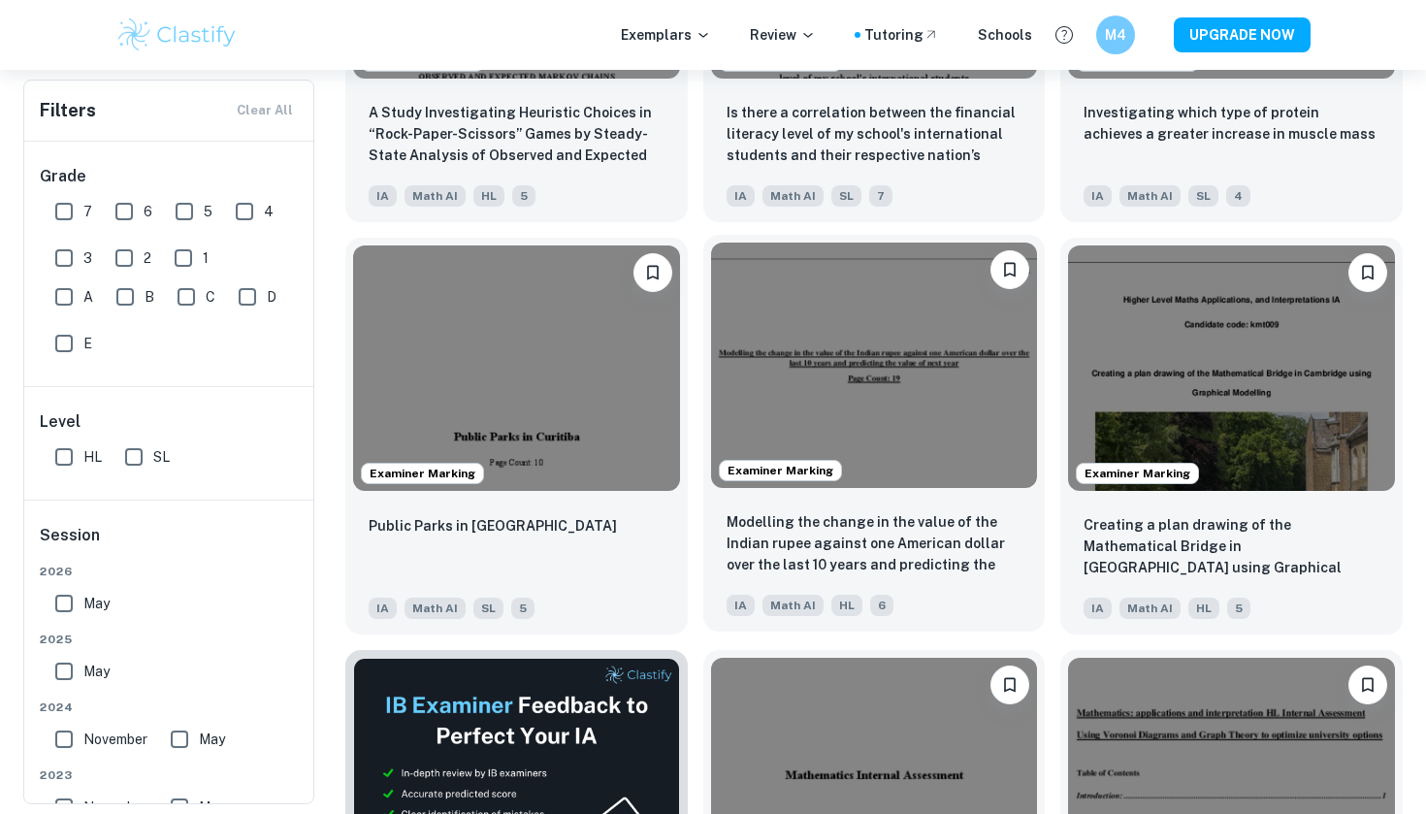
click at [872, 424] on img at bounding box center [874, 365] width 327 height 244
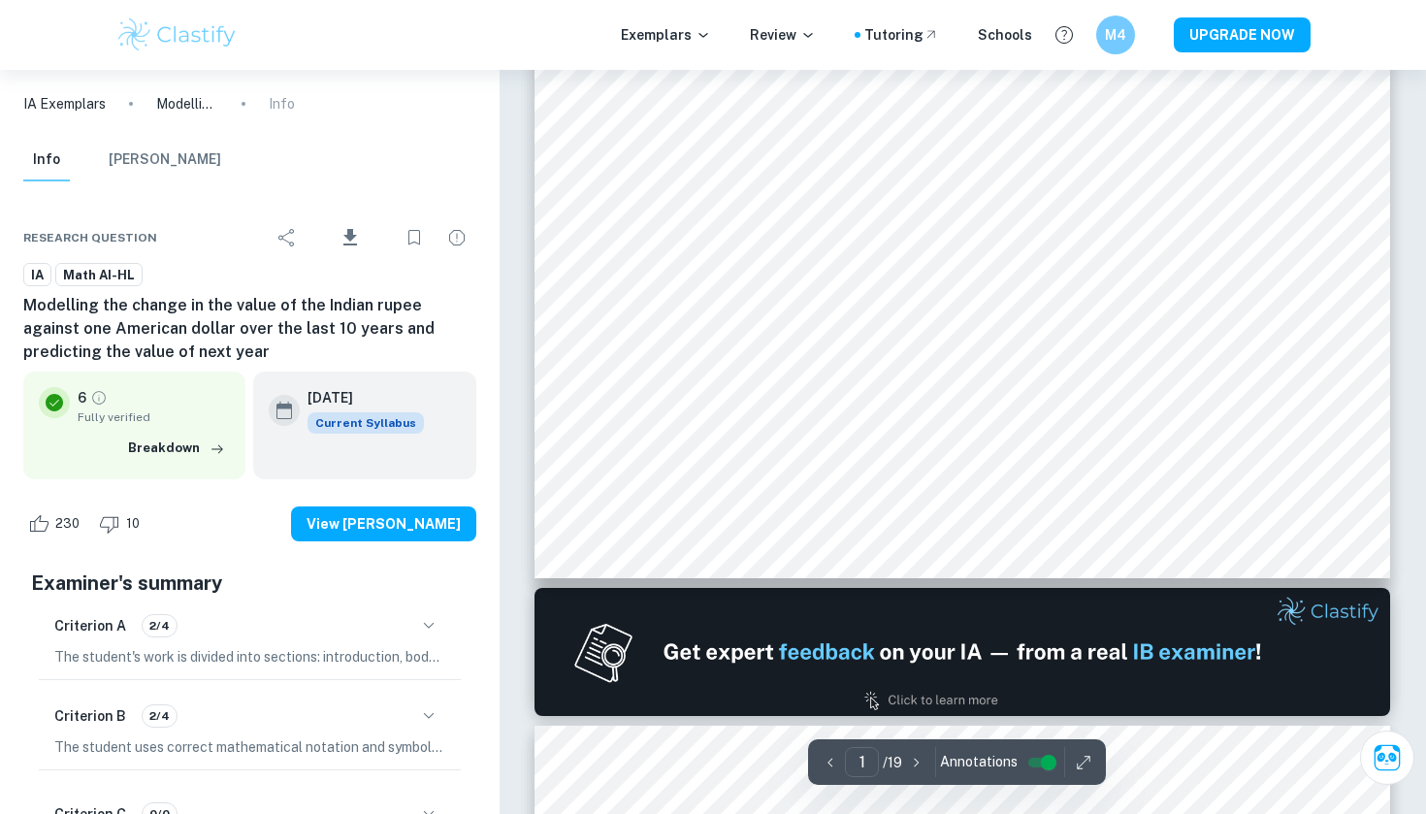
type input "2"
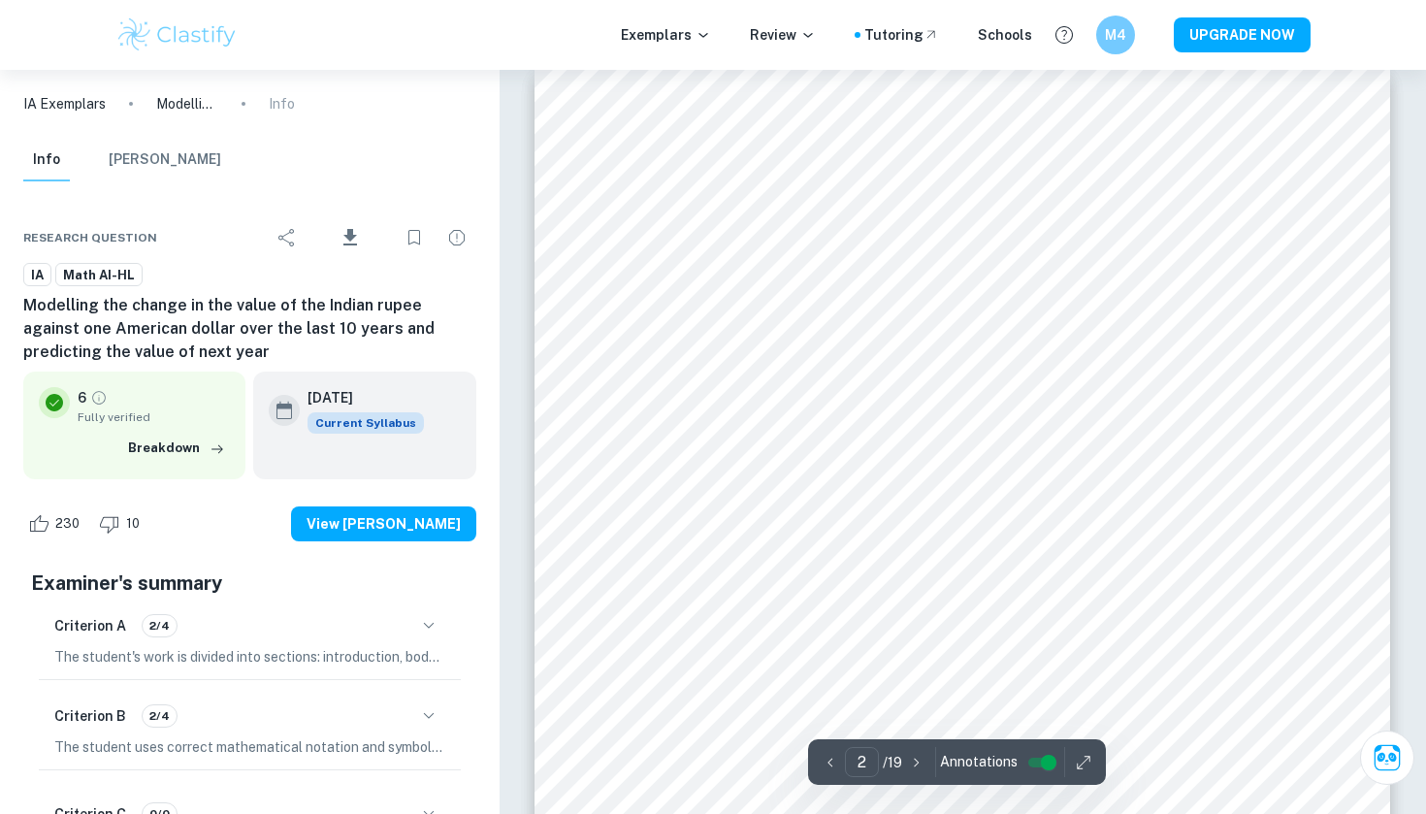
scroll to position [1256, 0]
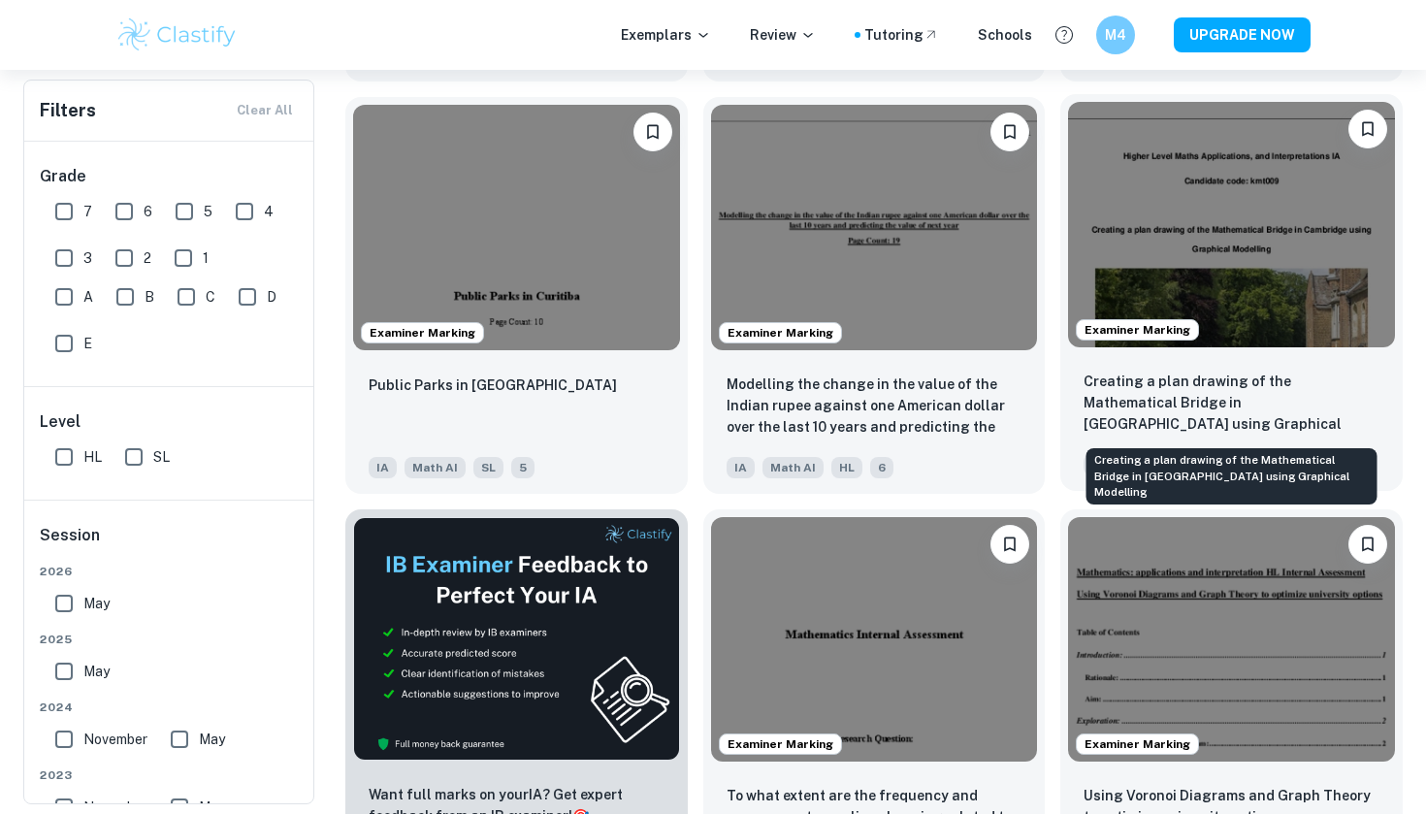
scroll to position [2661, 0]
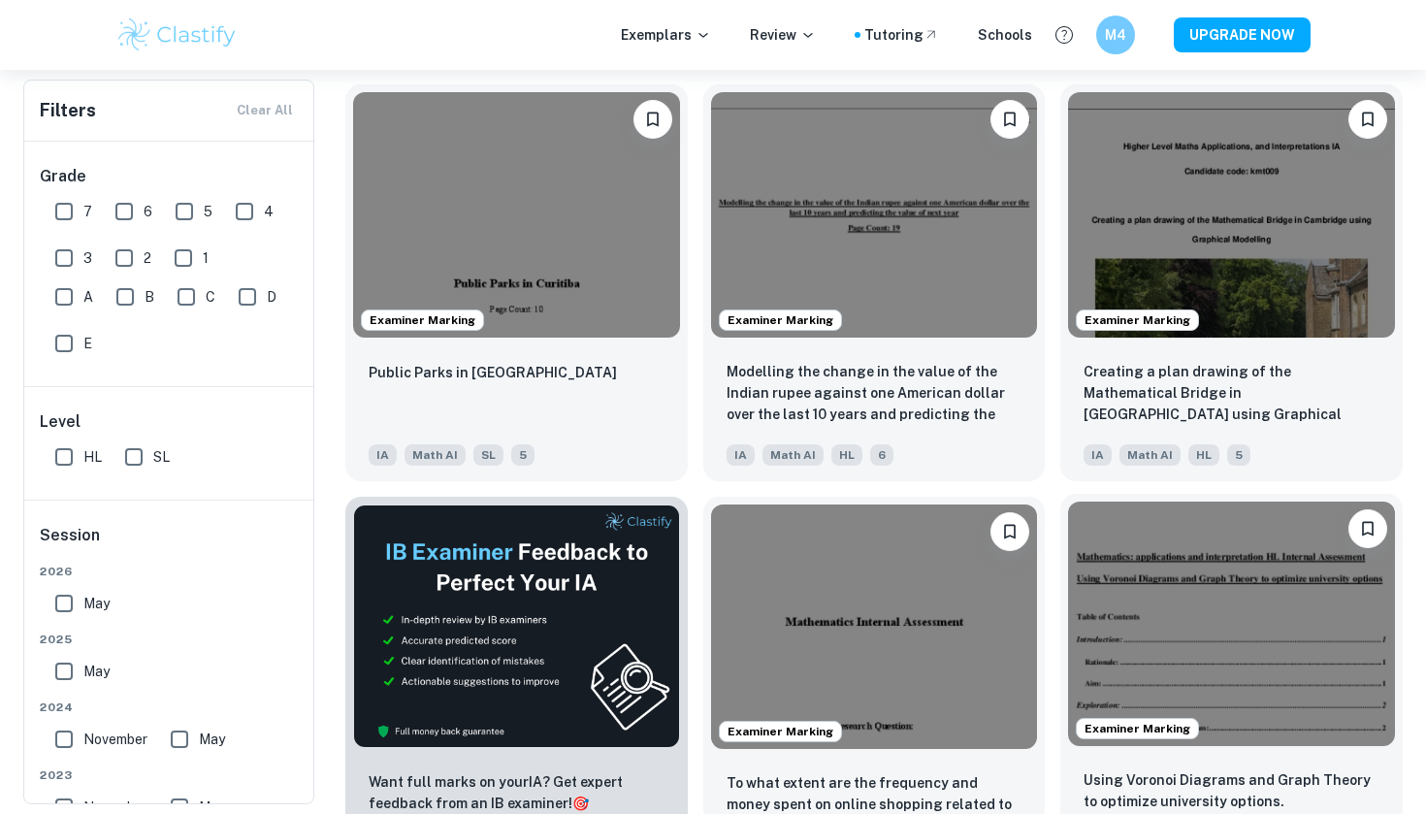
click at [1179, 614] on img at bounding box center [1231, 624] width 327 height 244
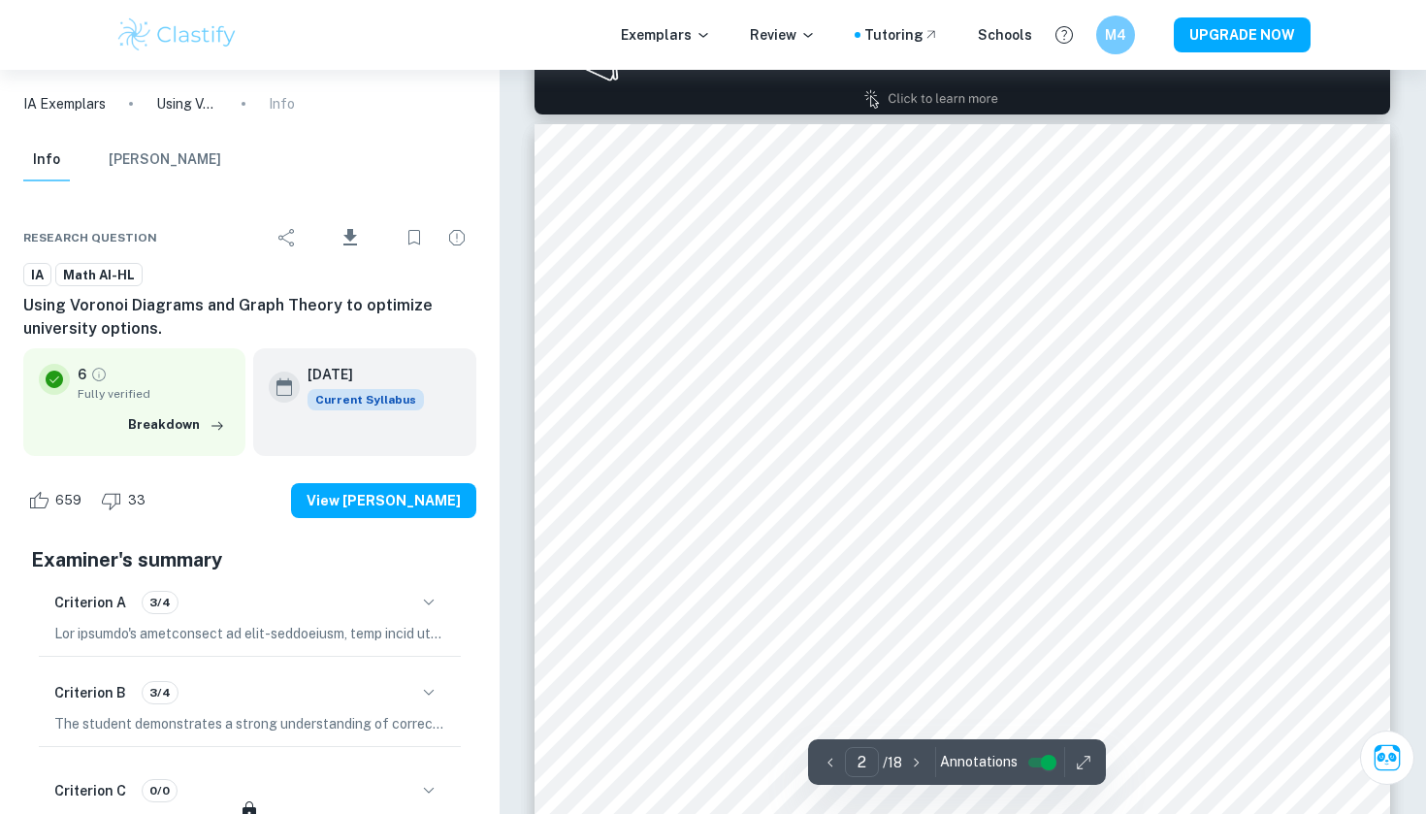
scroll to position [1327, 0]
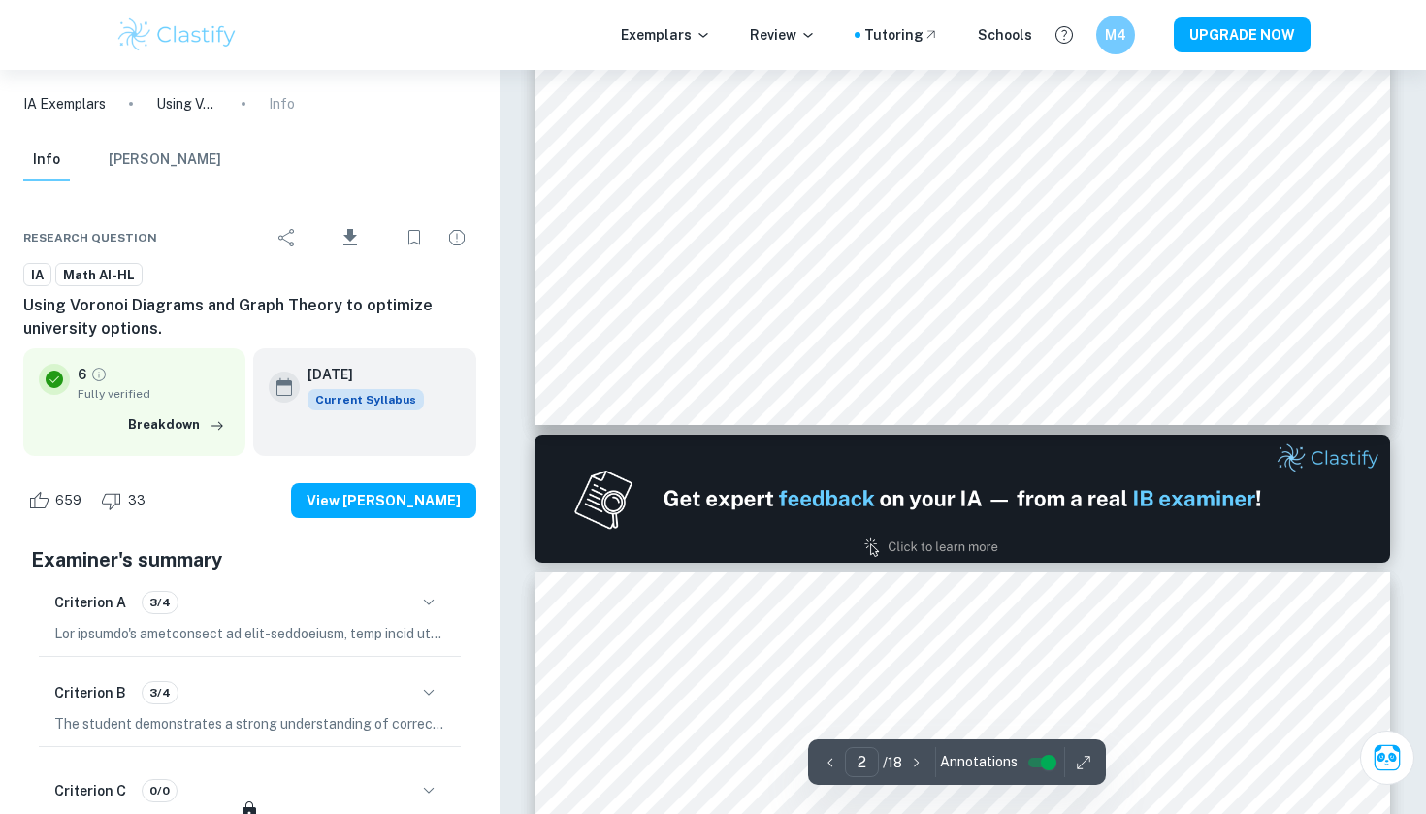
type input "1"
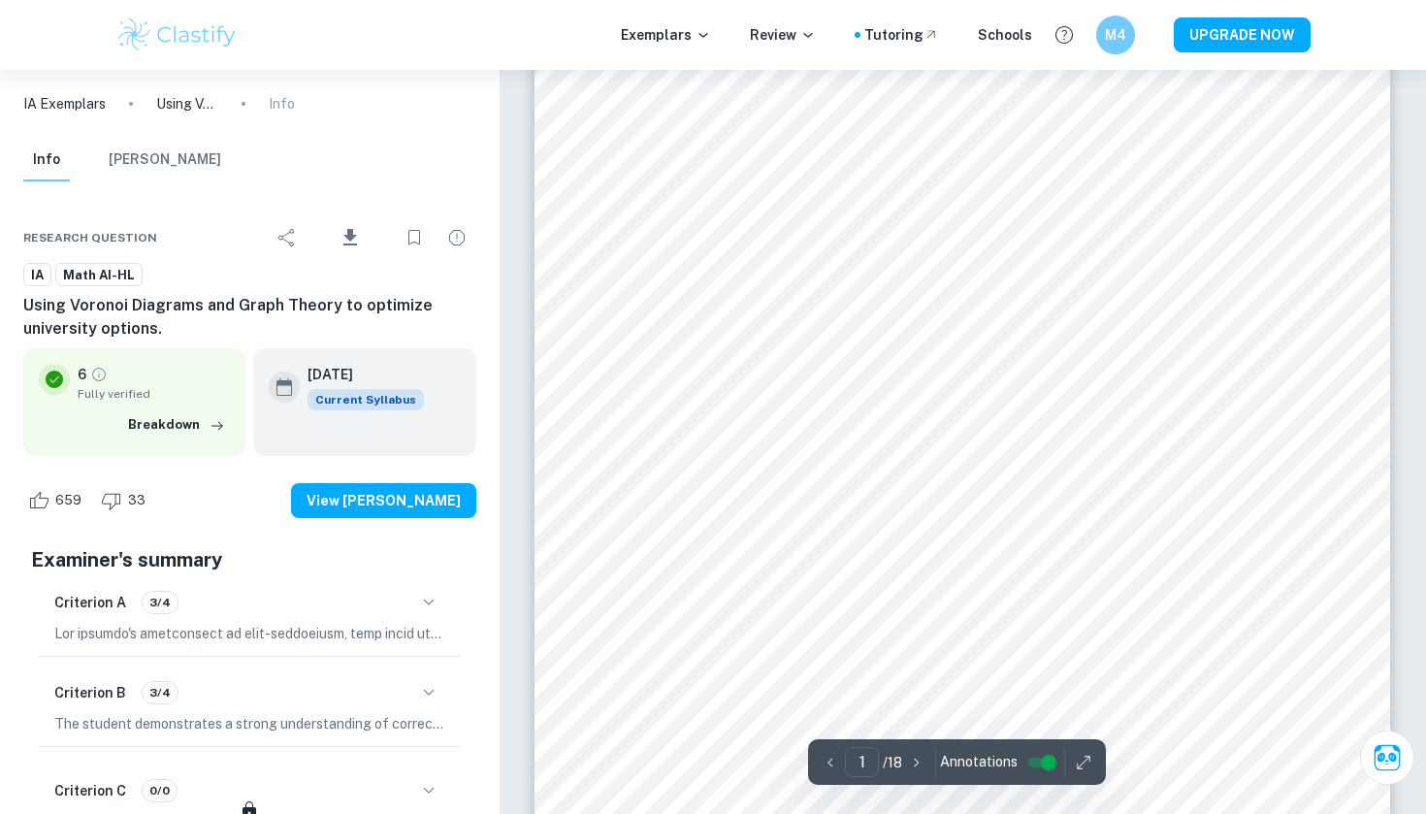
scroll to position [161, 0]
